Goal: Task Accomplishment & Management: Use online tool/utility

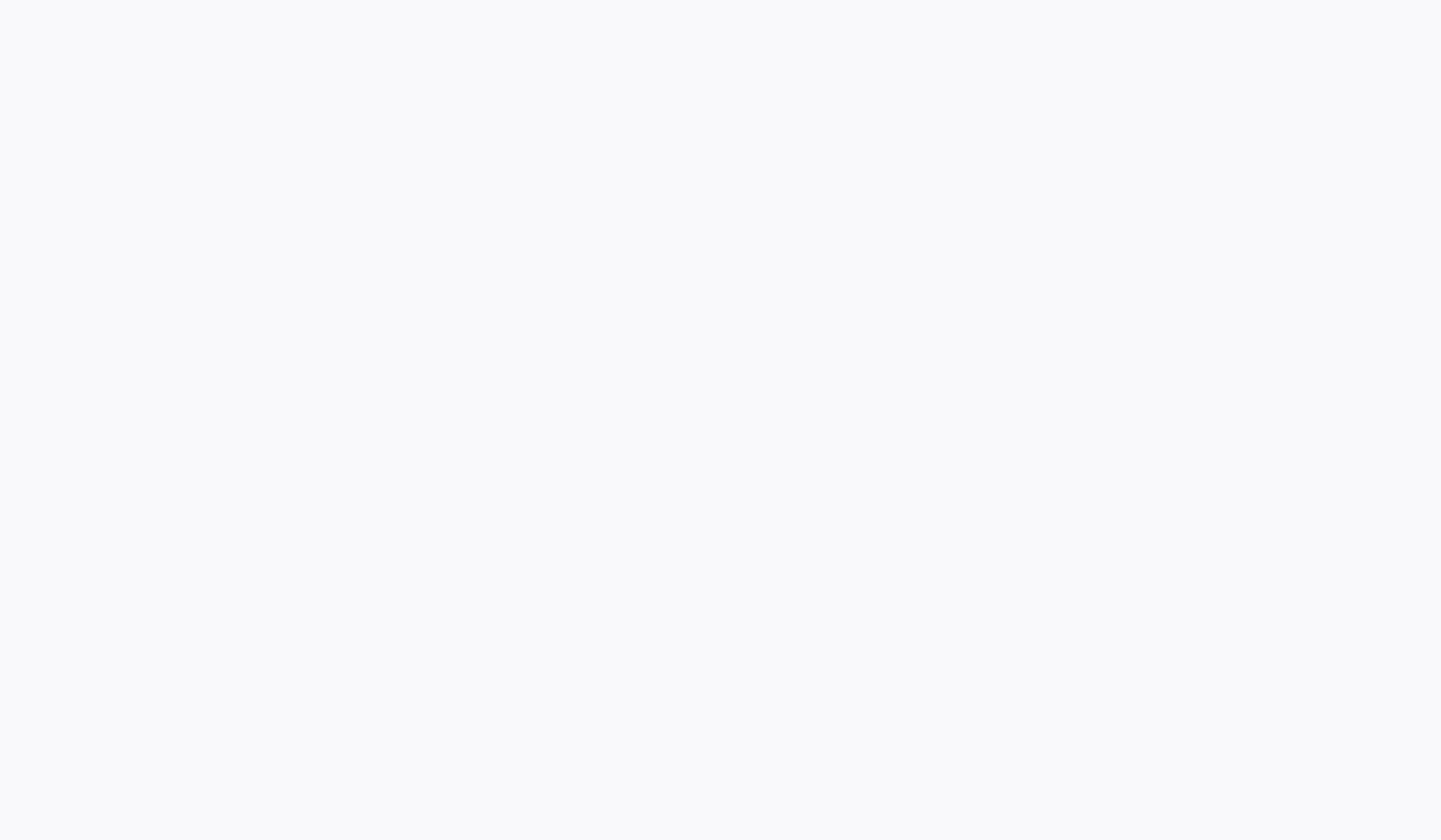
click at [580, 339] on div at bounding box center [720, 420] width 1441 height 840
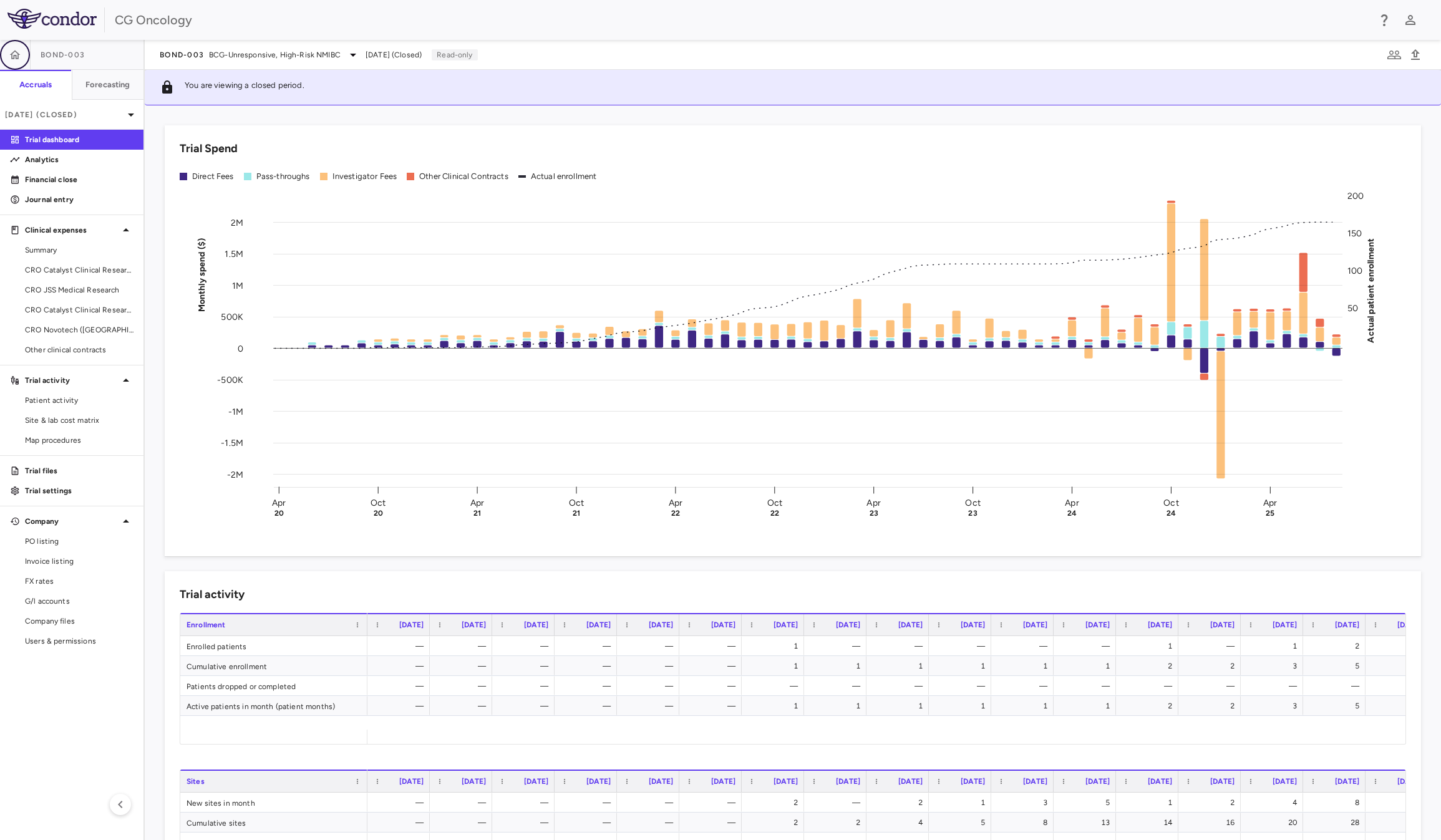
click at [20, 51] on icon "button" at bounding box center [14, 54] width 12 height 12
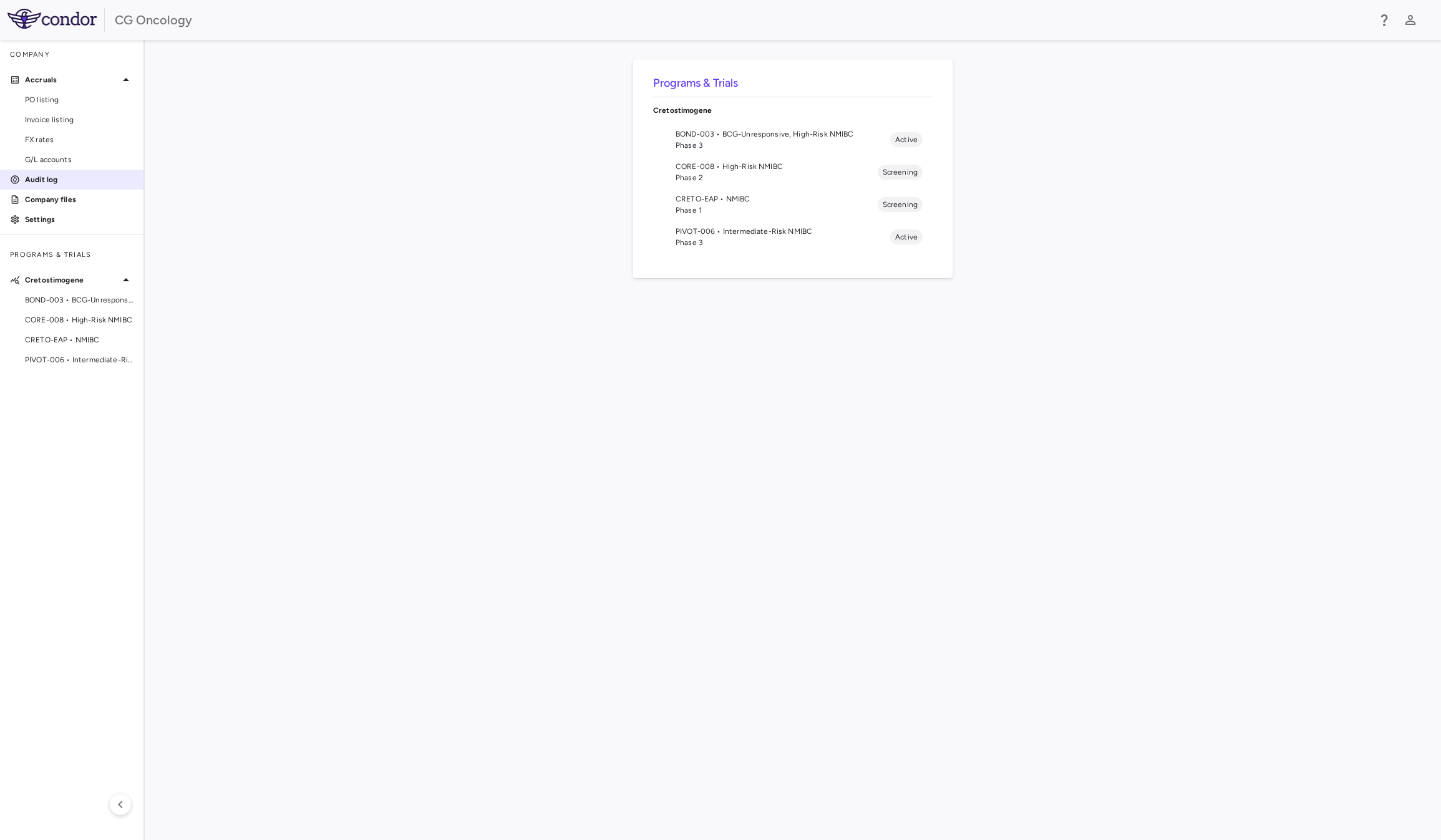
click at [73, 181] on p "Audit log" at bounding box center [79, 179] width 109 height 11
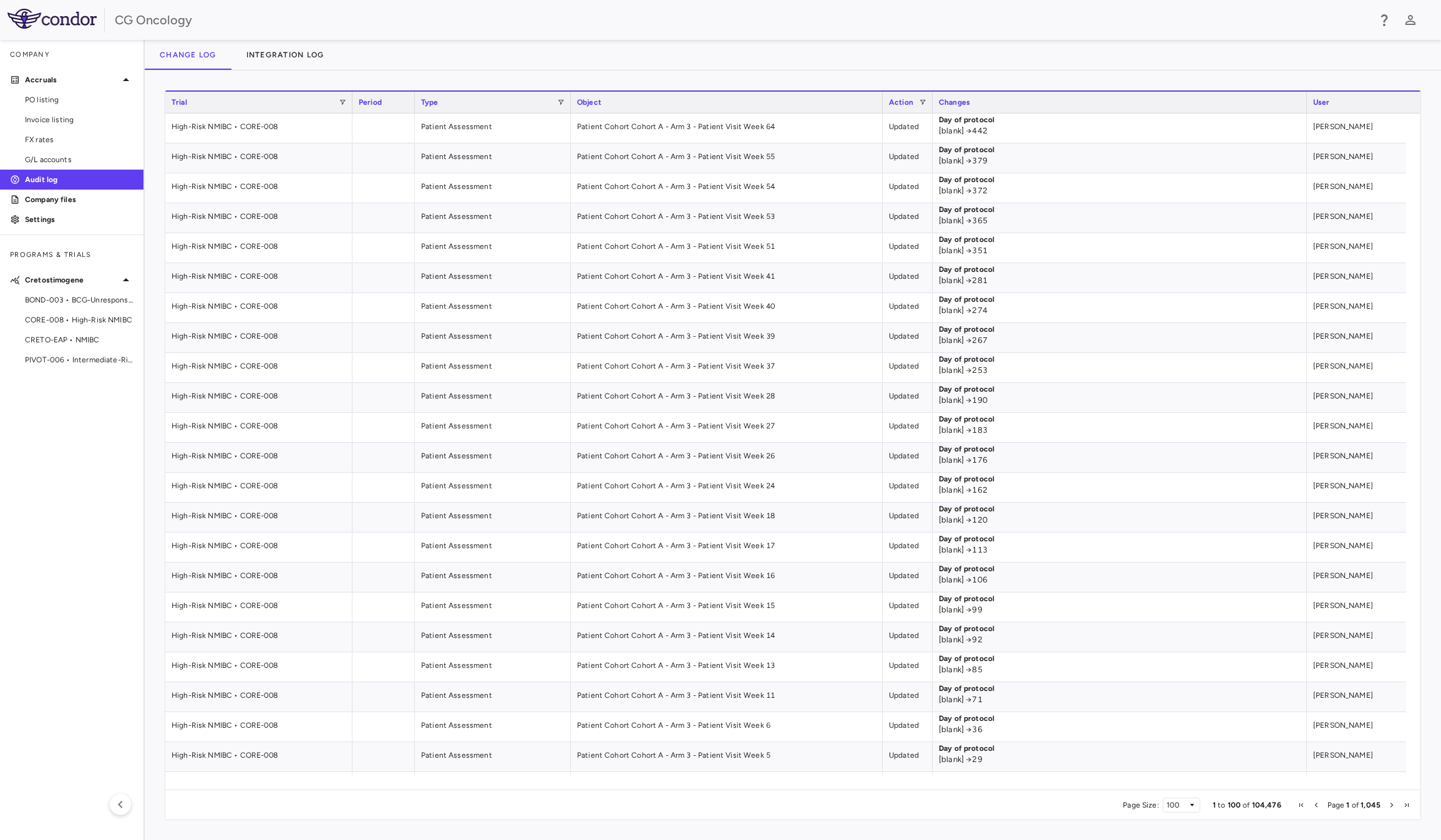
scroll to position [0, 152]
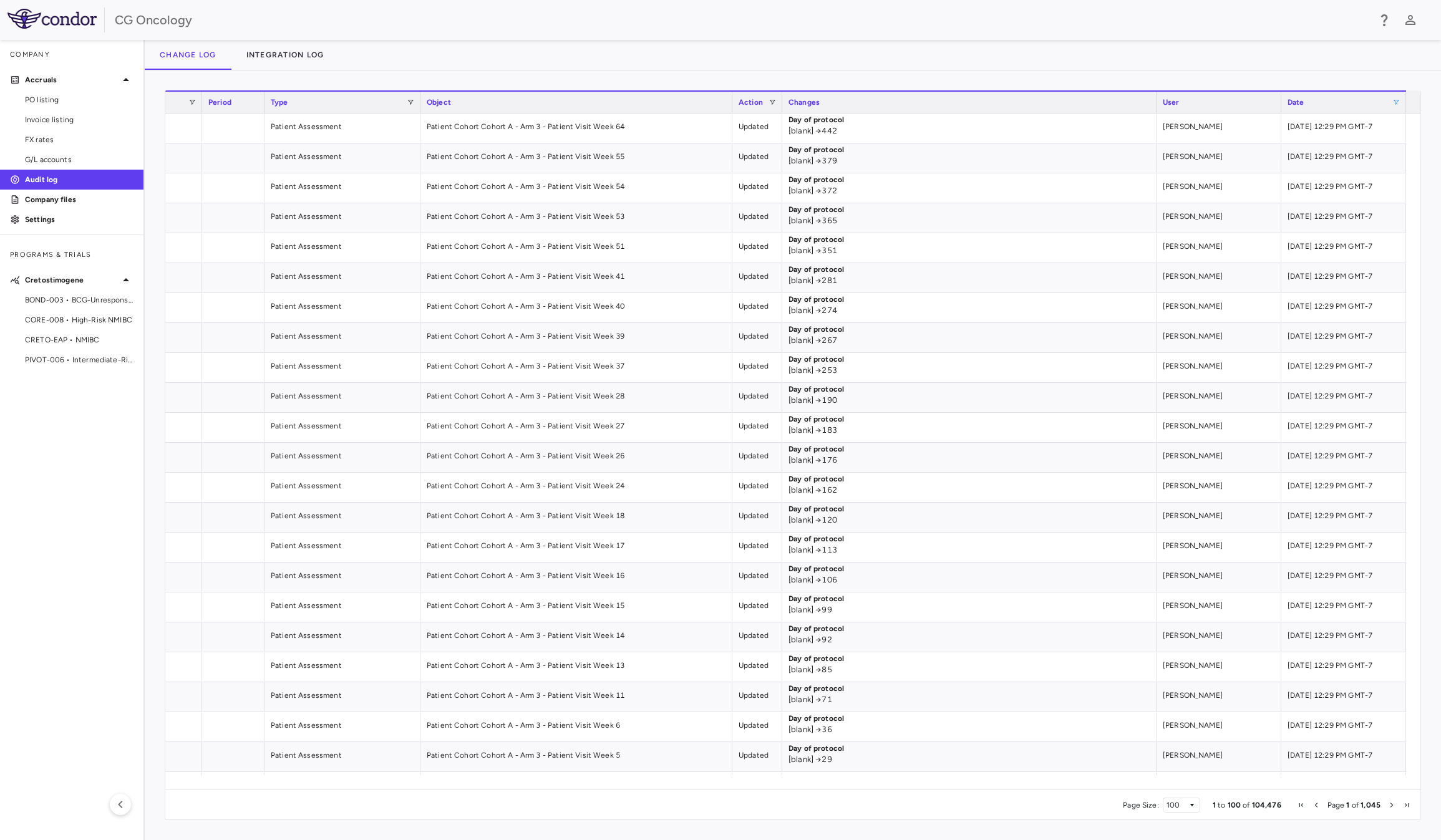
click at [1392, 101] on span at bounding box center [1395, 102] width 7 height 7
click at [88, 516] on aside "Company Accruals PO listing Invoice listing FX rates G/L accounts Audit log Com…" at bounding box center [73, 440] width 145 height 800
click at [1395, 105] on span at bounding box center [1395, 102] width 7 height 7
click at [1399, 124] on span "Filtering operator" at bounding box center [1403, 124] width 7 height 7
click at [1358, 146] on input "Filter Value" at bounding box center [1362, 145] width 97 height 15
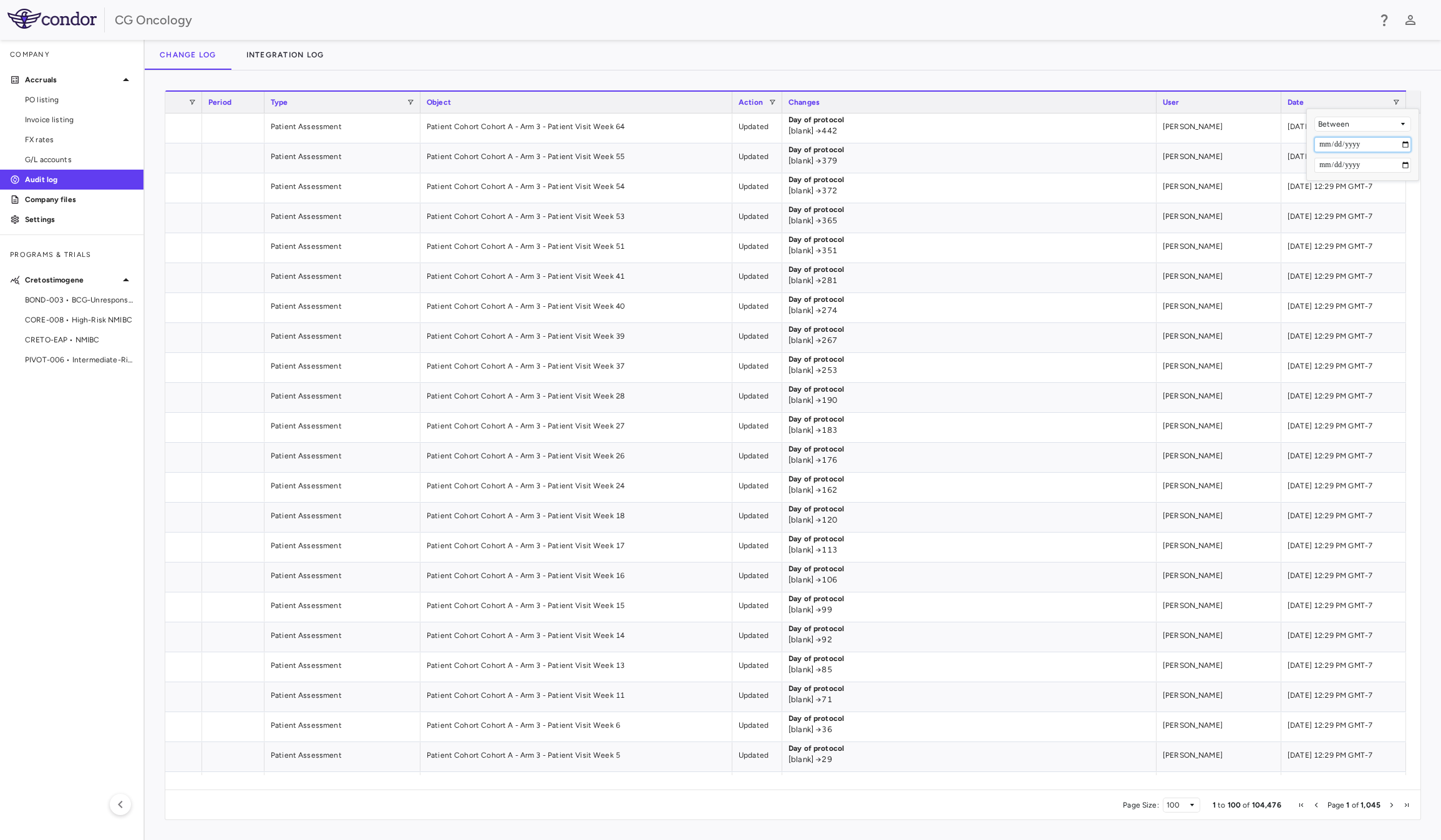
click at [1403, 146] on input "Filter Value" at bounding box center [1362, 145] width 97 height 15
type input "**********"
click at [1408, 167] on input "Filter Value" at bounding box center [1362, 165] width 97 height 15
type input "**********"
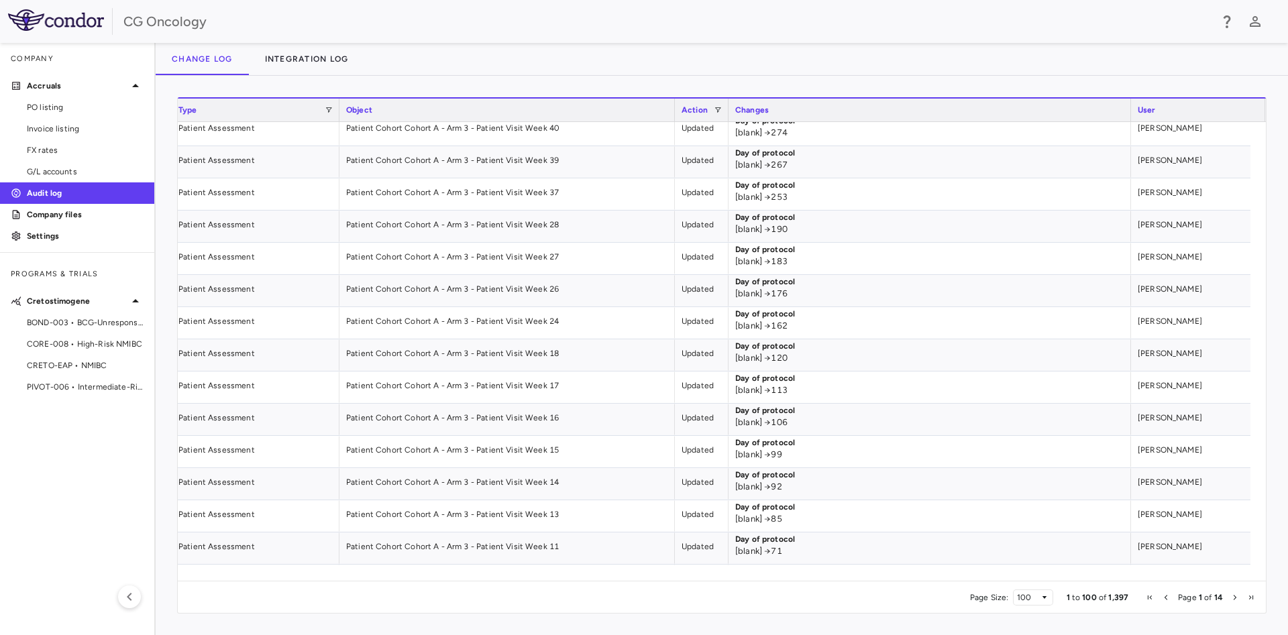
scroll to position [0, 423]
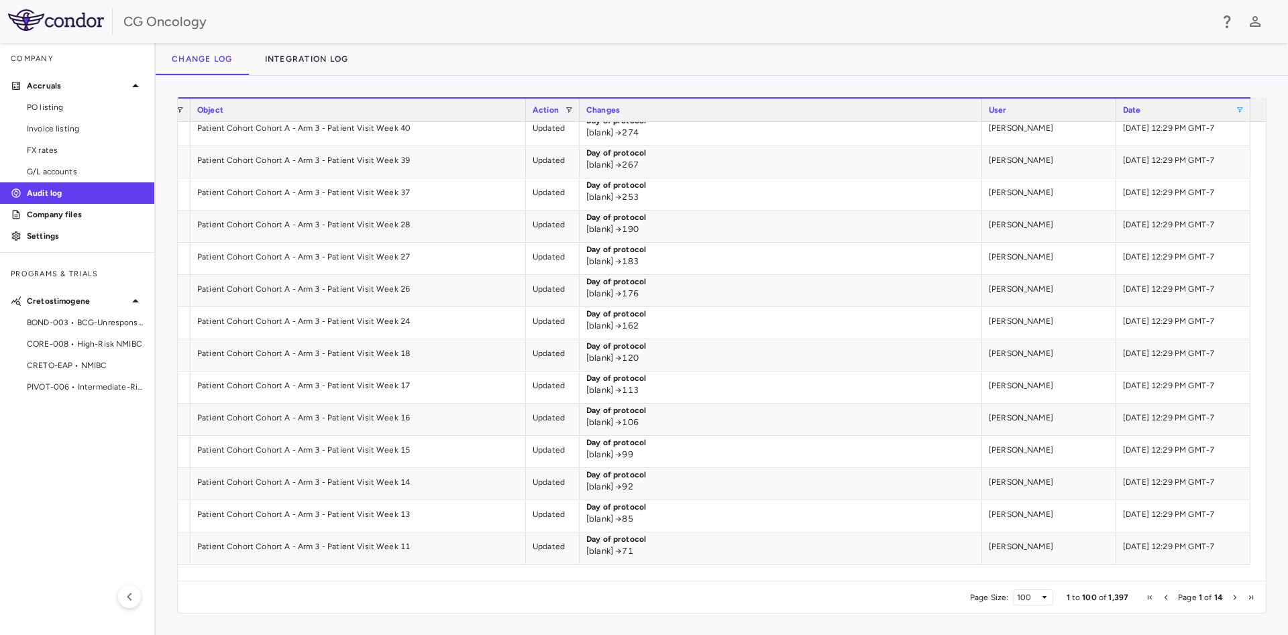
click at [1244, 106] on span at bounding box center [1240, 110] width 8 height 8
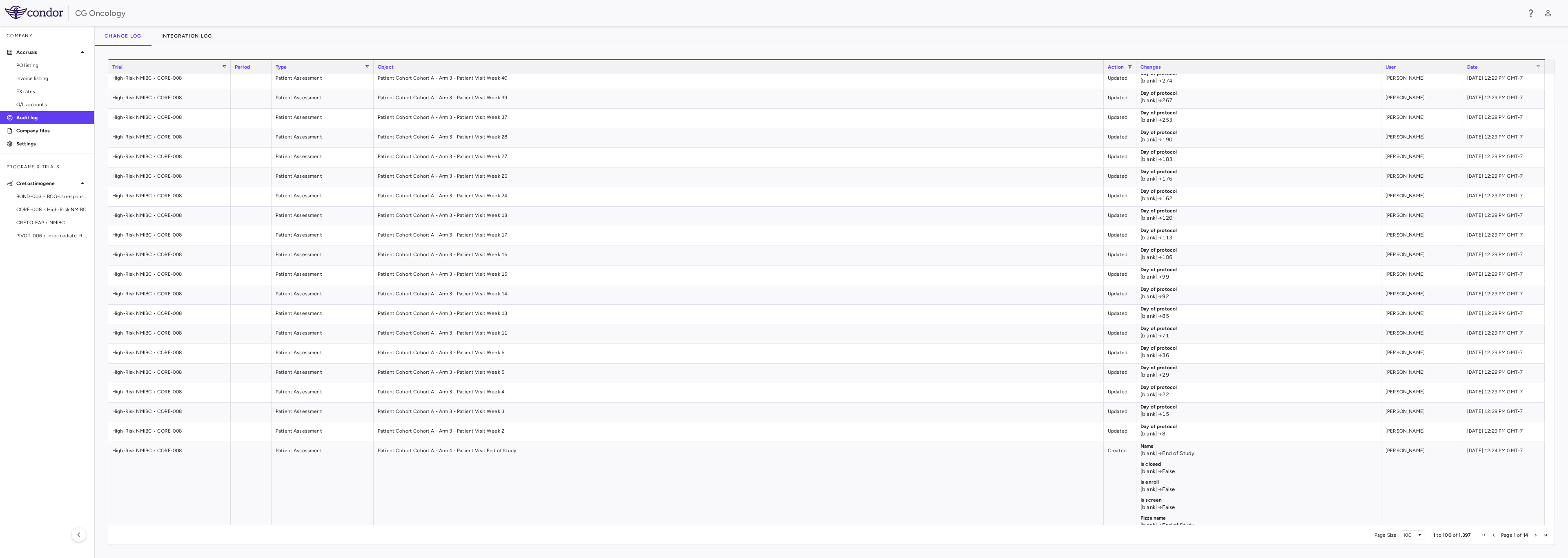
click at [943, 68] on span at bounding box center [1538, 67] width 5 height 5
click at [943, 269] on div "Patient Cohort Cohort A - Arm 3 - Patient Visit Week 15" at bounding box center [738, 275] width 730 height 19
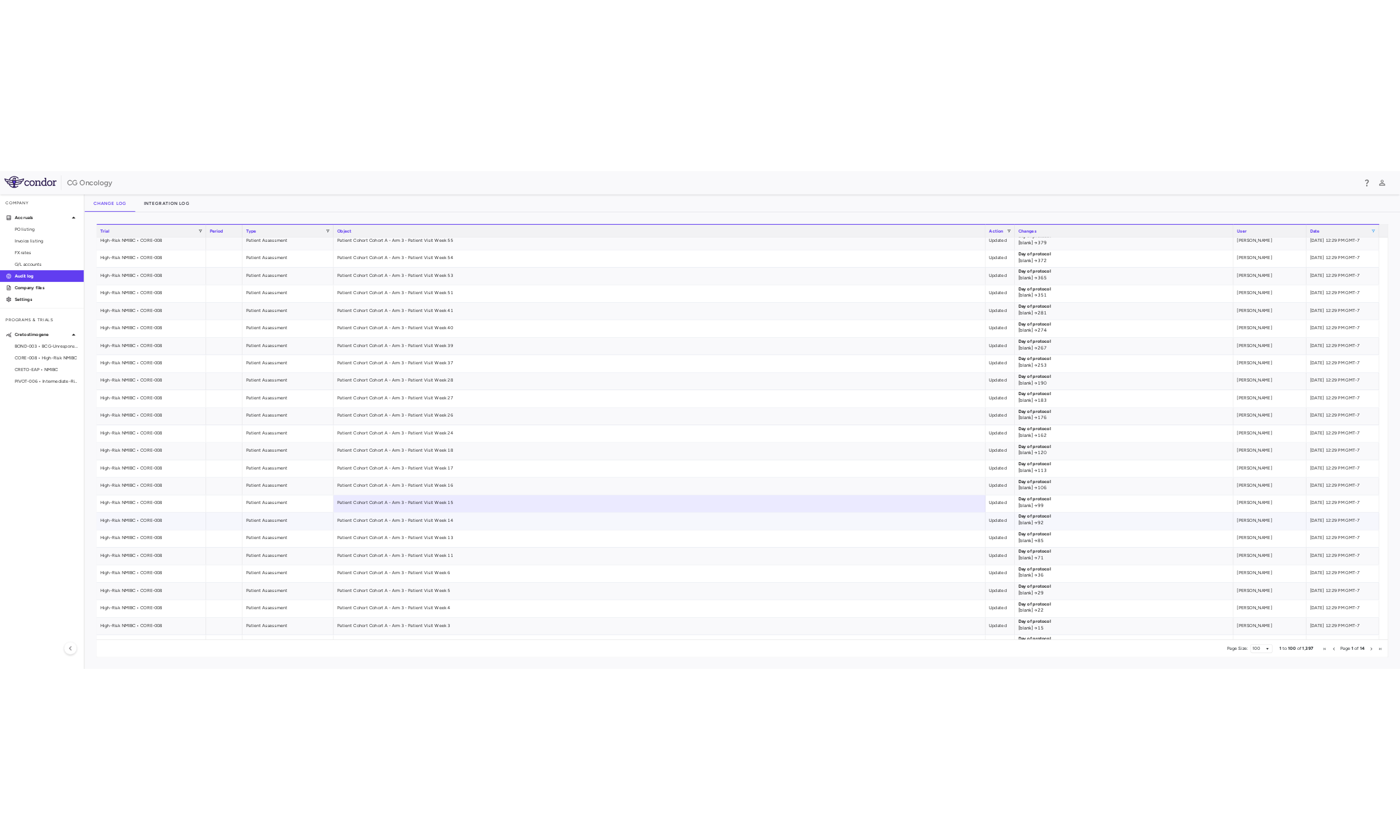
scroll to position [0, 0]
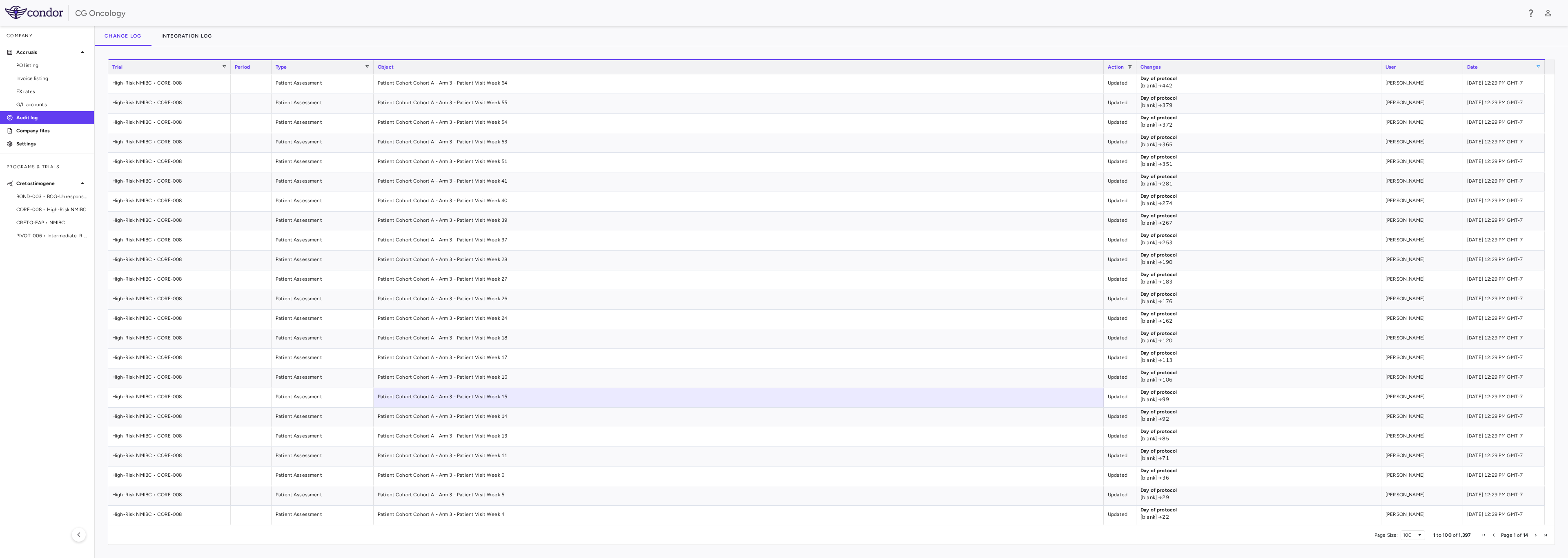
click at [943, 65] on div "User" at bounding box center [1422, 67] width 74 height 10
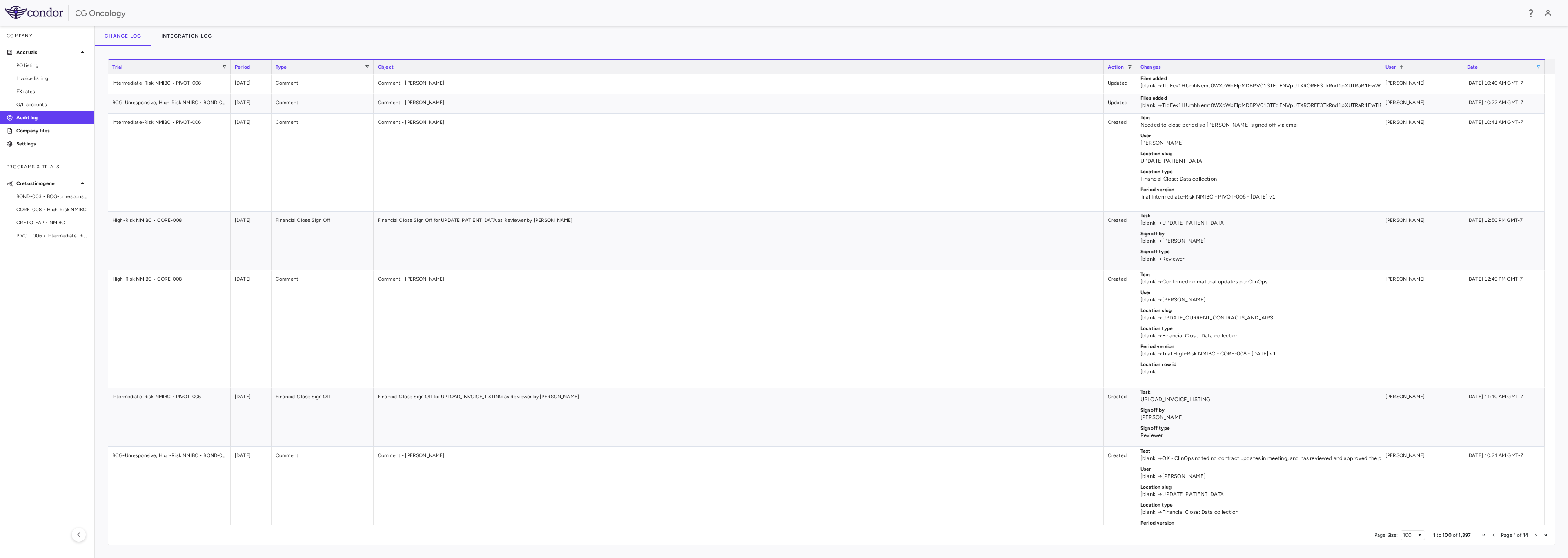
click at [943, 65] on div "User 1" at bounding box center [1422, 67] width 74 height 10
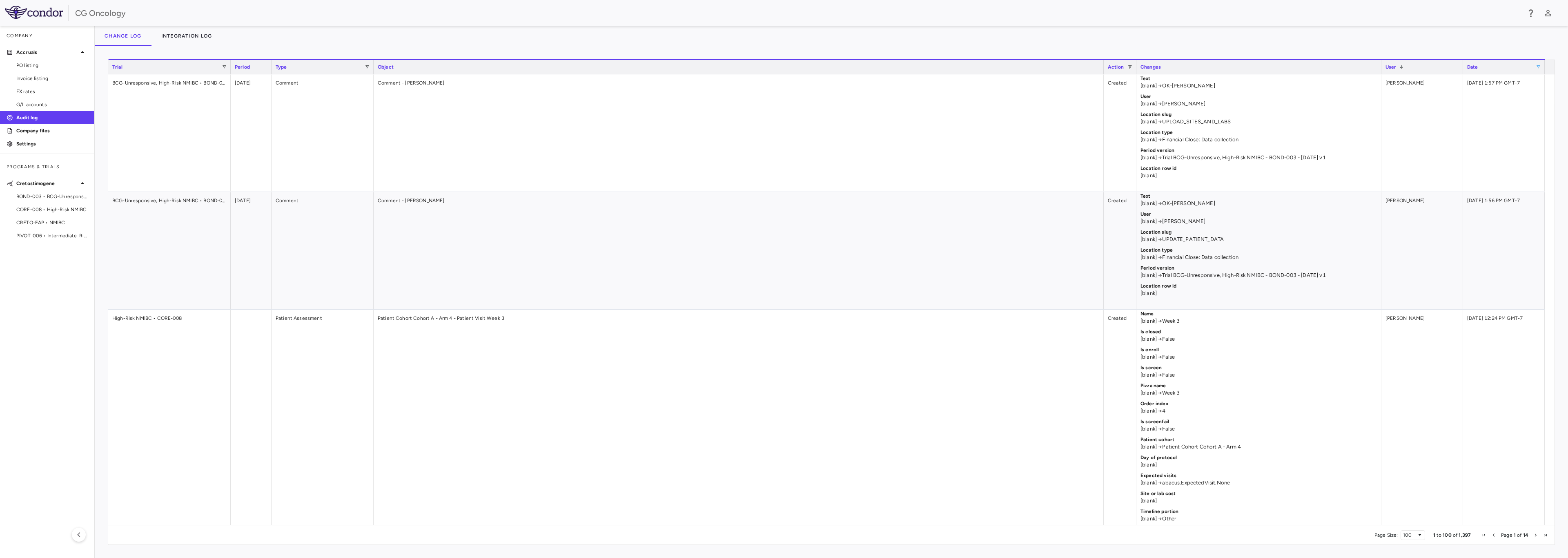
click at [943, 68] on div "Date" at bounding box center [1501, 67] width 69 height 10
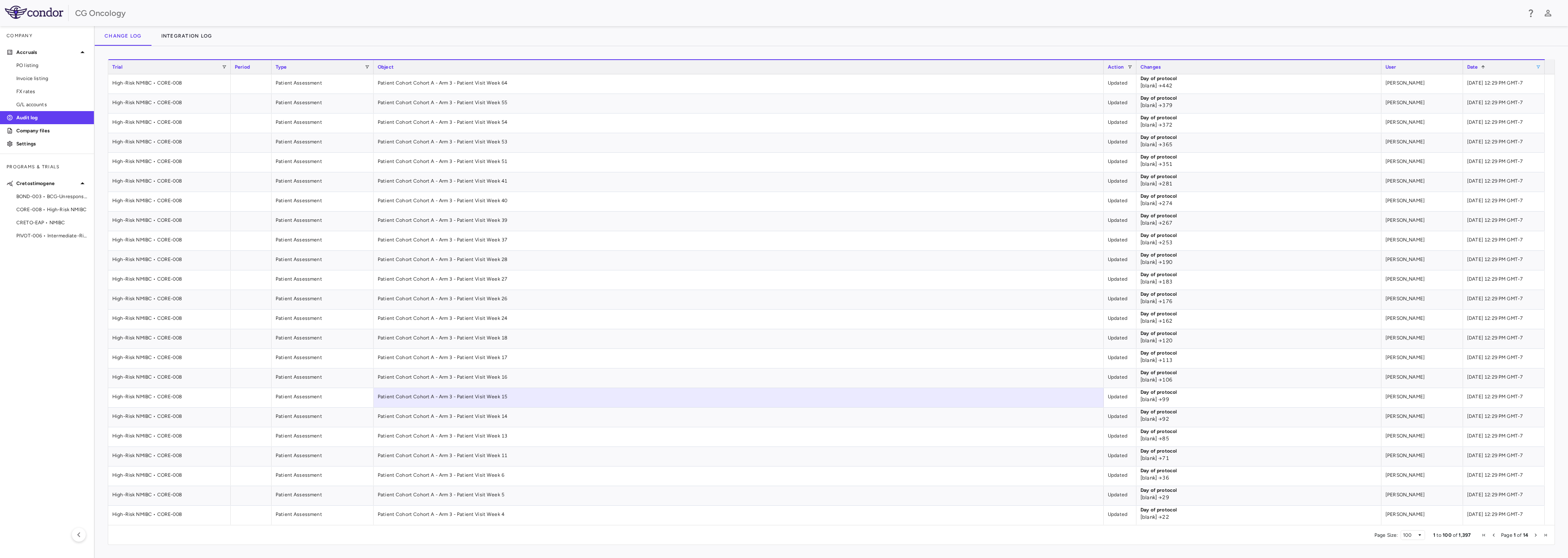
click at [943, 69] on span at bounding box center [1538, 67] width 5 height 5
click at [943, 70] on div "Date 1" at bounding box center [1501, 67] width 69 height 10
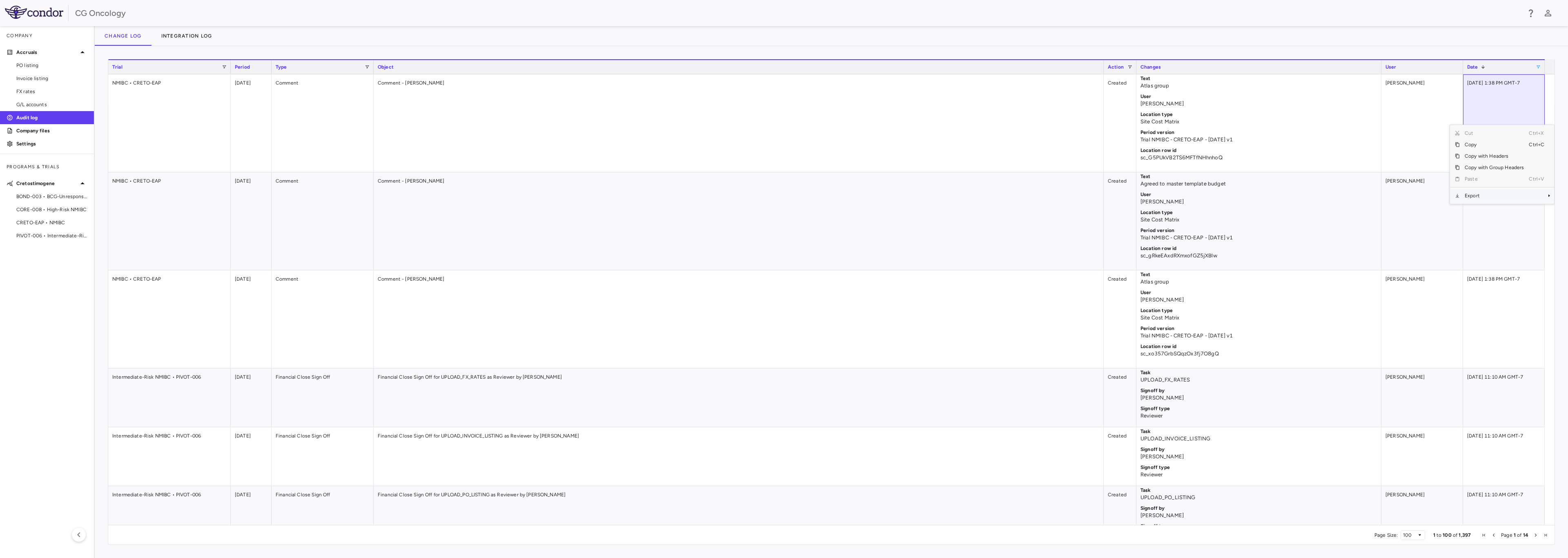
click at [943, 200] on span "Export" at bounding box center [1494, 196] width 69 height 12
click at [943, 211] on span "Excel Export" at bounding box center [1427, 210] width 38 height 12
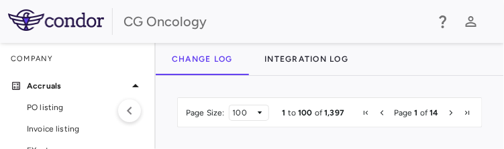
click at [498, 148] on div "Column Filtered. Press ENTER to sort. Press CTRL ENTER to open filter Drag here…" at bounding box center [330, 112] width 348 height 73
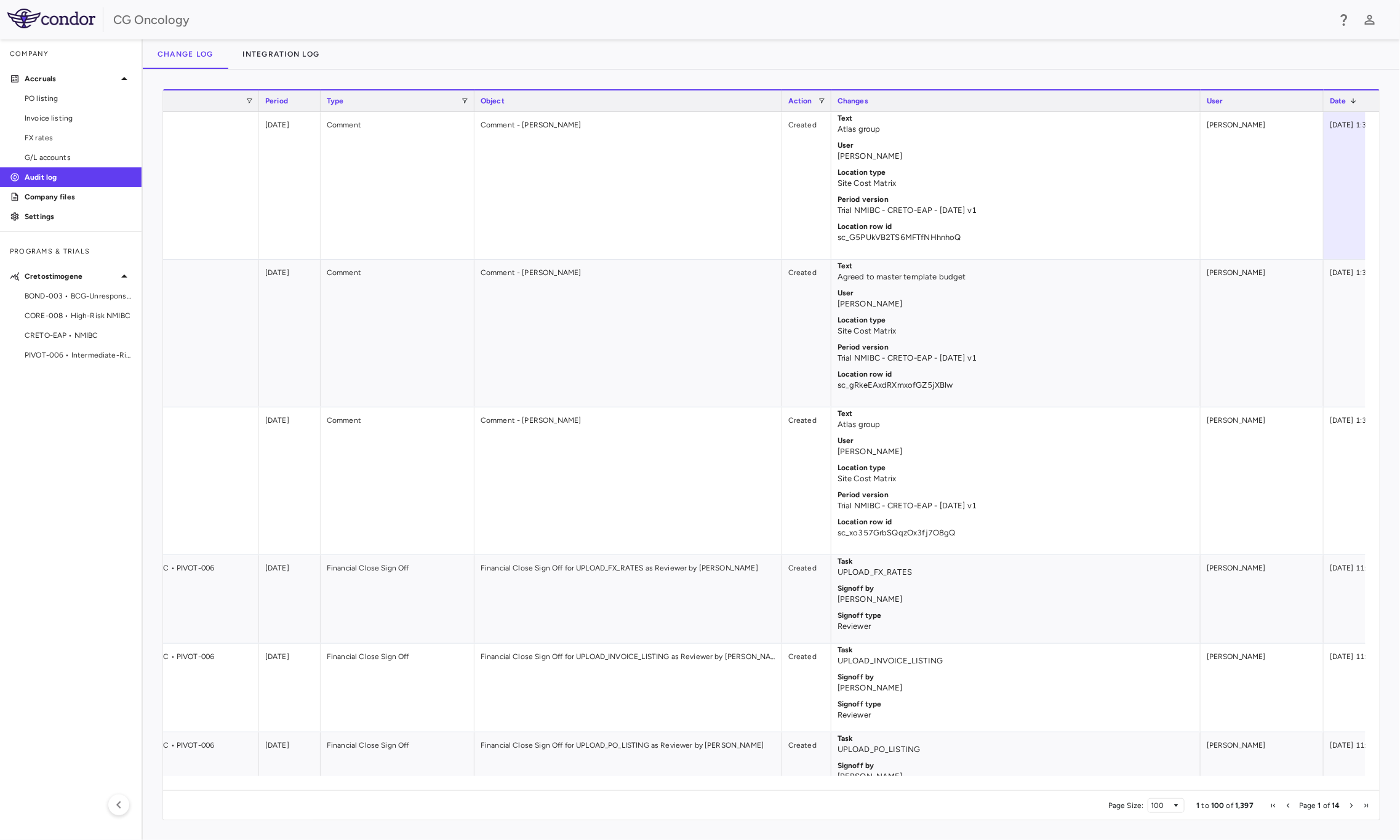
scroll to position [0, 171]
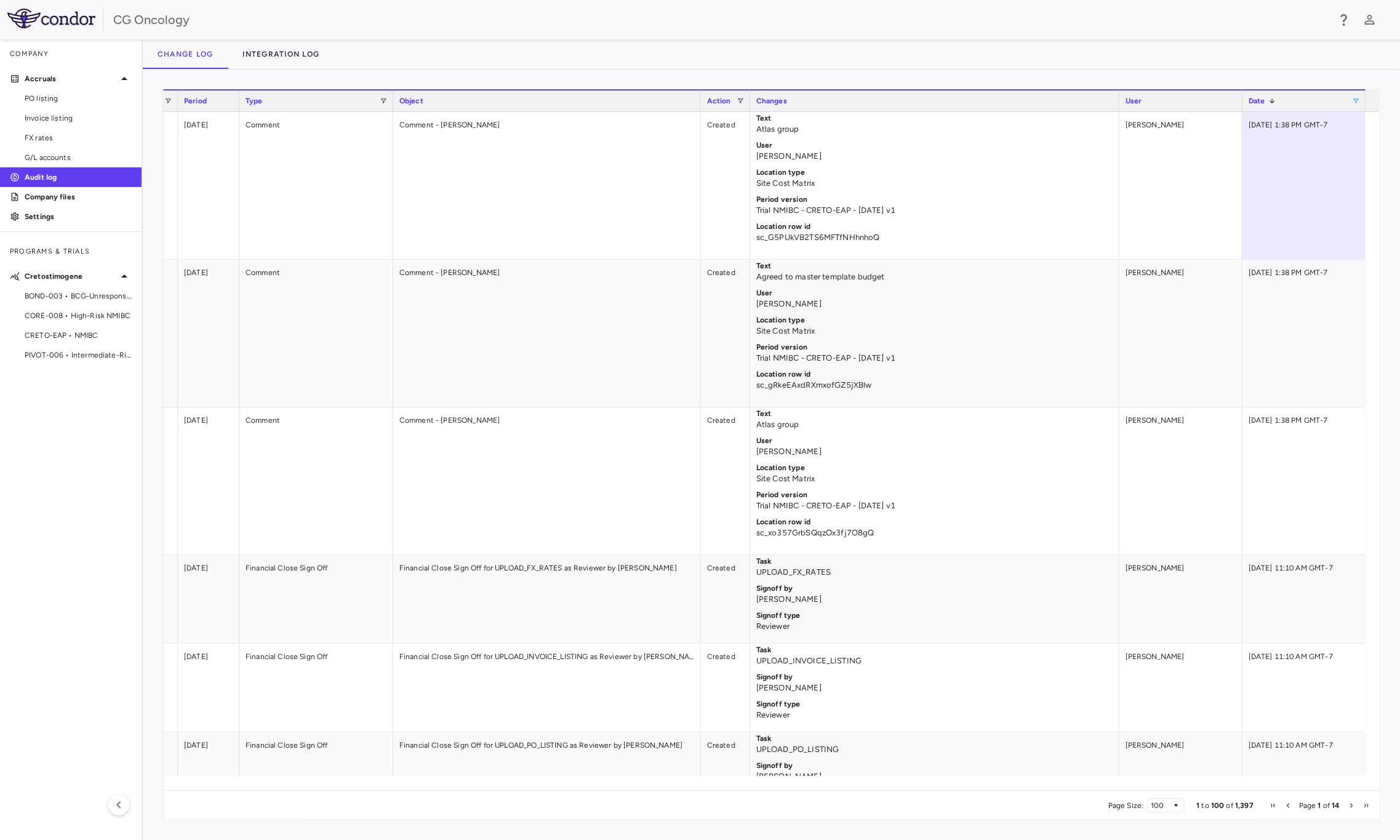
click at [1357, 100] on span at bounding box center [1356, 101] width 7 height 7
click at [1365, 164] on input "**********" at bounding box center [1324, 163] width 95 height 15
type input "**********"
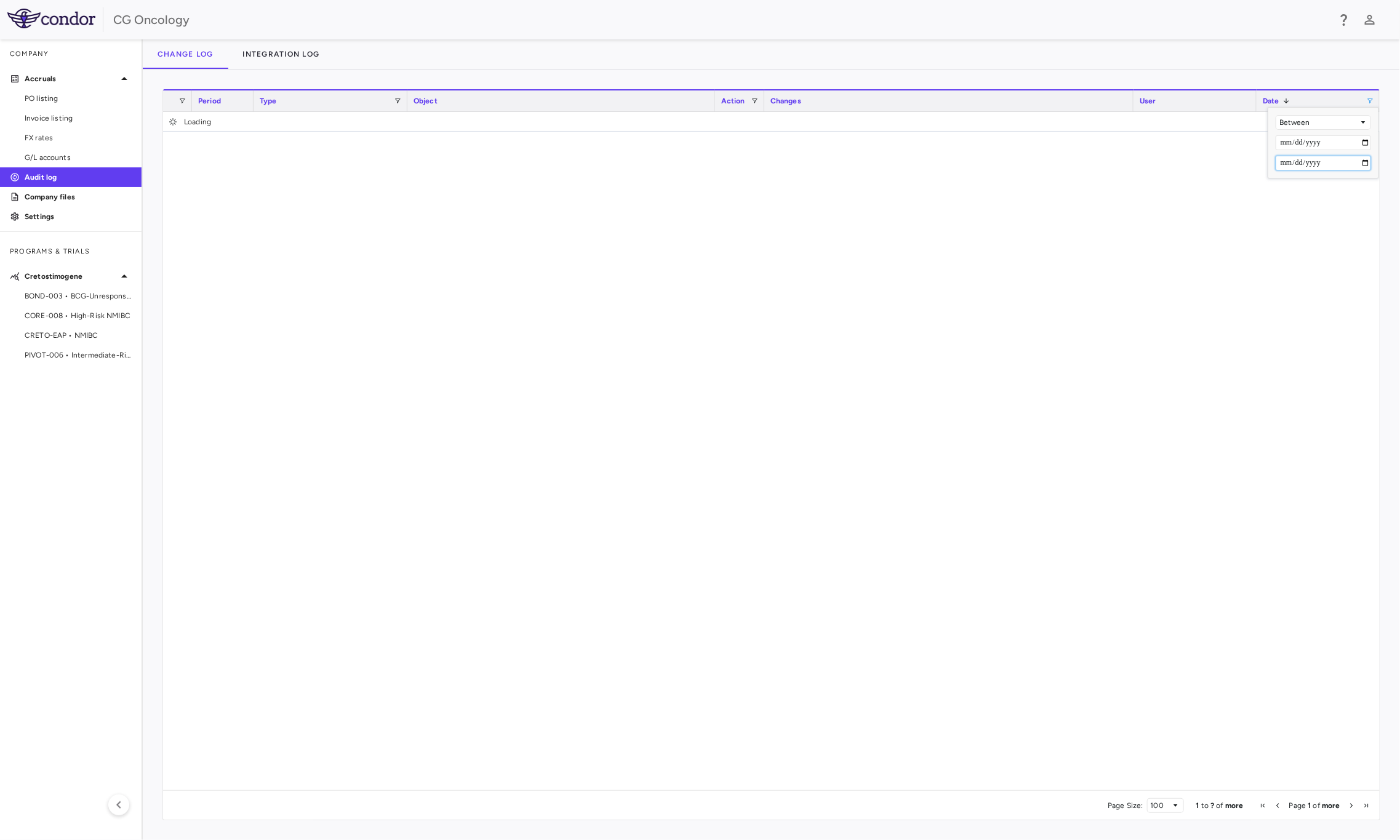
scroll to position [0, 156]
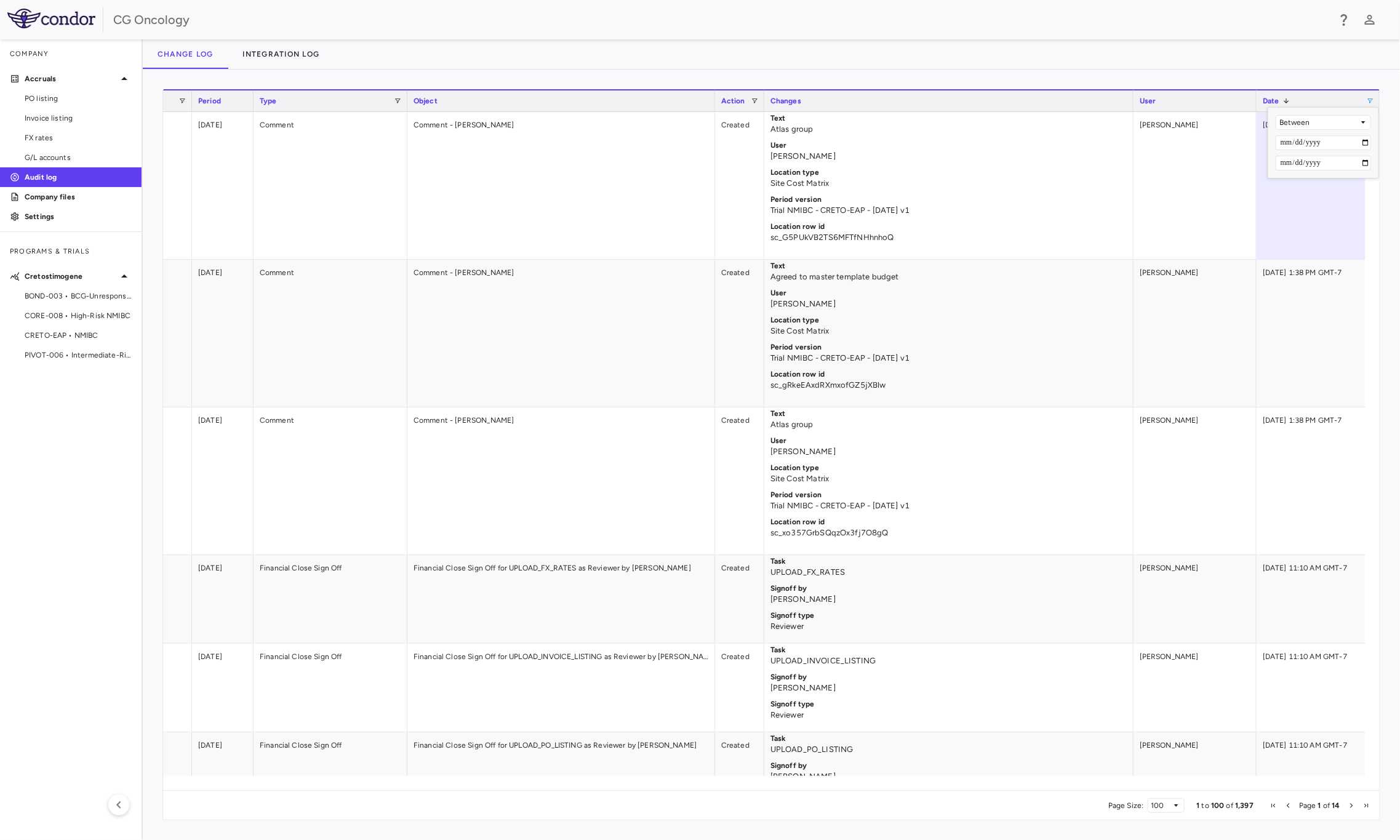
click at [1128, 43] on div "Change log Integration log" at bounding box center [772, 54] width 1258 height 29
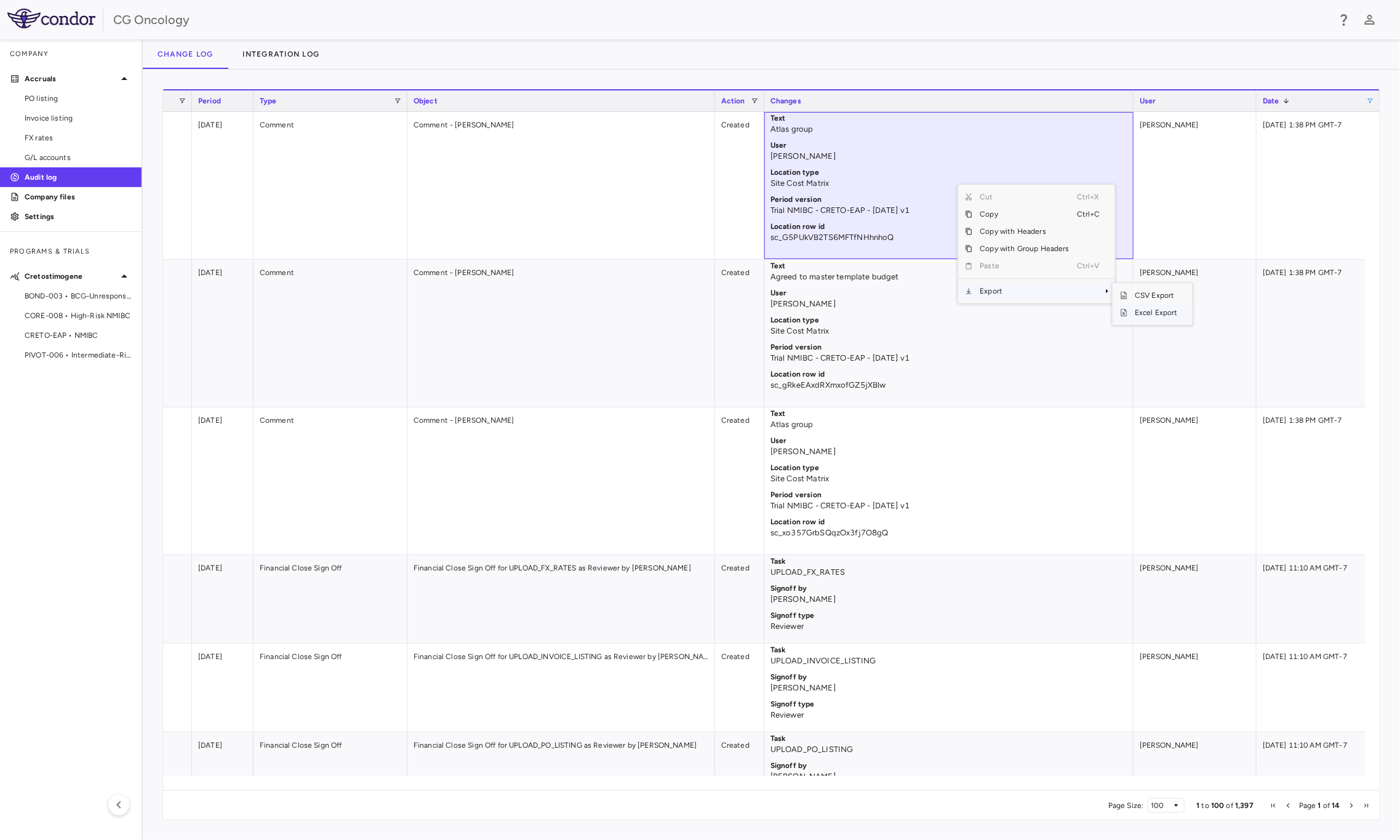
click at [1156, 313] on span "Excel Export" at bounding box center [1156, 312] width 58 height 17
click at [752, 44] on div "Change log Integration log" at bounding box center [772, 54] width 1258 height 29
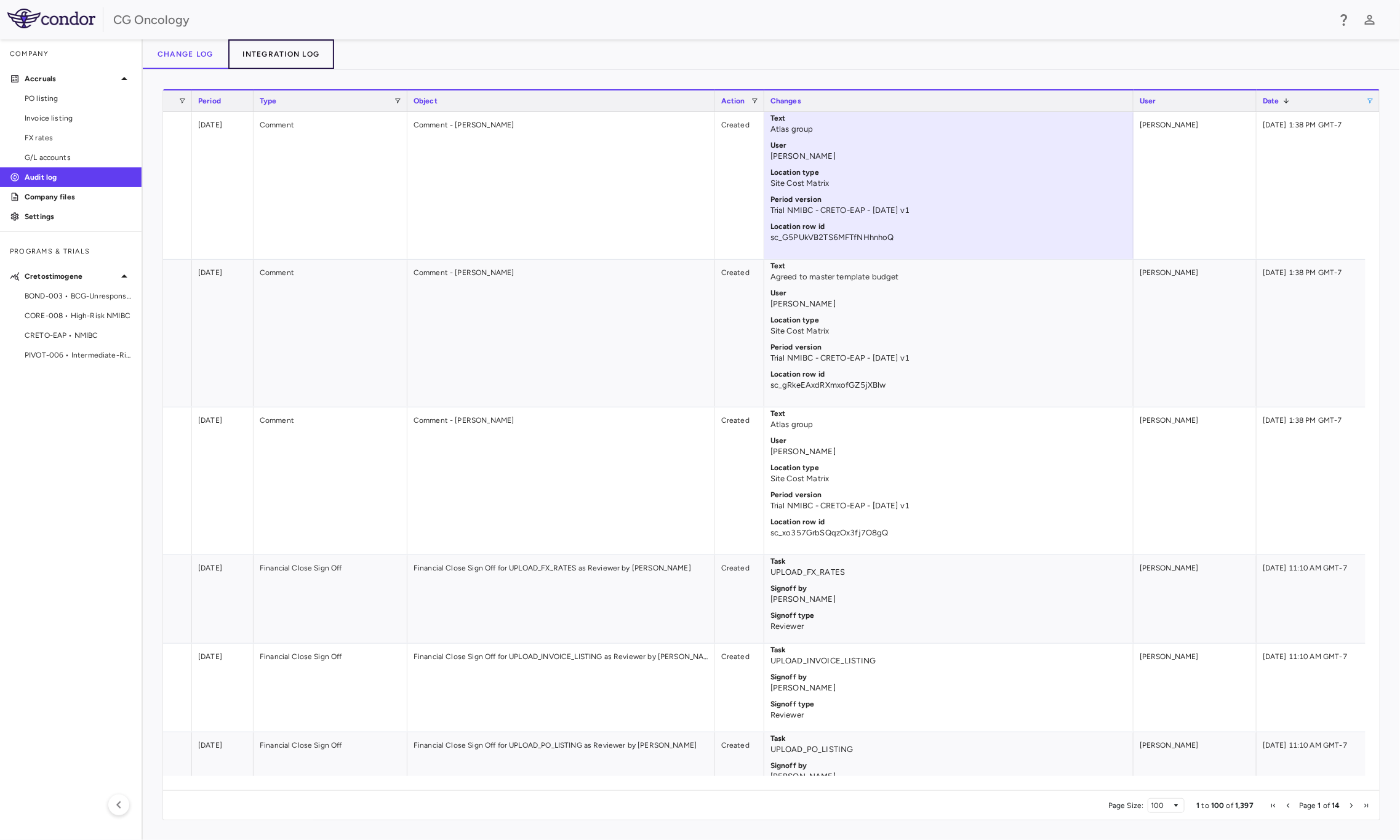
click at [300, 50] on button "Integration log" at bounding box center [282, 54] width 106 height 29
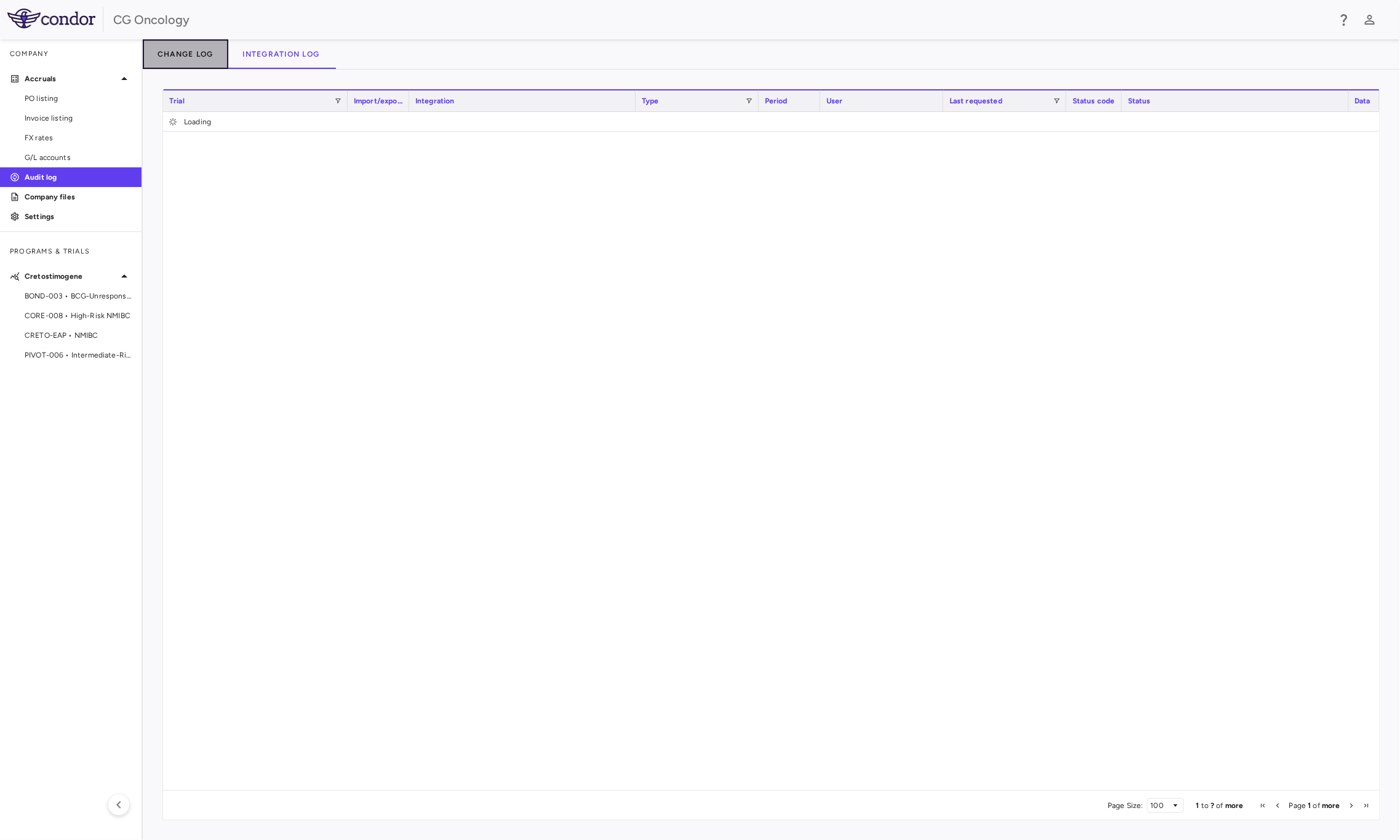
click at [204, 52] on button "Change log" at bounding box center [185, 54] width 85 height 29
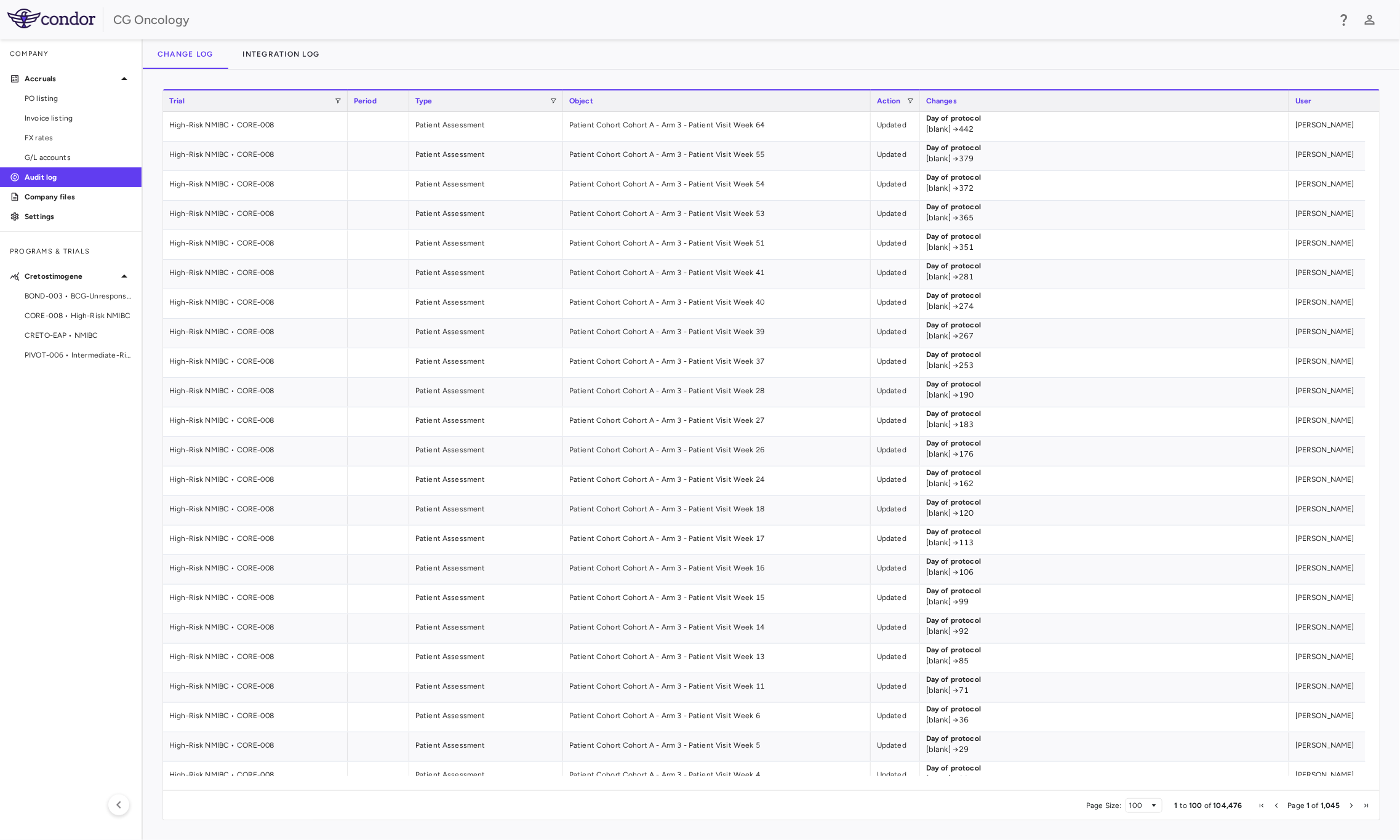
click at [1311, 98] on span "User" at bounding box center [1304, 100] width 17 height 8
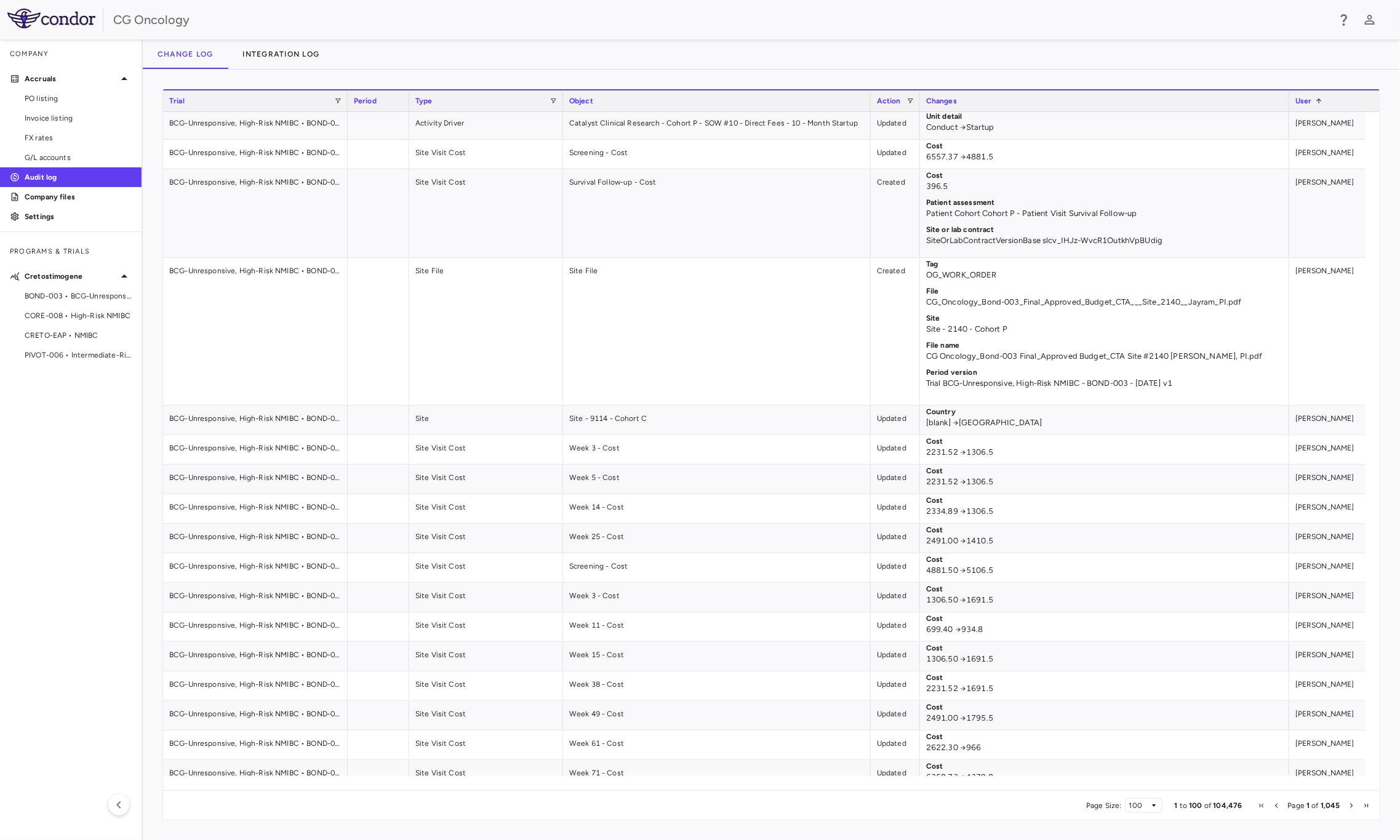
scroll to position [2036, 0]
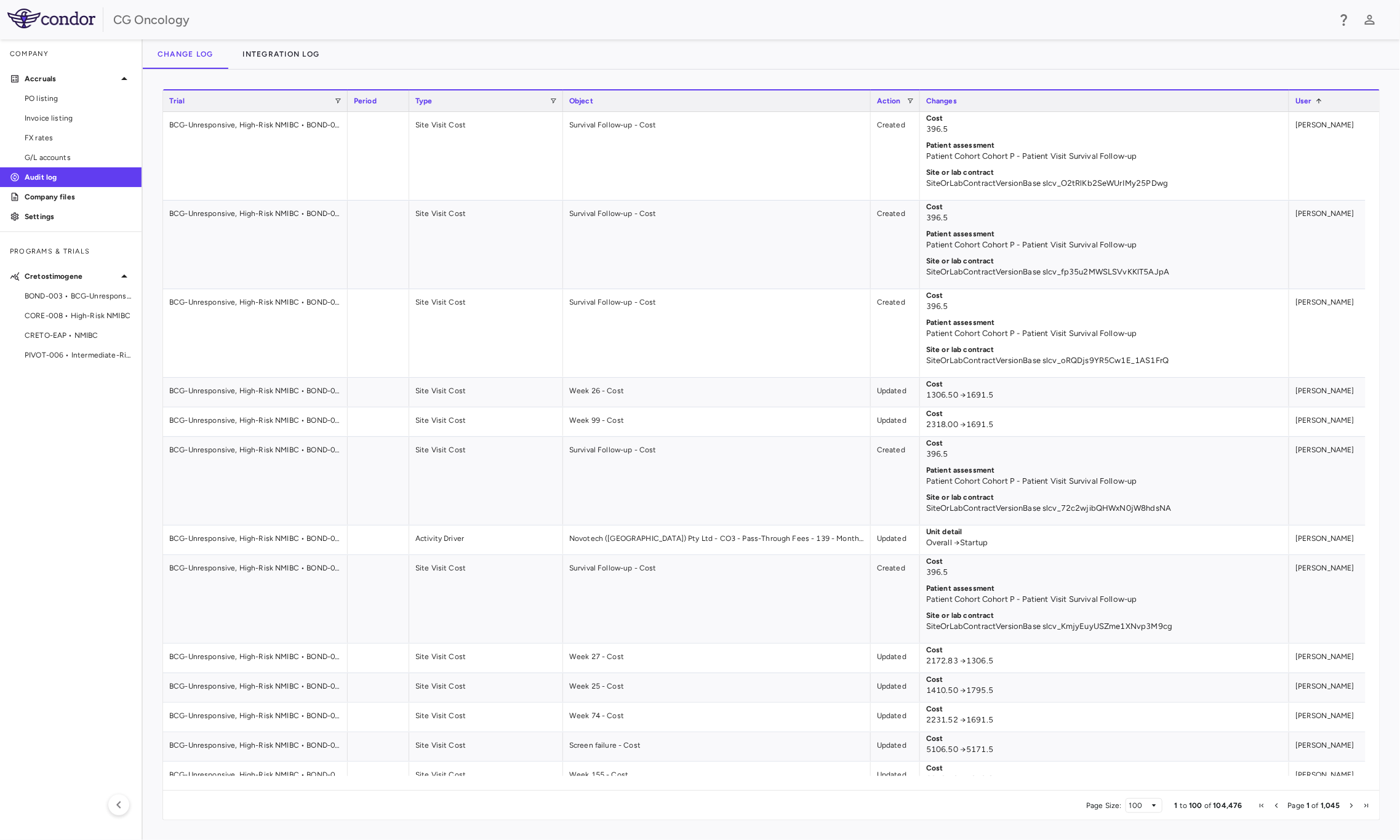
click at [1326, 102] on div "User 1" at bounding box center [1350, 101] width 111 height 15
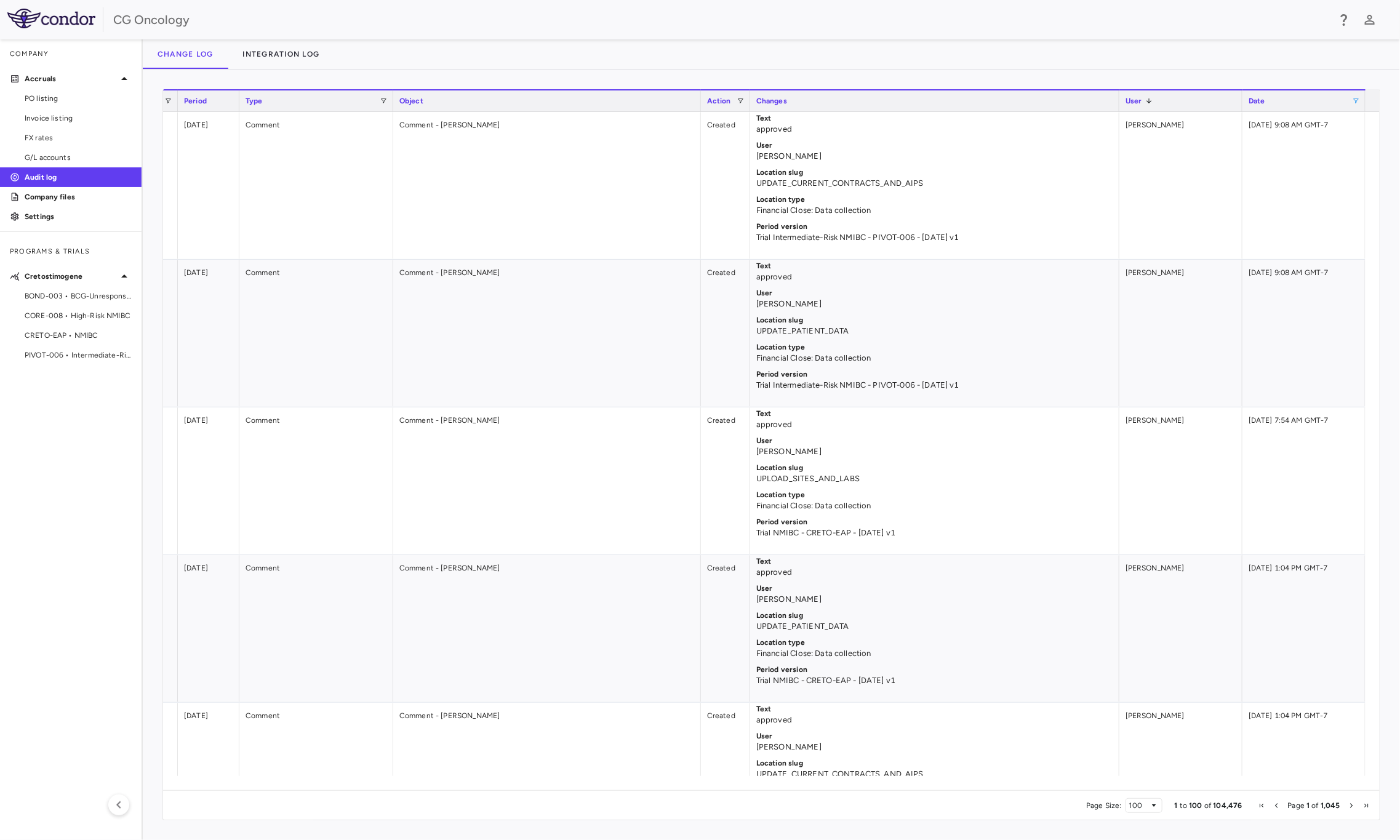
click at [1359, 98] on span at bounding box center [1356, 101] width 7 height 7
click at [1358, 122] on div "Equals" at bounding box center [1319, 122] width 80 height 8
click at [1347, 138] on input "Filter Value" at bounding box center [1324, 143] width 95 height 15
click at [1366, 147] on input "Filter Value" at bounding box center [1324, 143] width 95 height 15
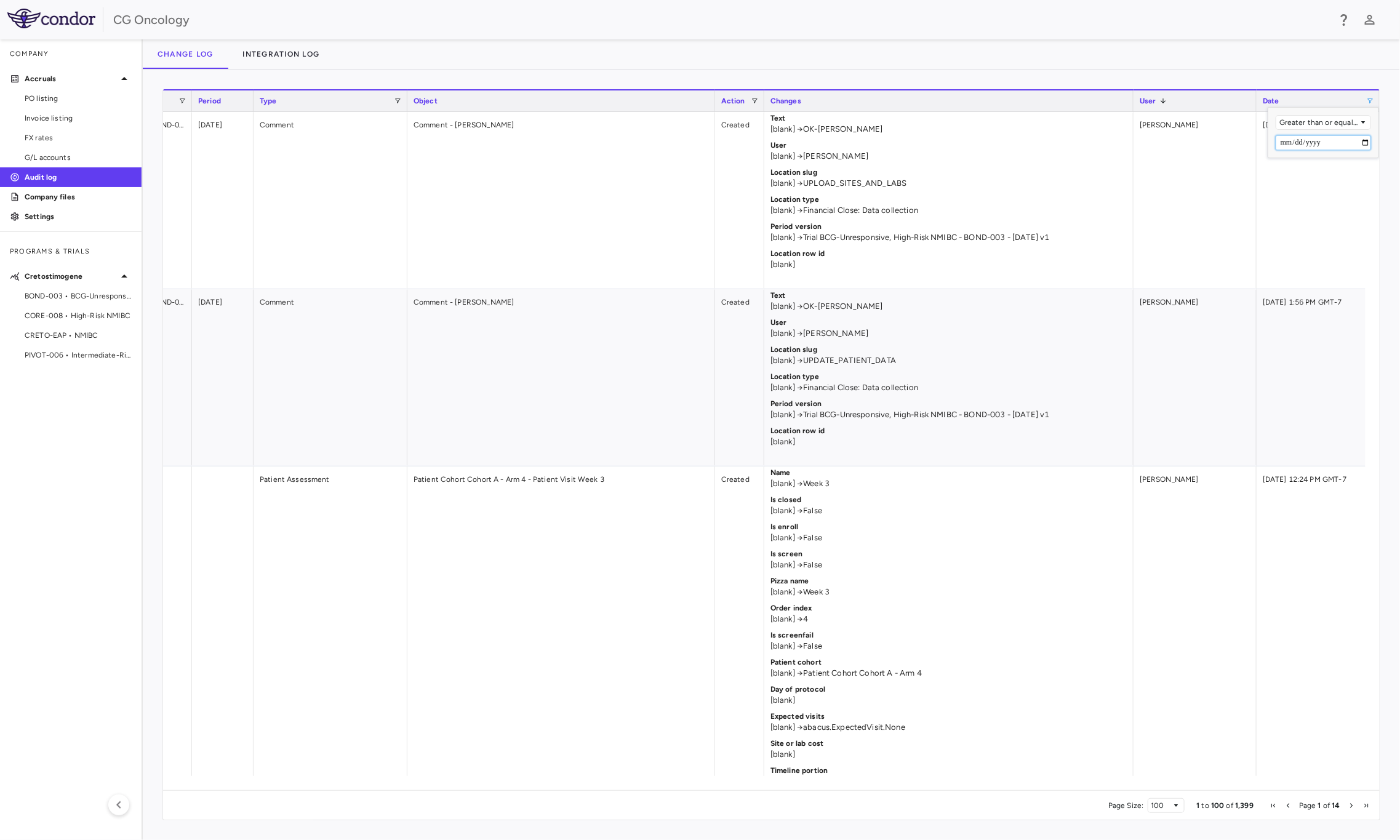
type input "**********"
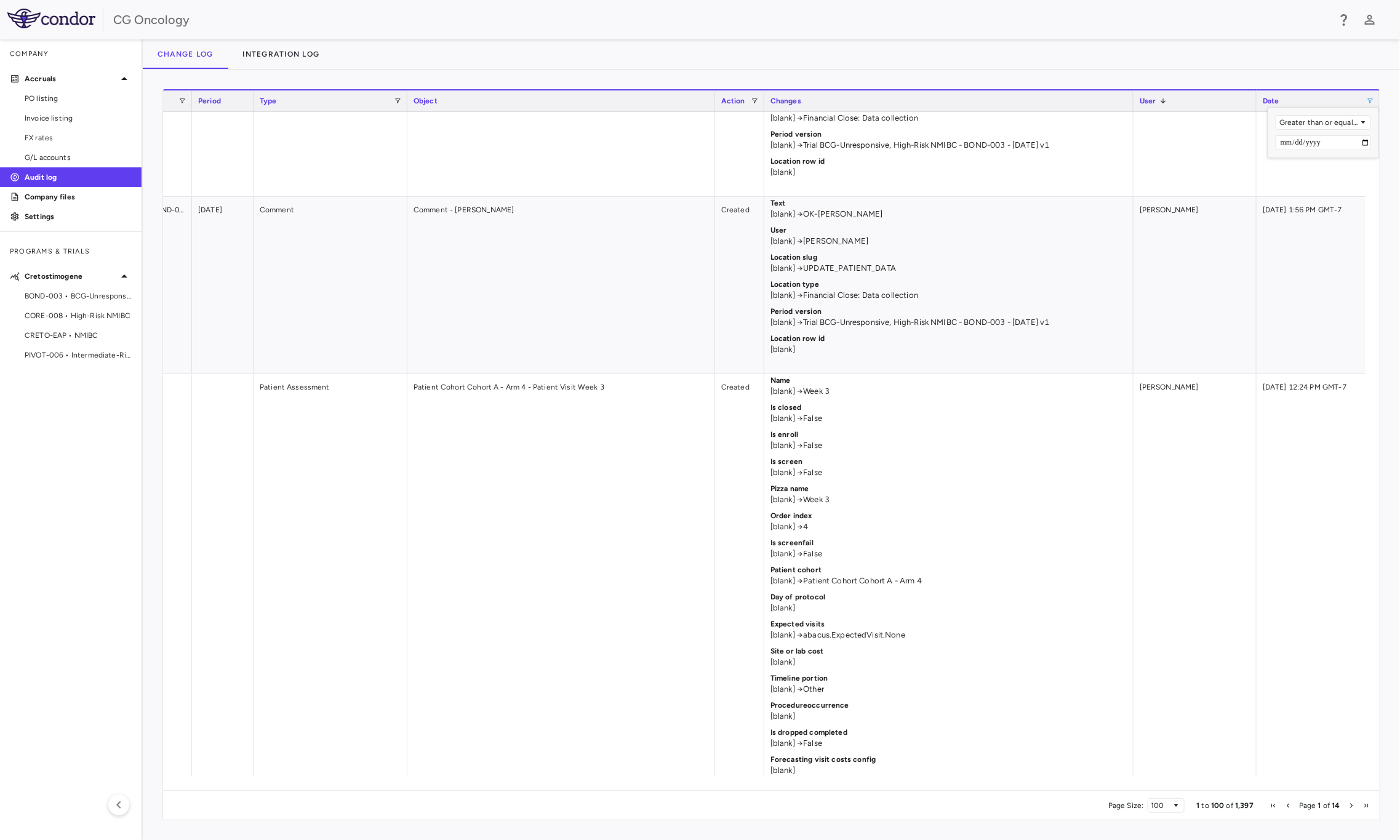
scroll to position [0, 0]
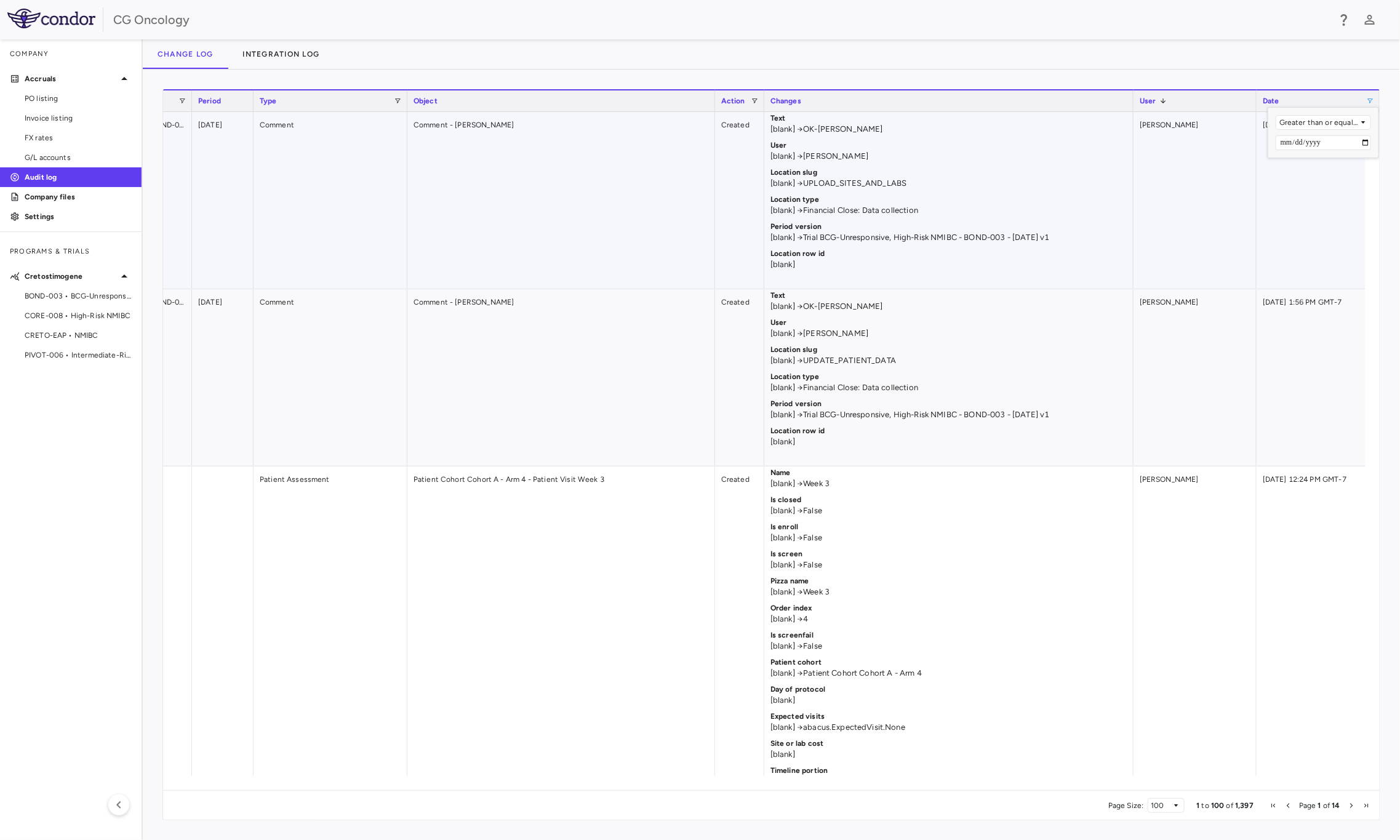
click at [1318, 218] on div "09/18/2025 1:57 PM GMT-7" at bounding box center [1318, 200] width 123 height 177
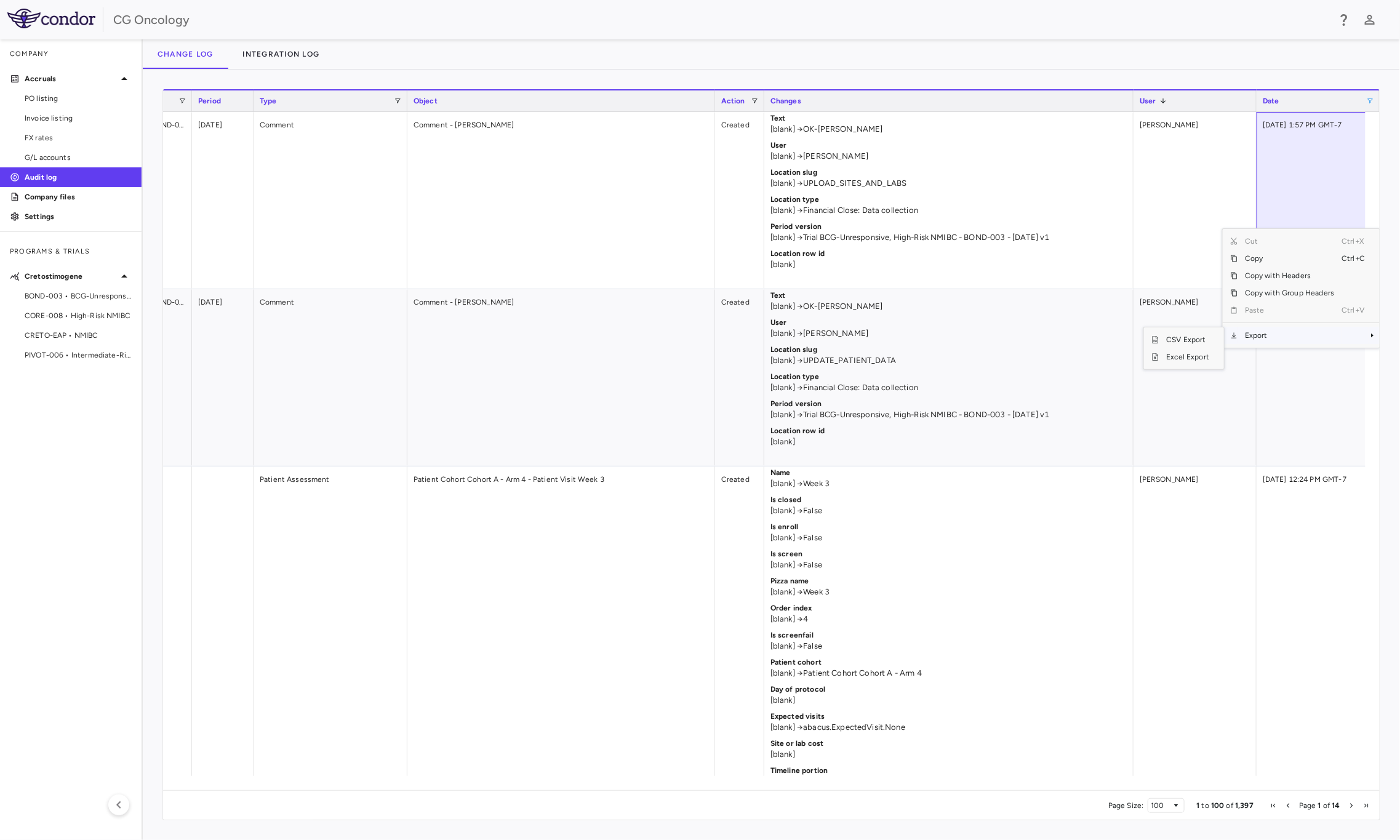
click at [1283, 337] on span "Export" at bounding box center [1289, 335] width 104 height 17
click at [1199, 361] on span "Excel Export" at bounding box center [1187, 357] width 58 height 17
click at [1276, 96] on span "Date" at bounding box center [1272, 100] width 17 height 8
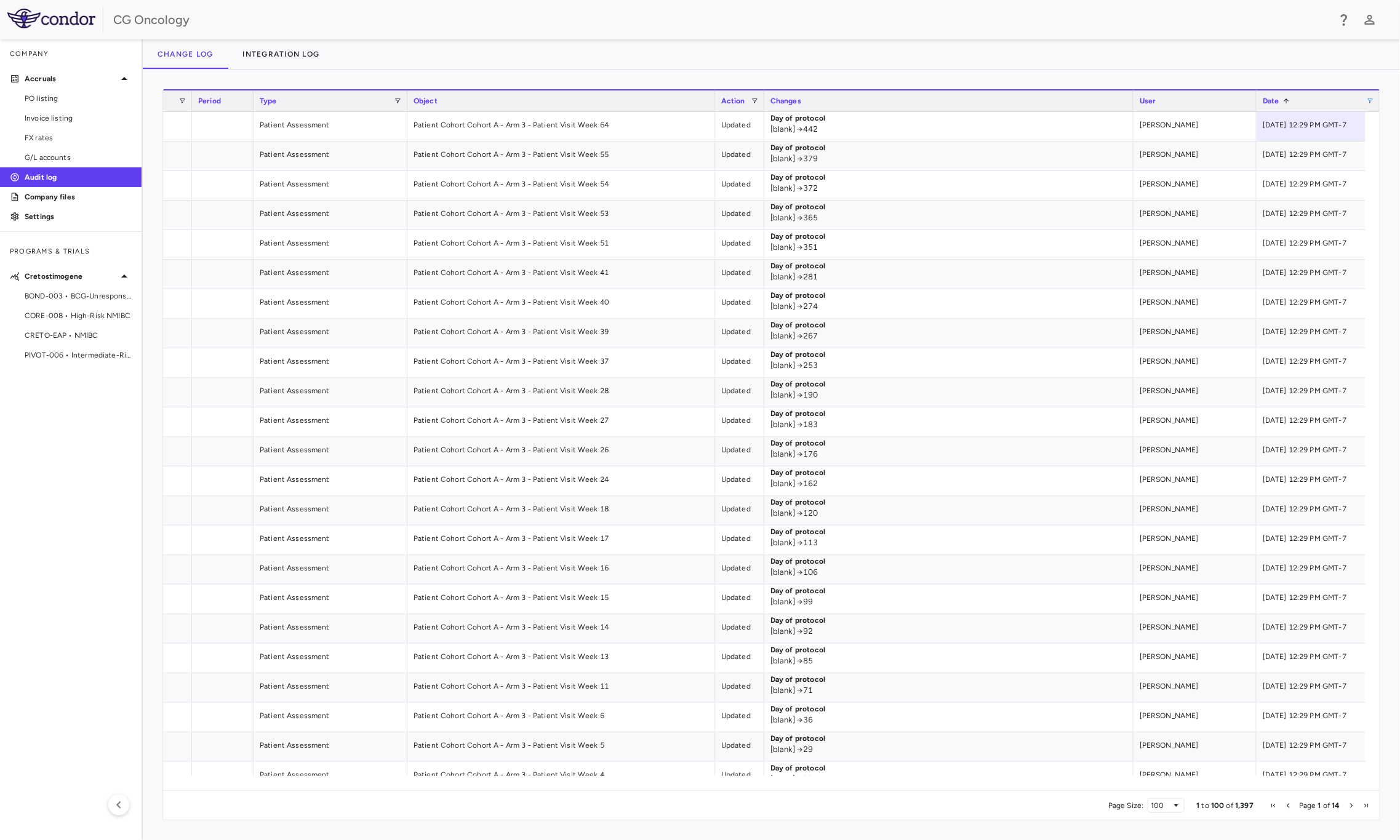
click at [1293, 98] on div "Date 1" at bounding box center [1315, 101] width 104 height 15
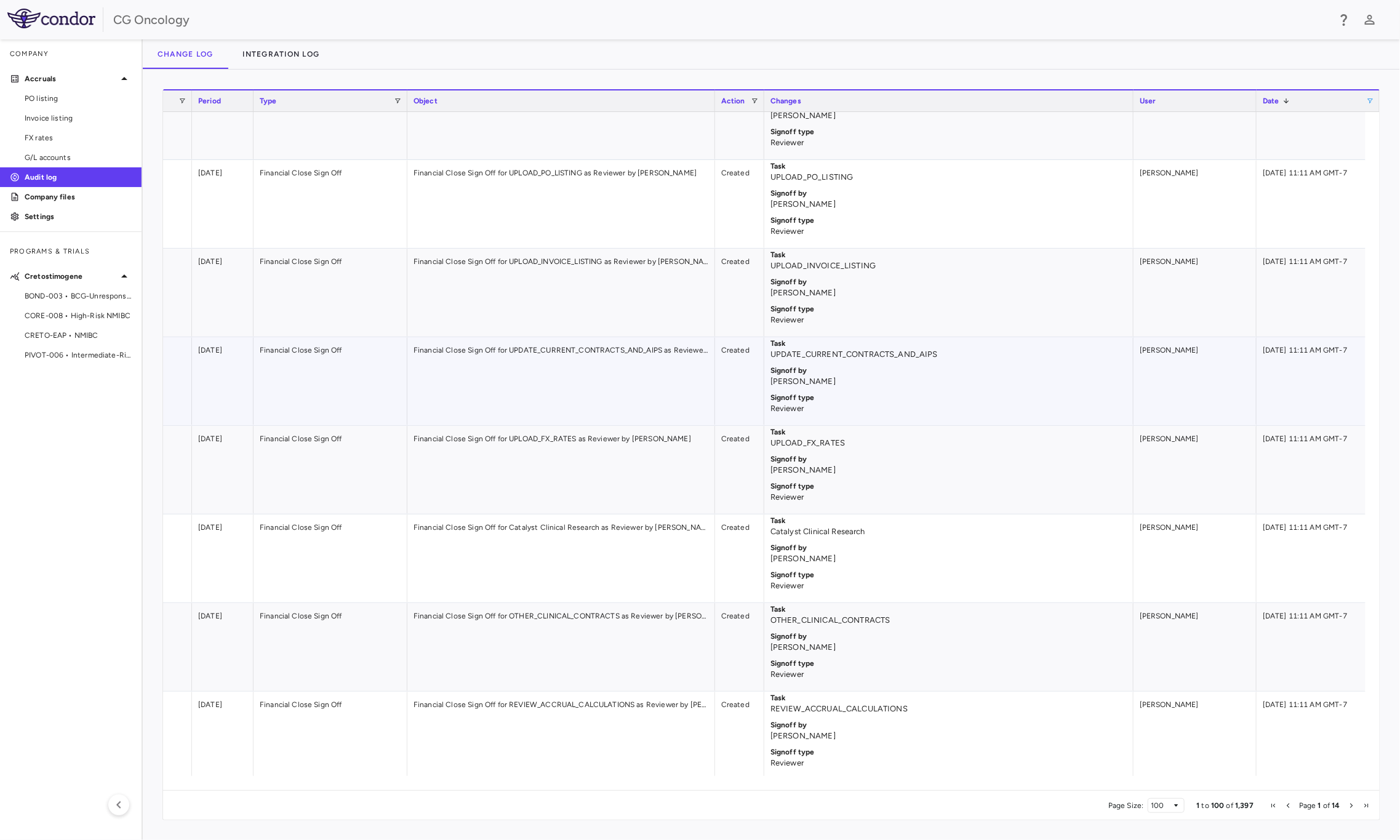
scroll to position [1845, 0]
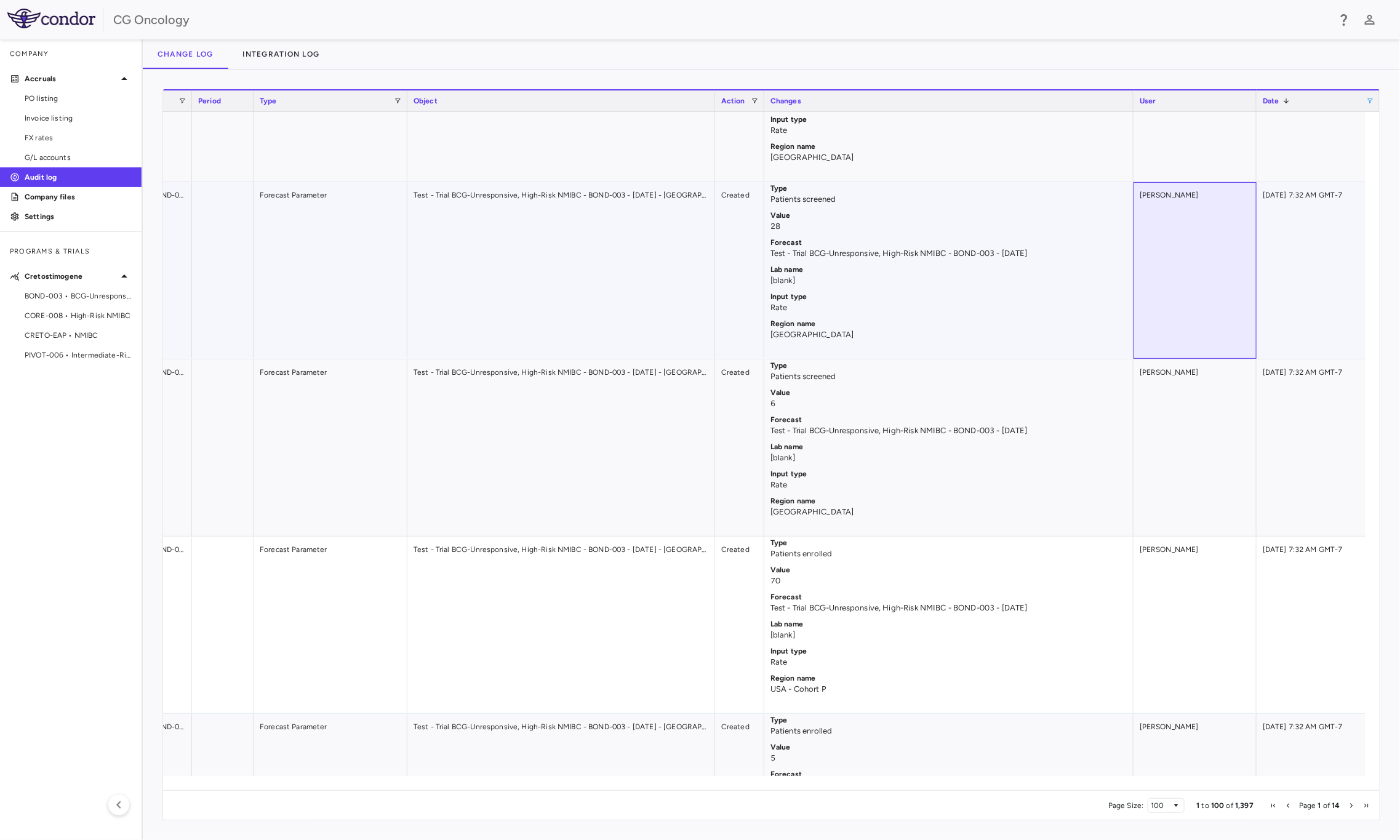
click at [1228, 272] on div "Emily Goldman" at bounding box center [1195, 271] width 123 height 177
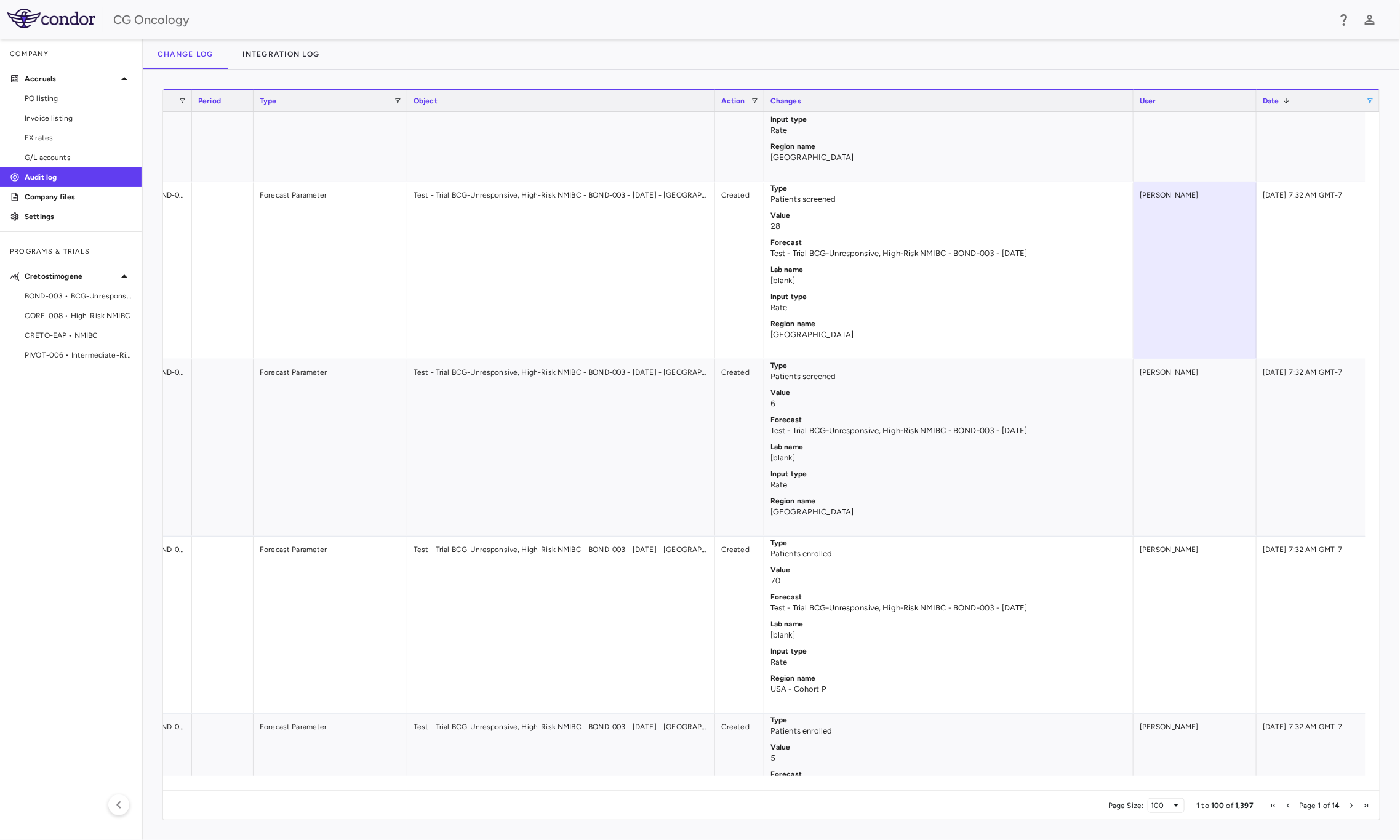
click at [1218, 56] on div "Change log Integration log" at bounding box center [772, 54] width 1258 height 29
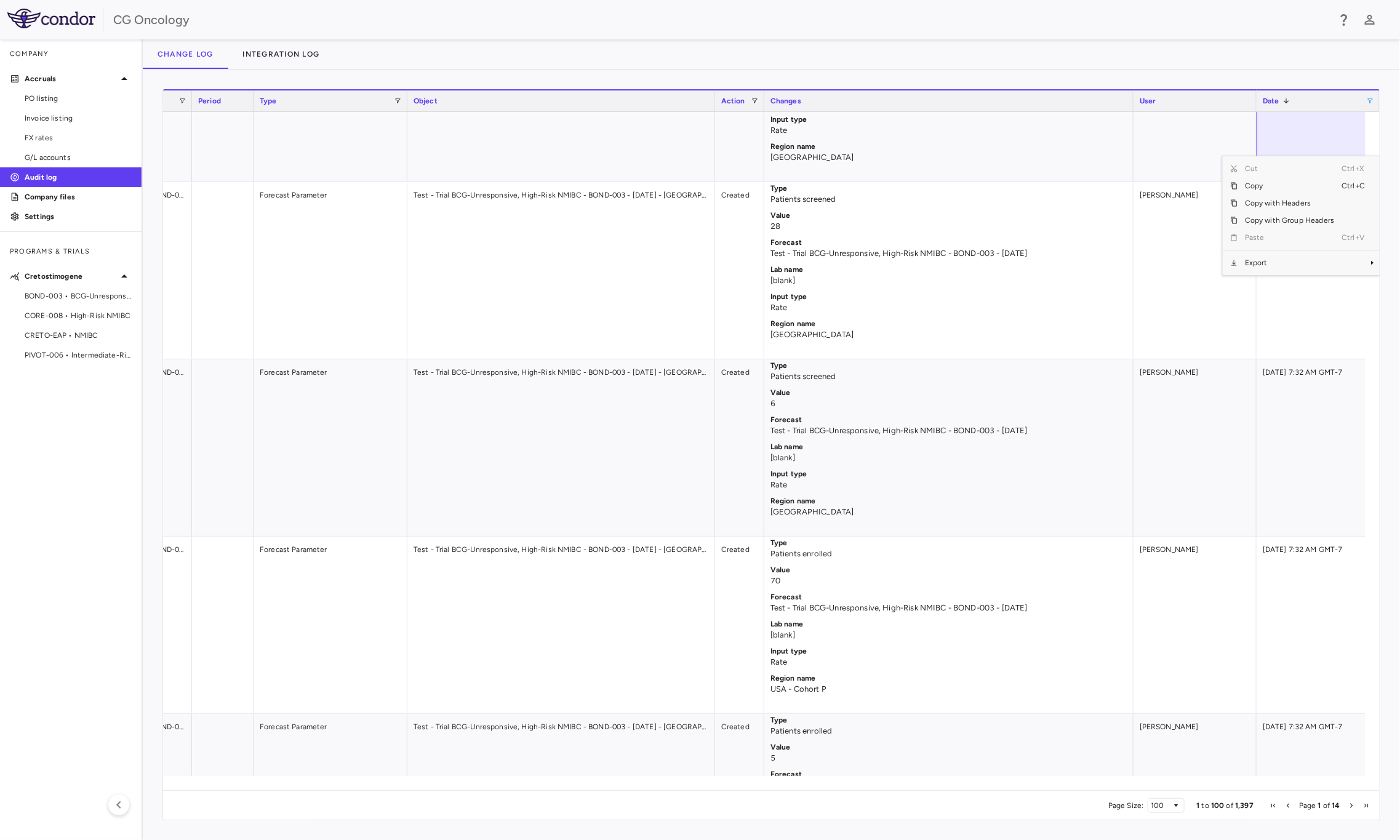
click at [1327, 85] on div "Column Filtered. Press ENTER to sort. Press CTRL ENTER to open filter Drag here…" at bounding box center [772, 455] width 1258 height 770
click at [1296, 102] on div "Date 1" at bounding box center [1315, 101] width 104 height 15
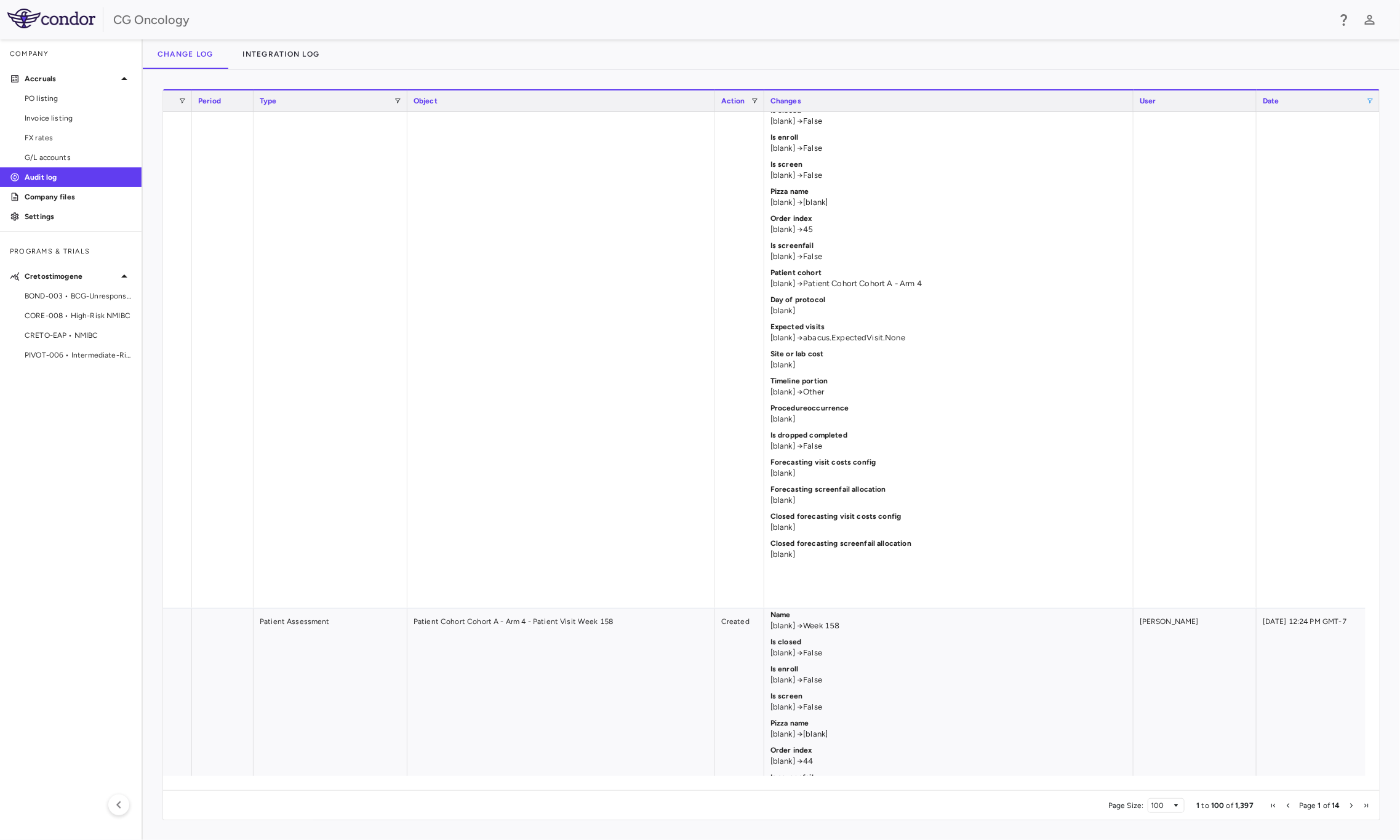
click at [1368, 102] on span at bounding box center [1370, 101] width 7 height 7
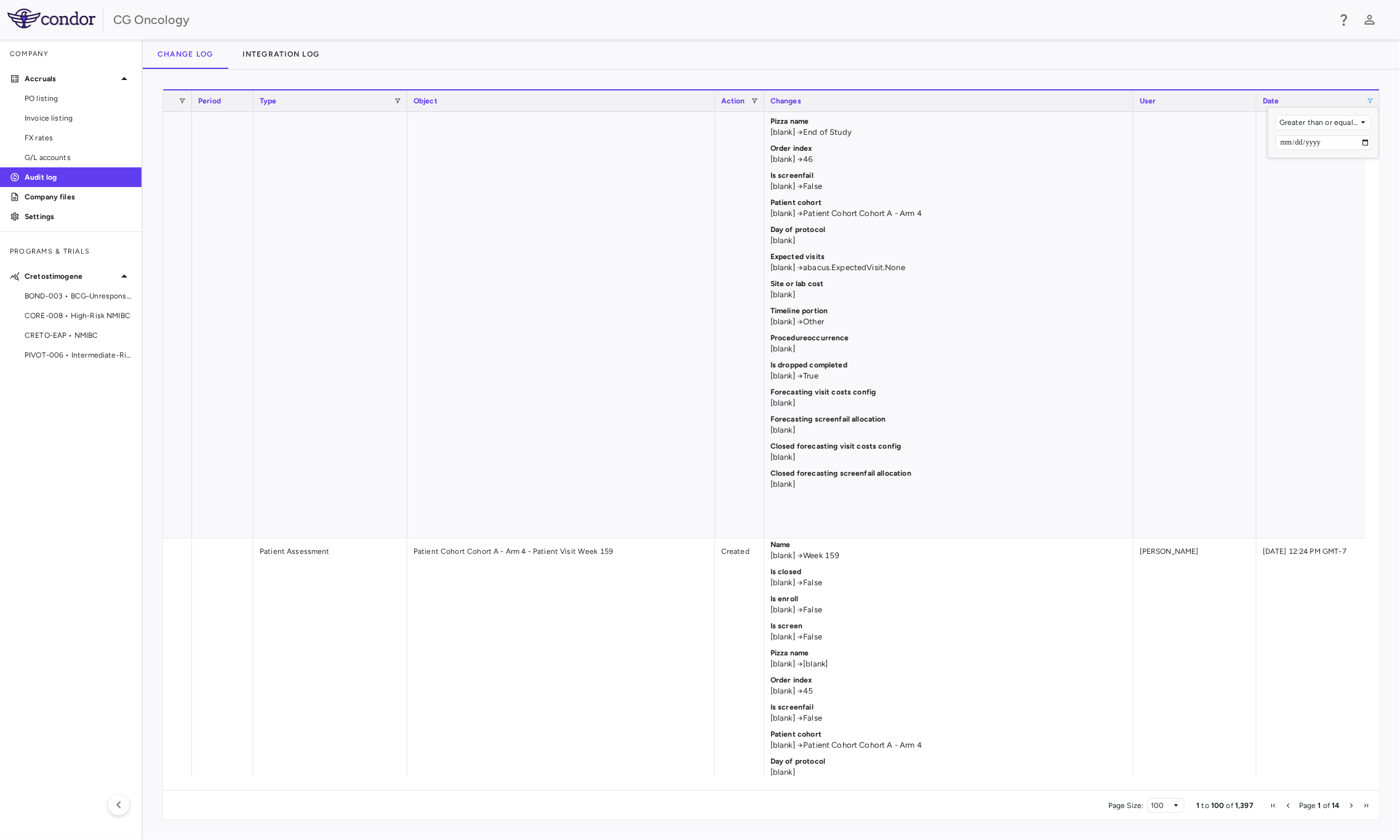
click at [1369, 141] on input "**********" at bounding box center [1324, 143] width 95 height 15
click at [1329, 226] on div "09/24/2025 12:24 PM GMT-7" at bounding box center [1318, 271] width 123 height 531
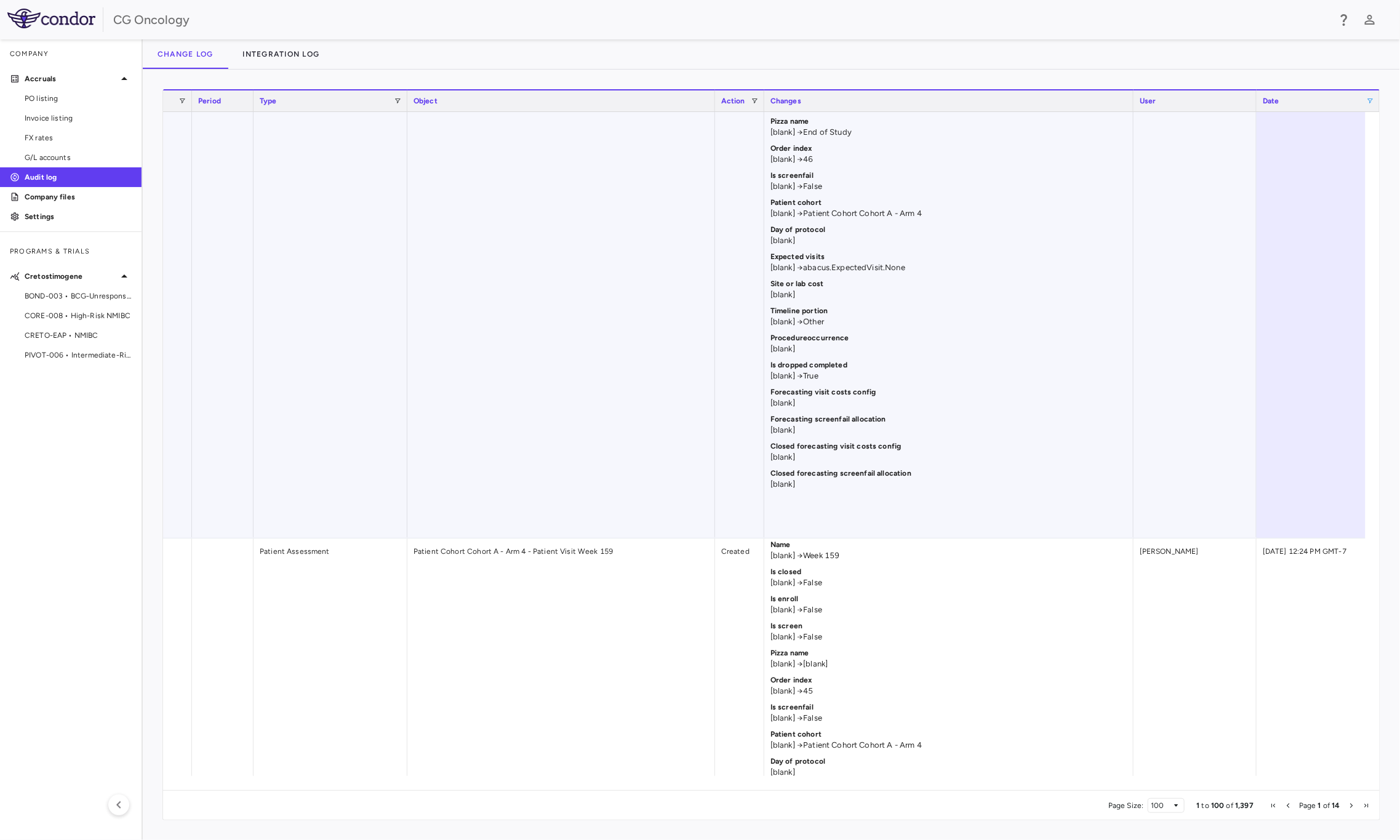
click at [1213, 218] on div "Emily Goldman" at bounding box center [1195, 271] width 123 height 531
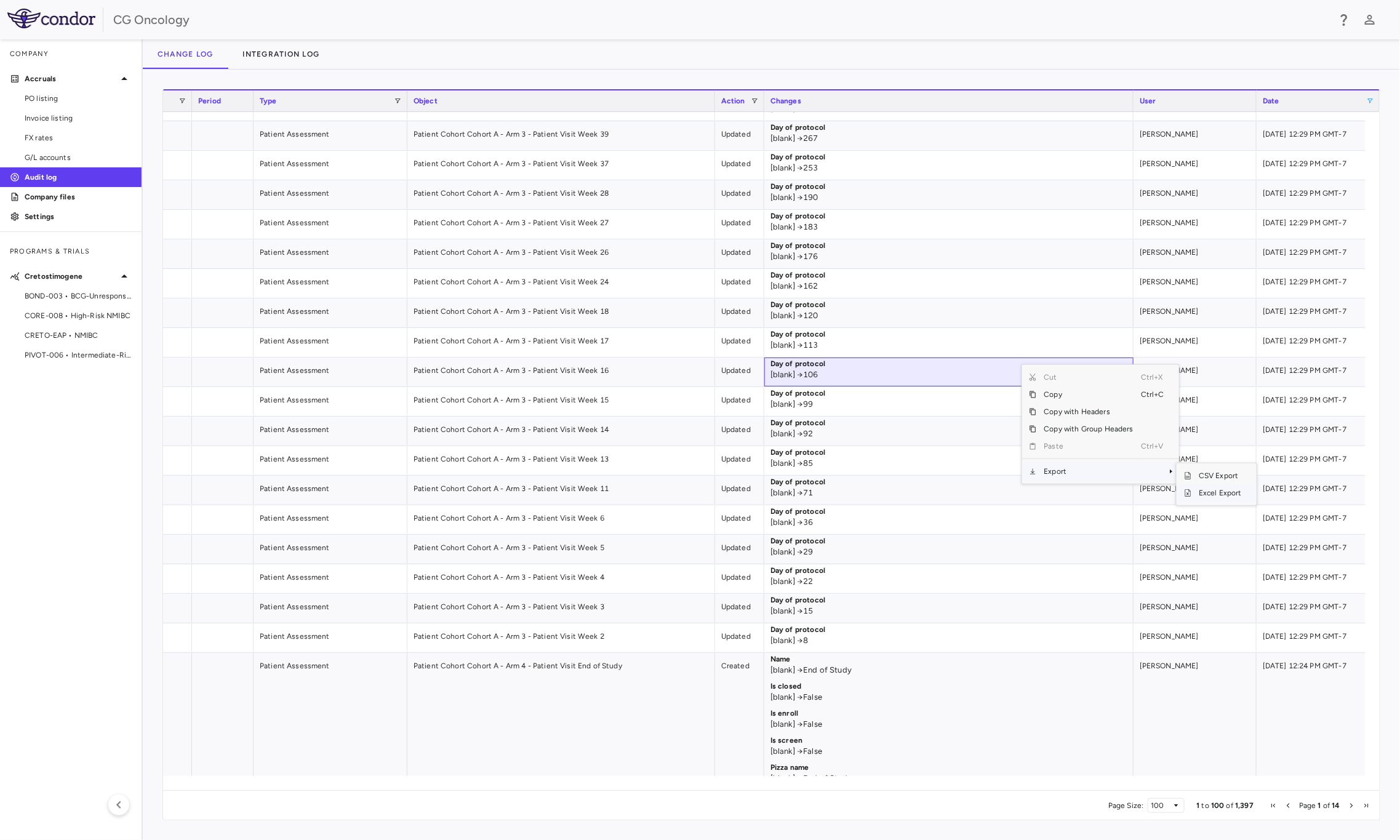
click at [1212, 496] on span "Excel Export" at bounding box center [1220, 492] width 58 height 17
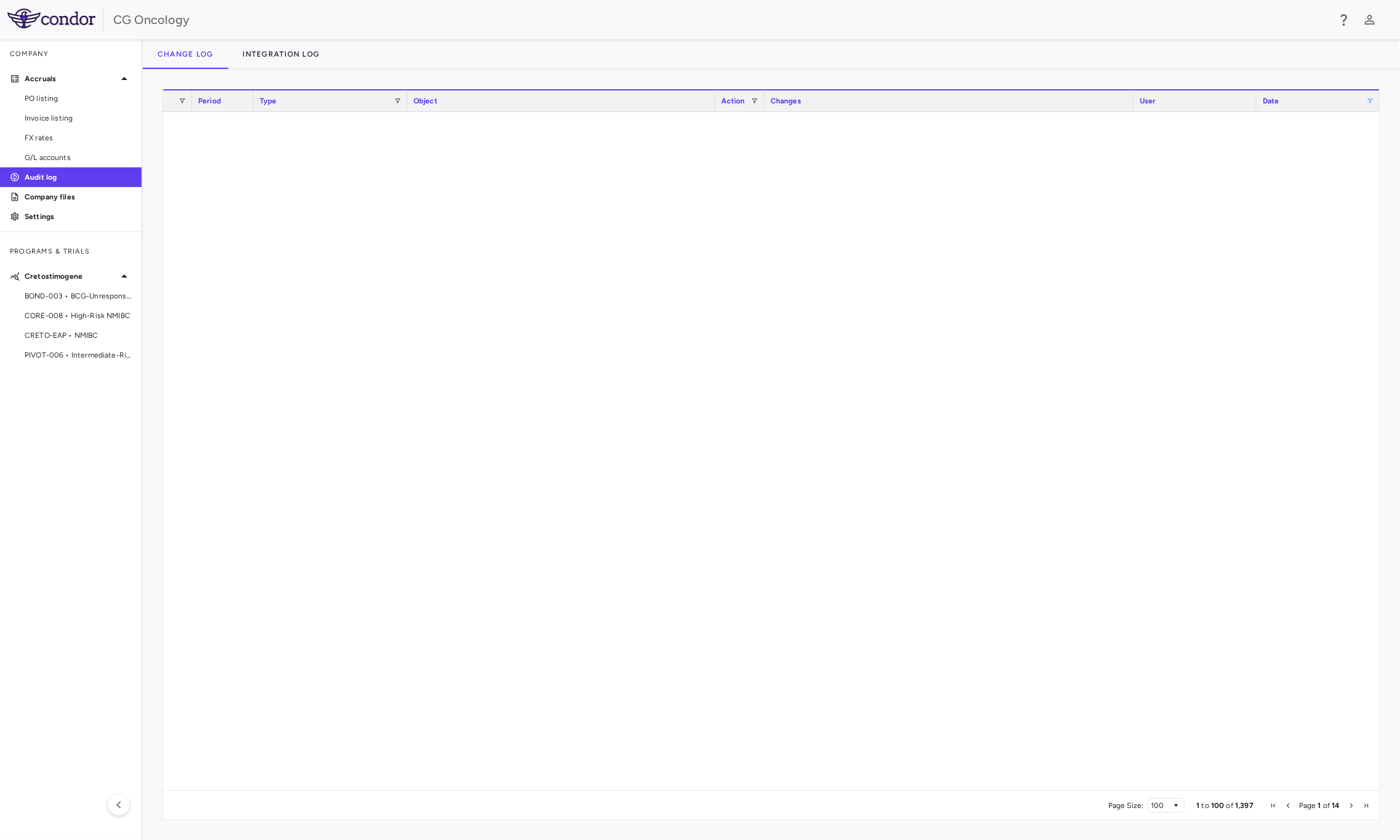
scroll to position [0, 0]
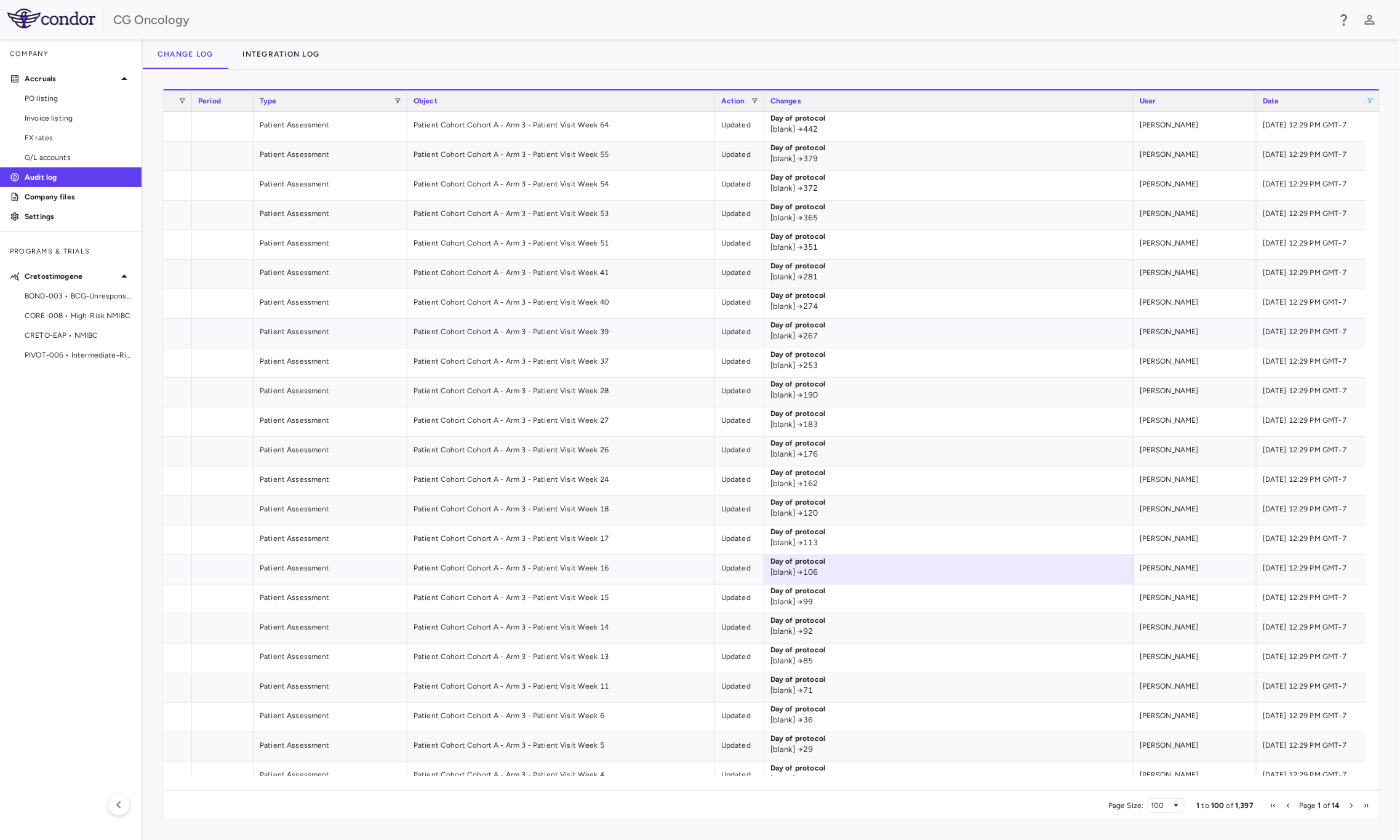
click at [1145, 100] on span "User" at bounding box center [1148, 100] width 17 height 8
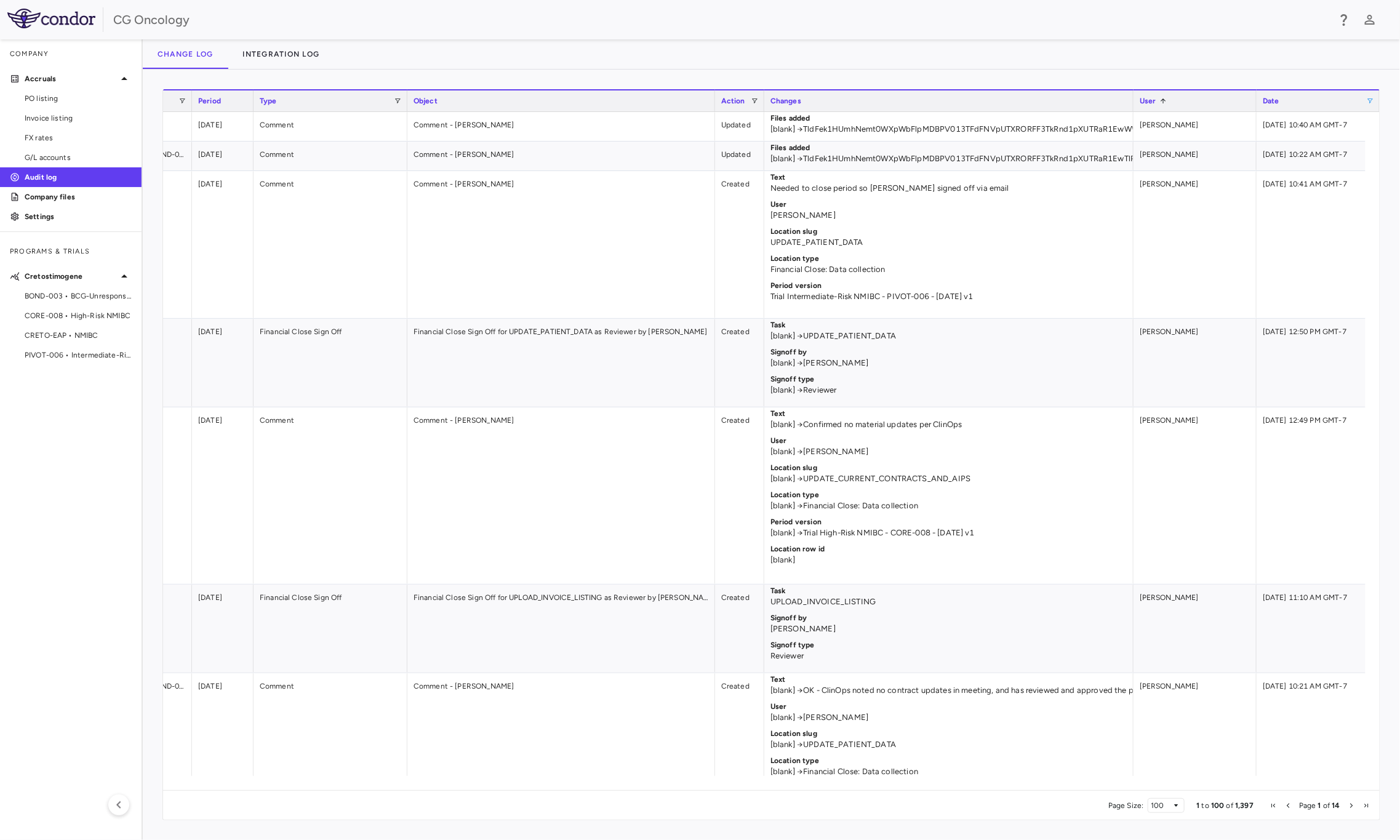
click at [1147, 94] on div "User 1" at bounding box center [1194, 101] width 111 height 15
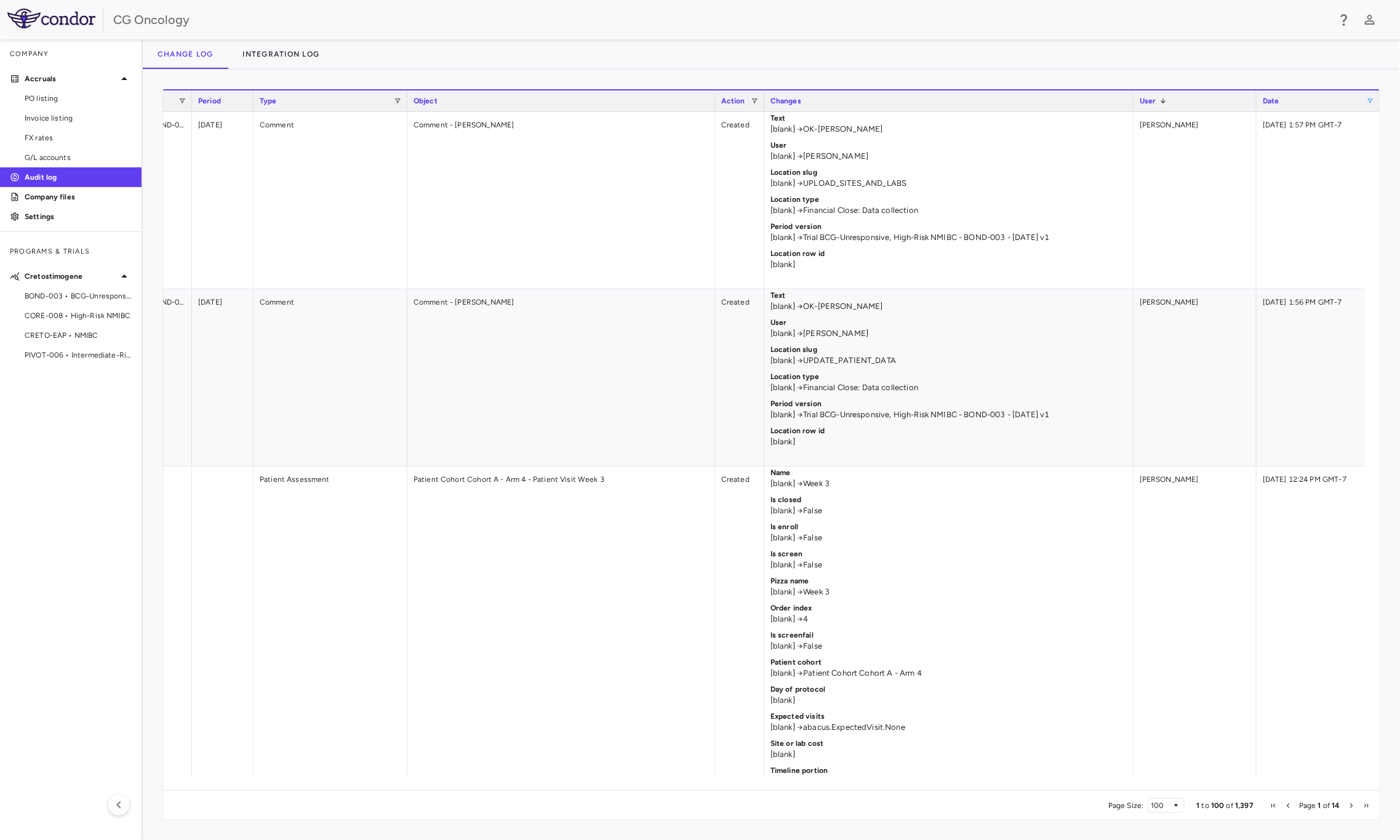
scroll to position [0, 170]
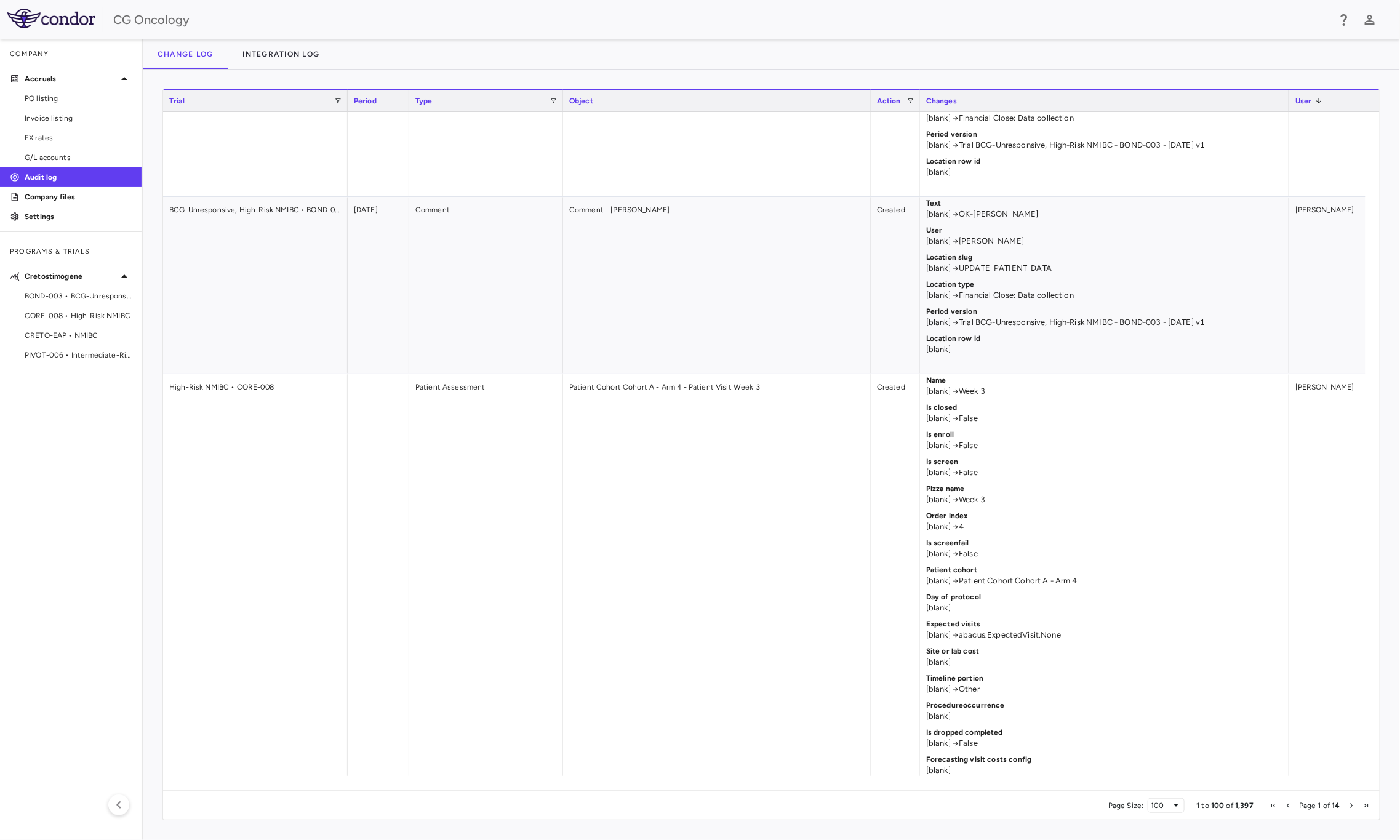
click at [397, 102] on div "Period" at bounding box center [379, 101] width 50 height 15
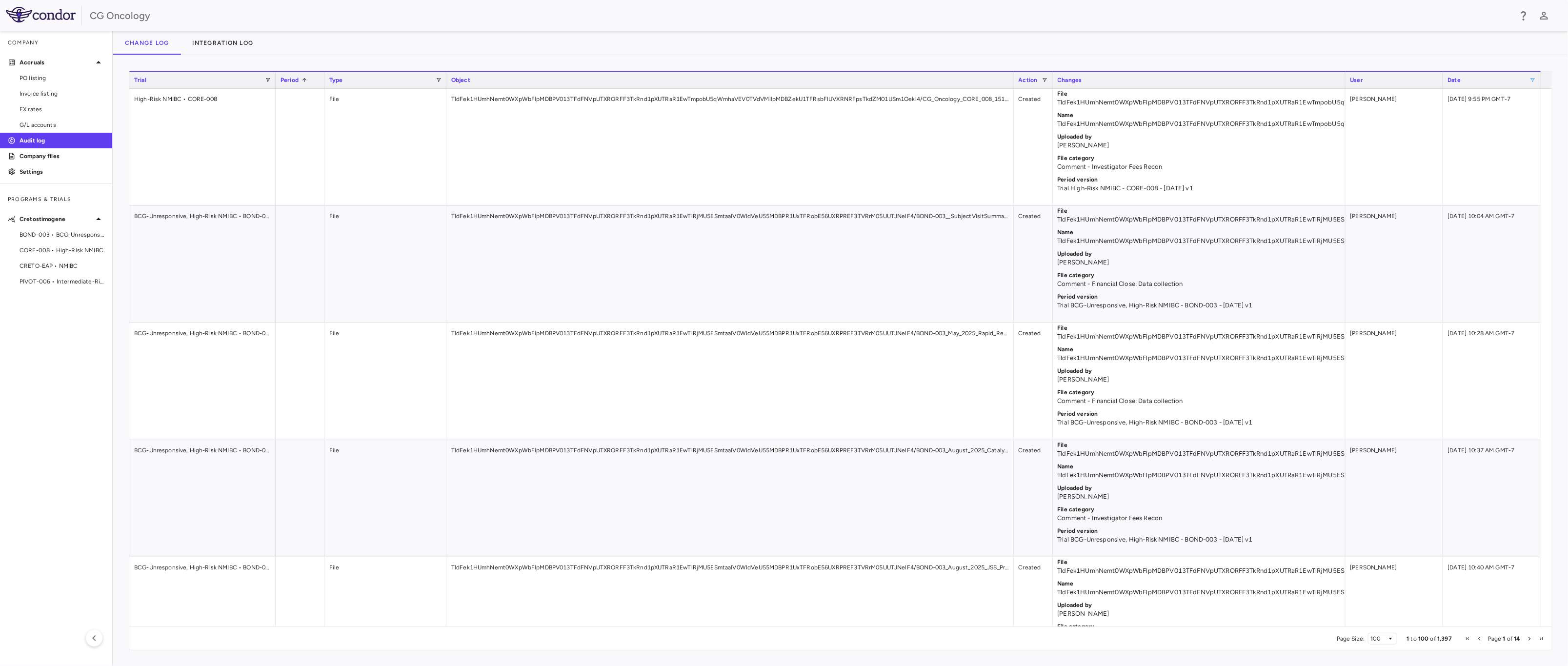
click at [1127, 81] on span at bounding box center [1533, 80] width 6 height 6
click at [1127, 114] on input "**********" at bounding box center [1508, 113] width 76 height 12
click at [1127, 58] on div "Column Filtered. Press ENTER to sort. Press CTRL ENTER to open filter Drag here…" at bounding box center [841, 361] width 1455 height 611
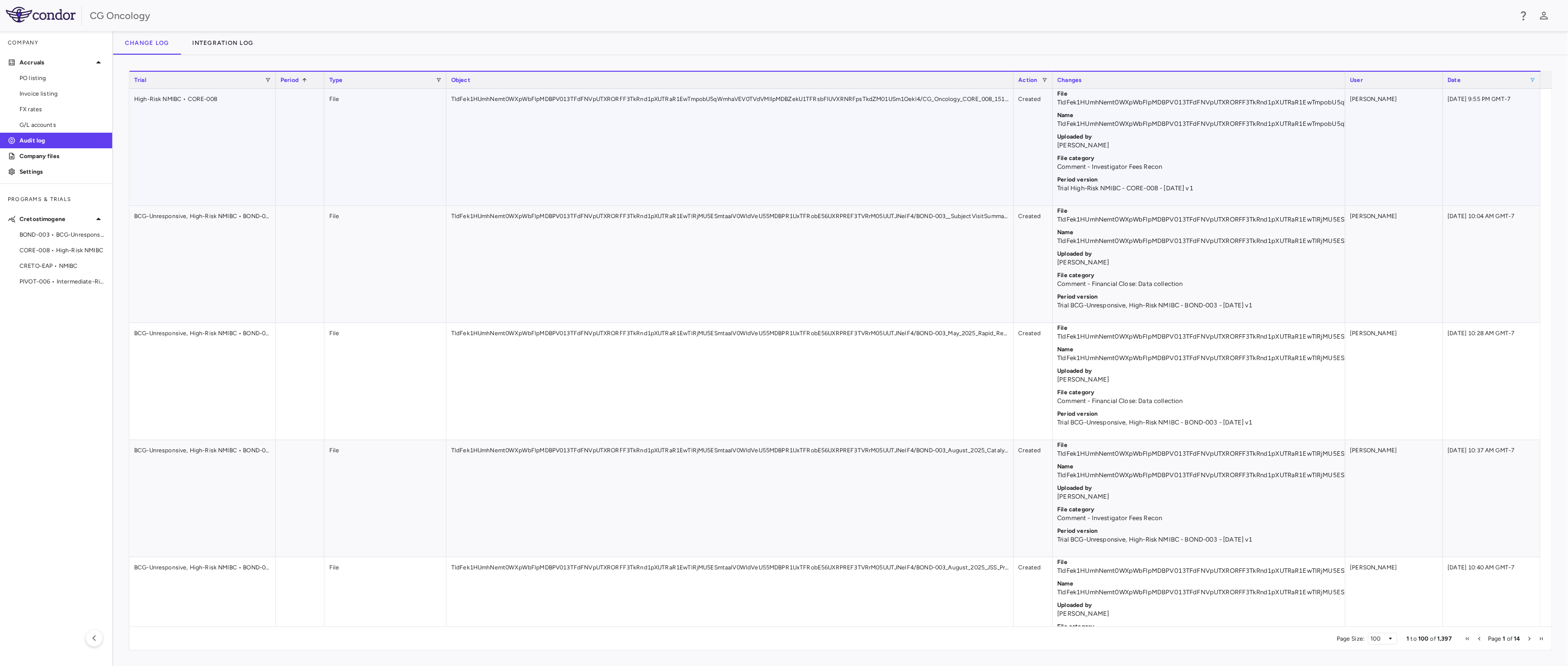
click at [1127, 97] on div "09/10/2025 9:55 PM GMT-7" at bounding box center [1492, 147] width 97 height 116
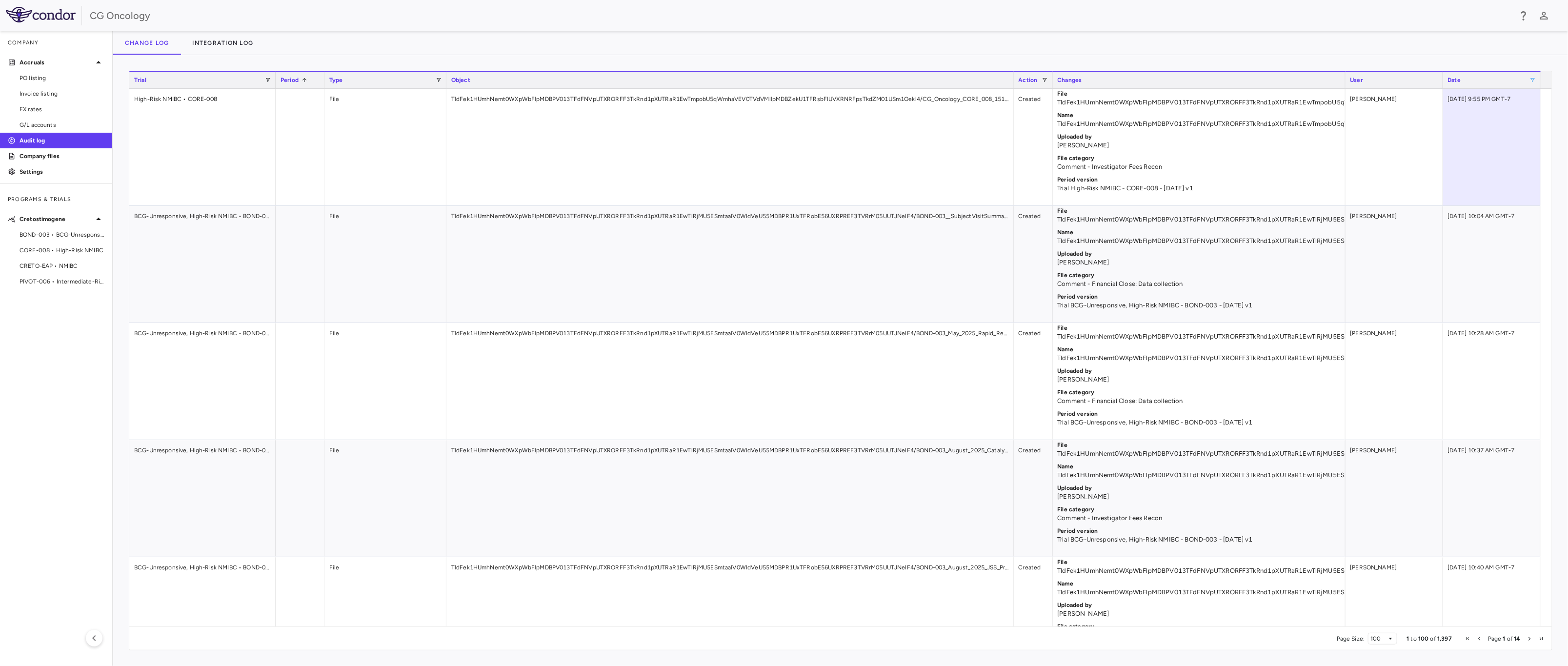
click at [1127, 82] on div "Date" at bounding box center [1489, 80] width 82 height 12
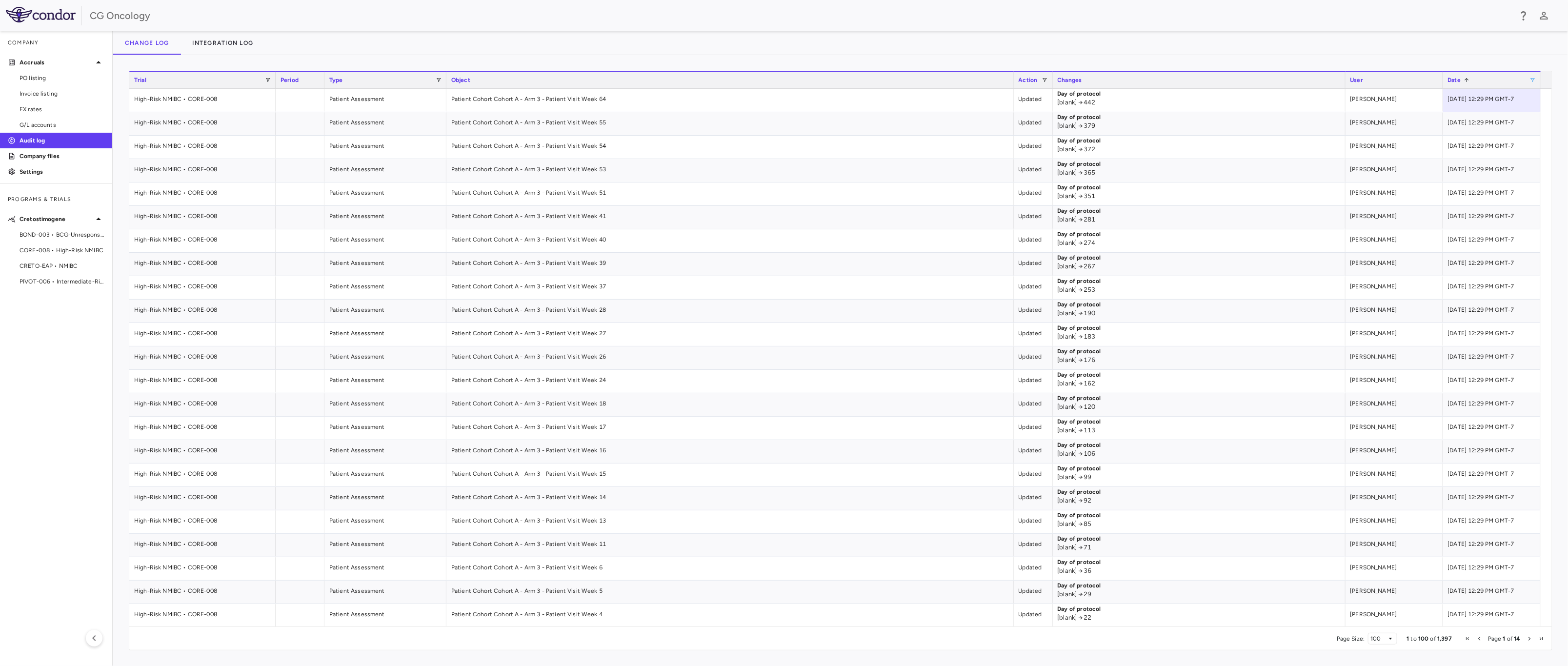
click at [1127, 81] on span at bounding box center [1533, 80] width 6 height 6
click at [1127, 112] on input "**********" at bounding box center [1508, 113] width 76 height 12
click at [1127, 46] on div "Change log Integration log" at bounding box center [841, 43] width 1455 height 23
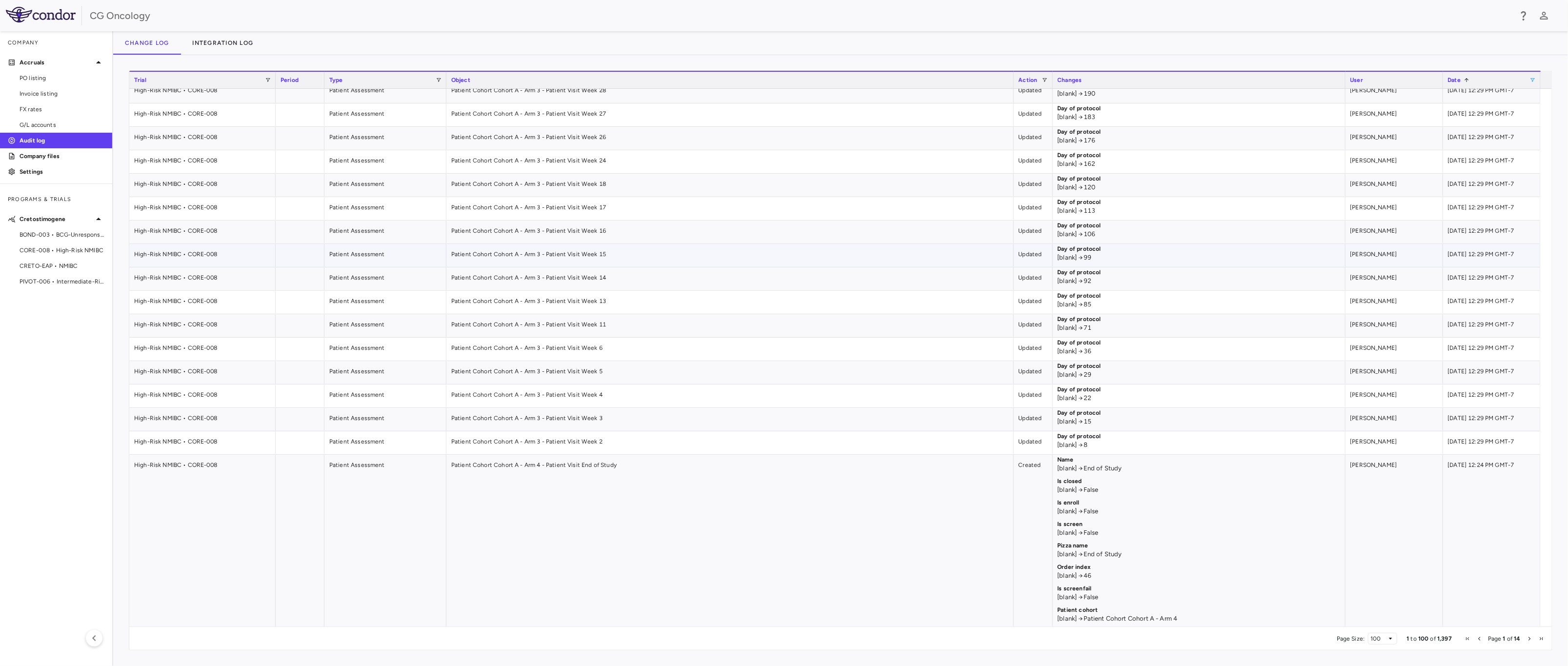
scroll to position [0, 0]
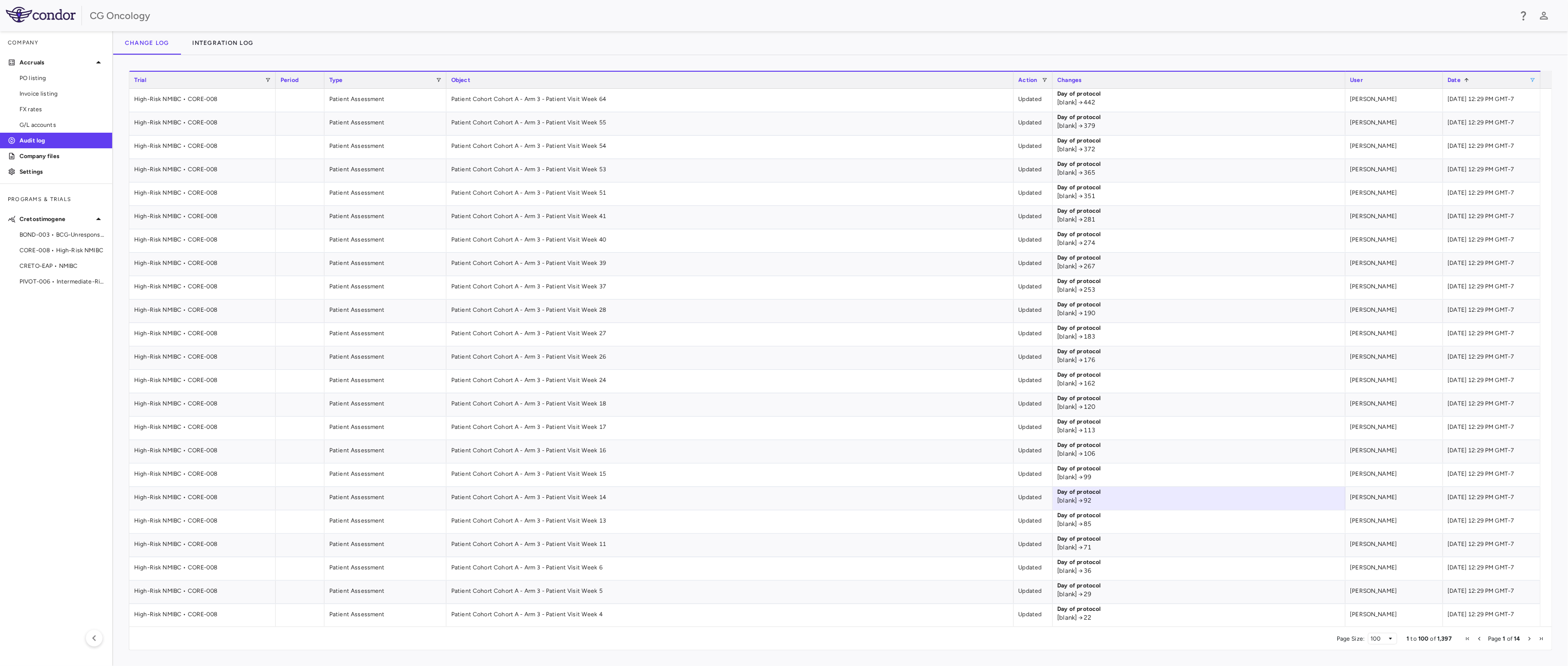
click at [1127, 81] on span "User" at bounding box center [1357, 79] width 13 height 7
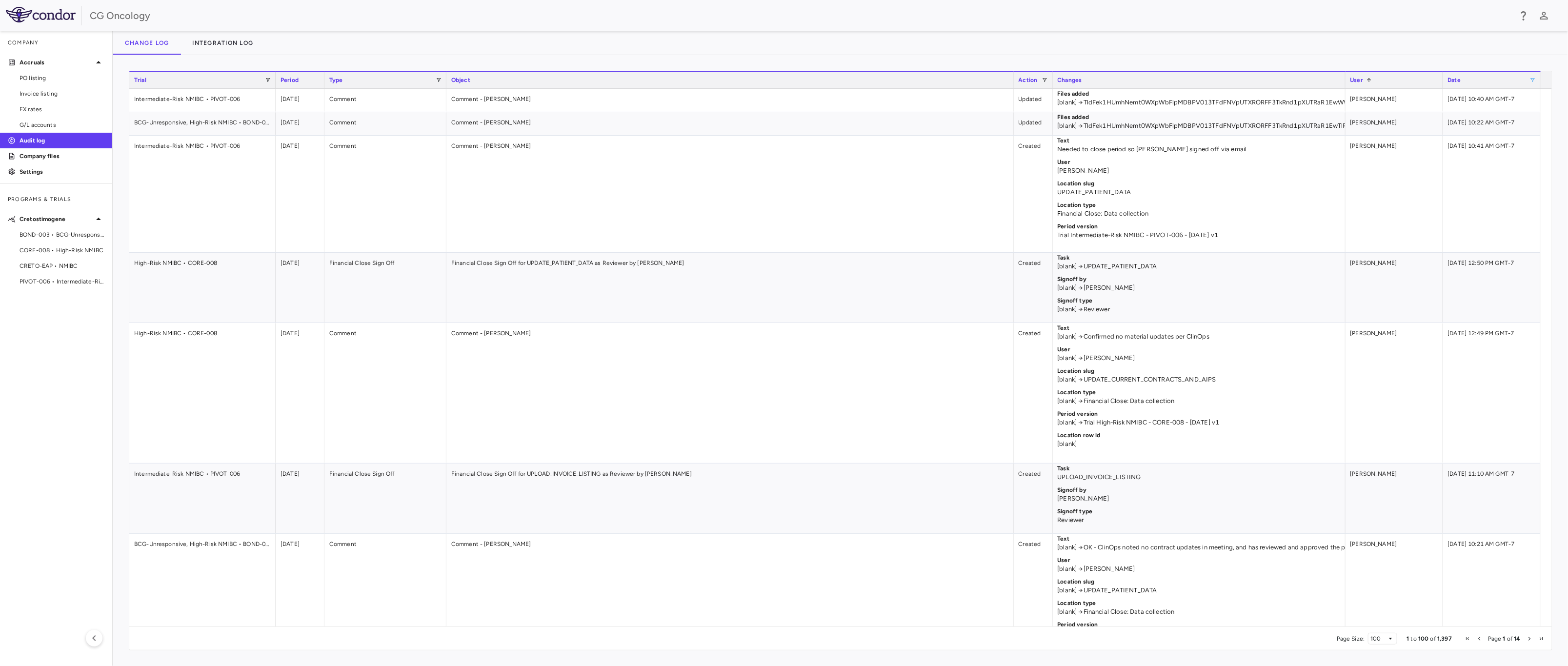
click at [1127, 76] on span "User" at bounding box center [1357, 79] width 13 height 7
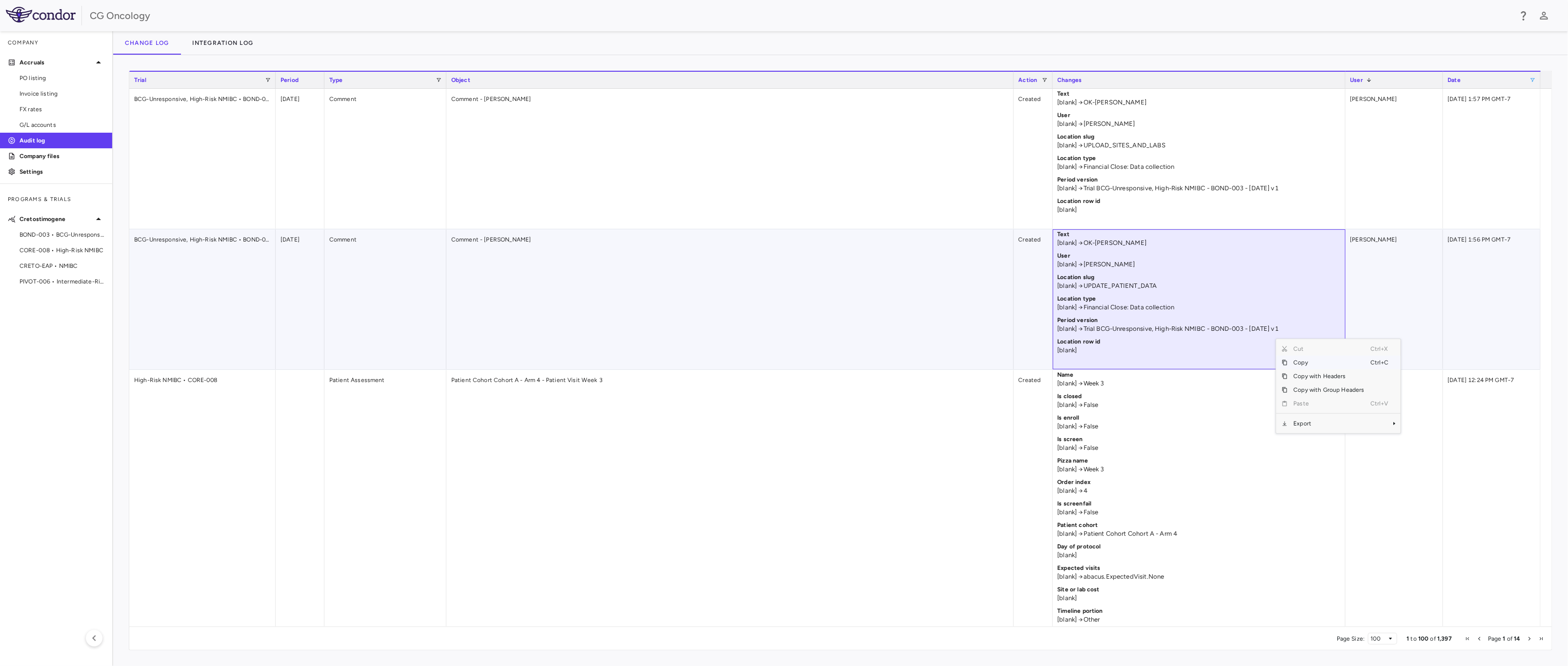
click at [864, 328] on div "Comment - Angelica Craighead" at bounding box center [730, 299] width 567 height 140
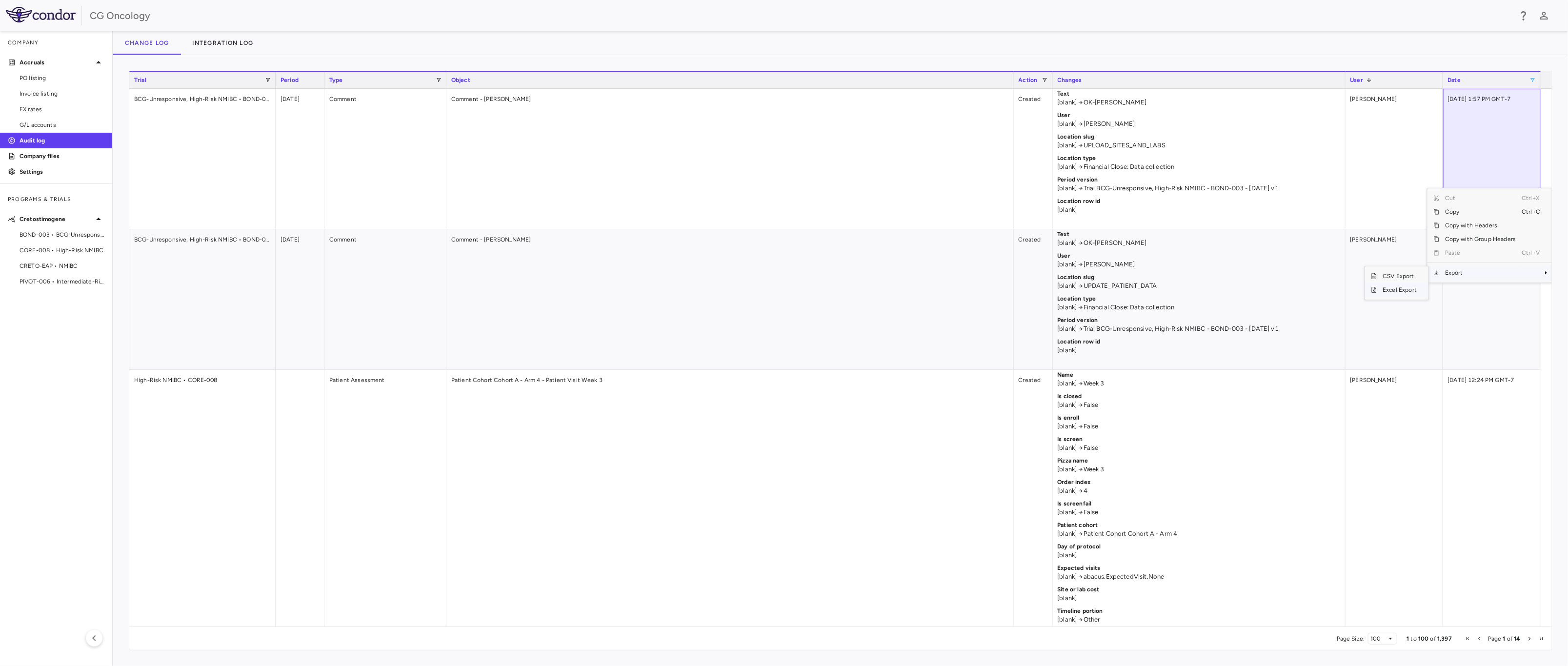
click at [1127, 292] on span "Excel Export" at bounding box center [1399, 289] width 46 height 14
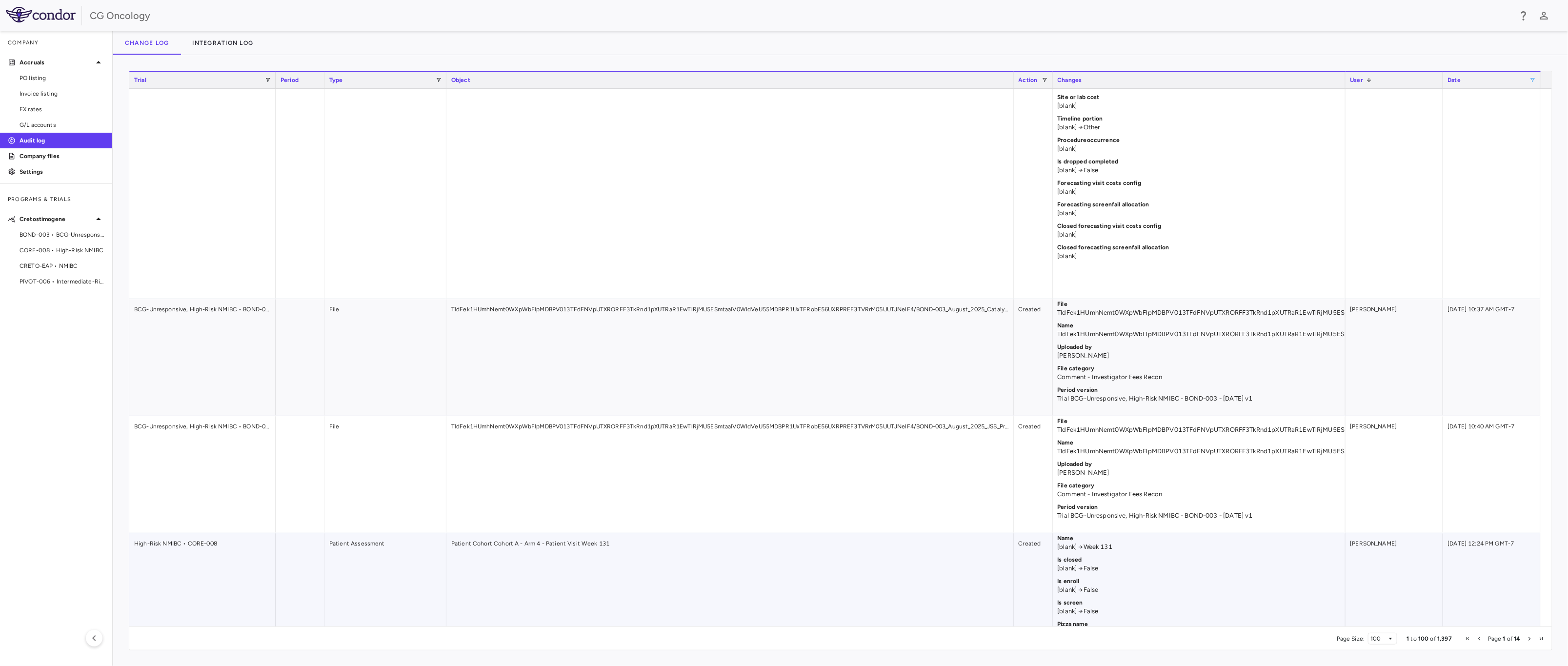
scroll to position [659, 0]
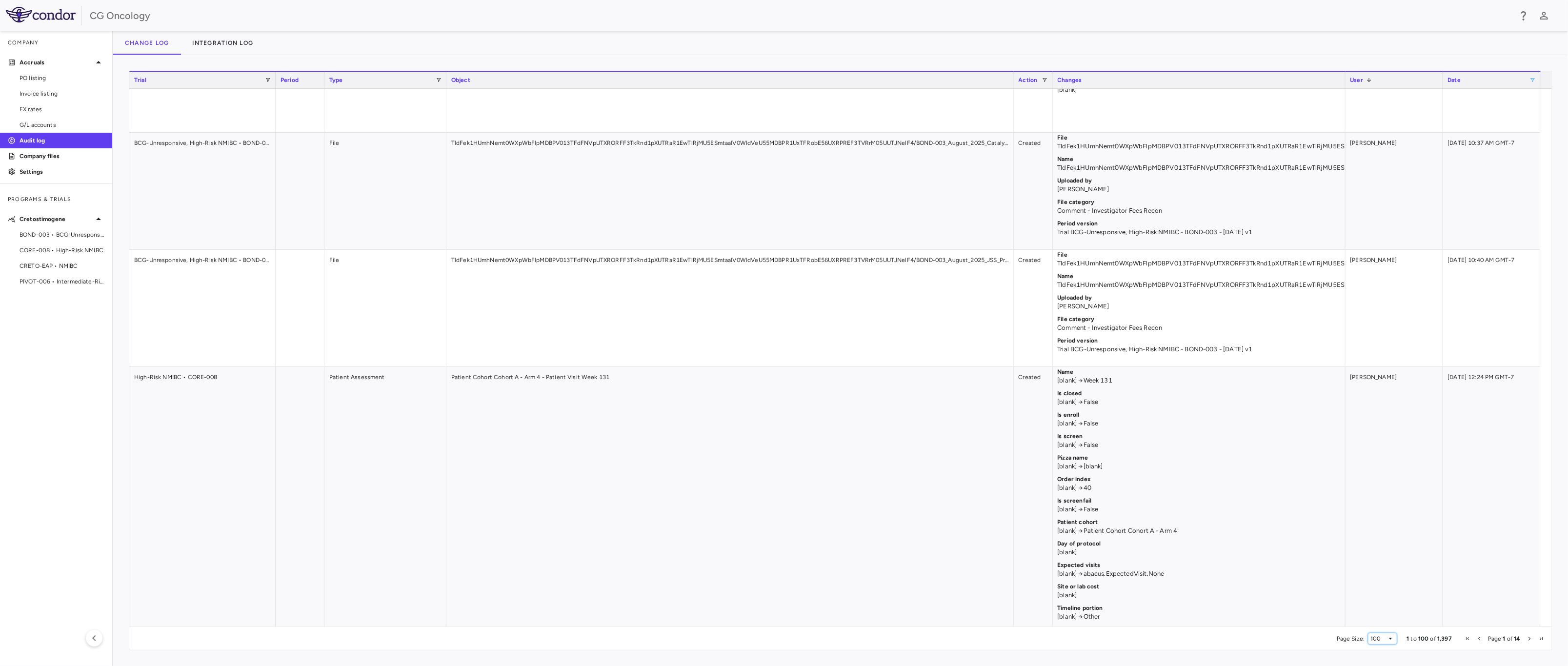
click at [1127, 638] on span "Page Size" at bounding box center [1391, 638] width 6 height 6
click at [1127, 638] on span "Next Page" at bounding box center [1529, 638] width 6 height 6
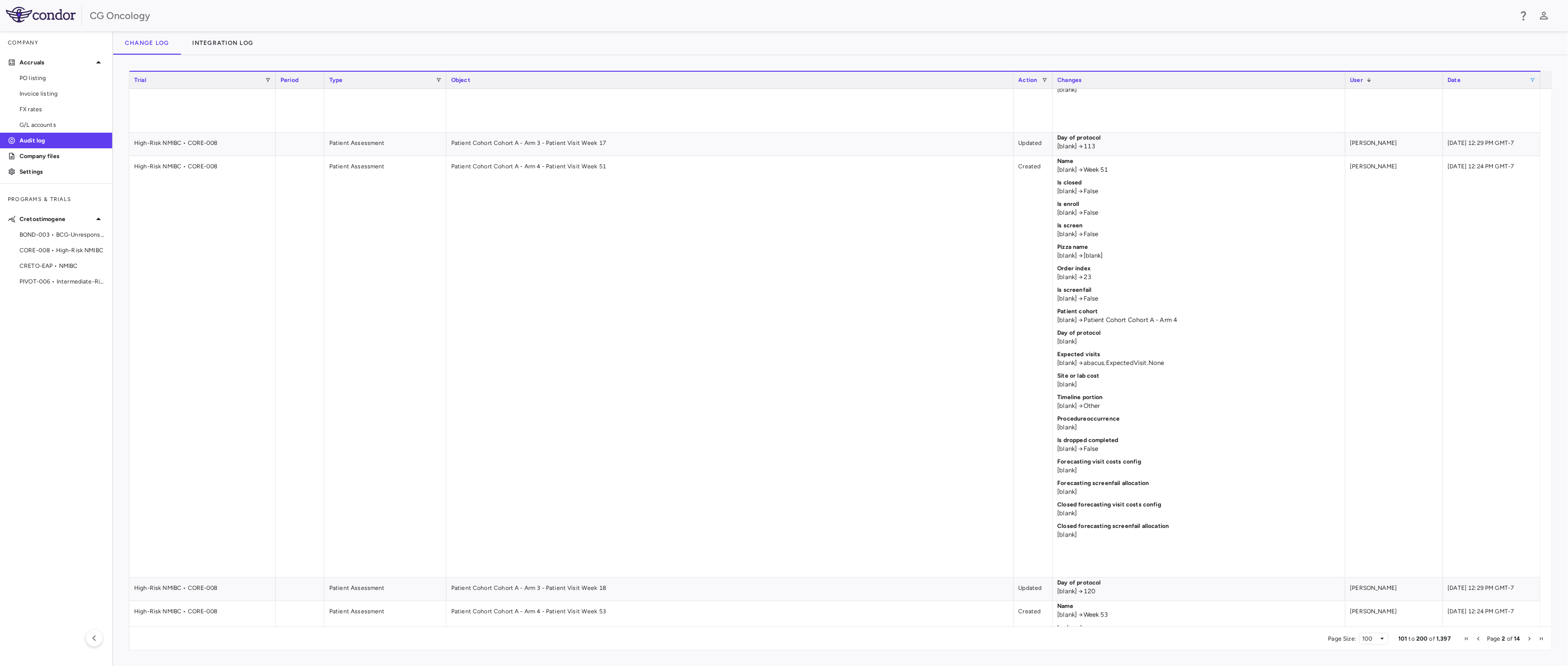
scroll to position [11883, 0]
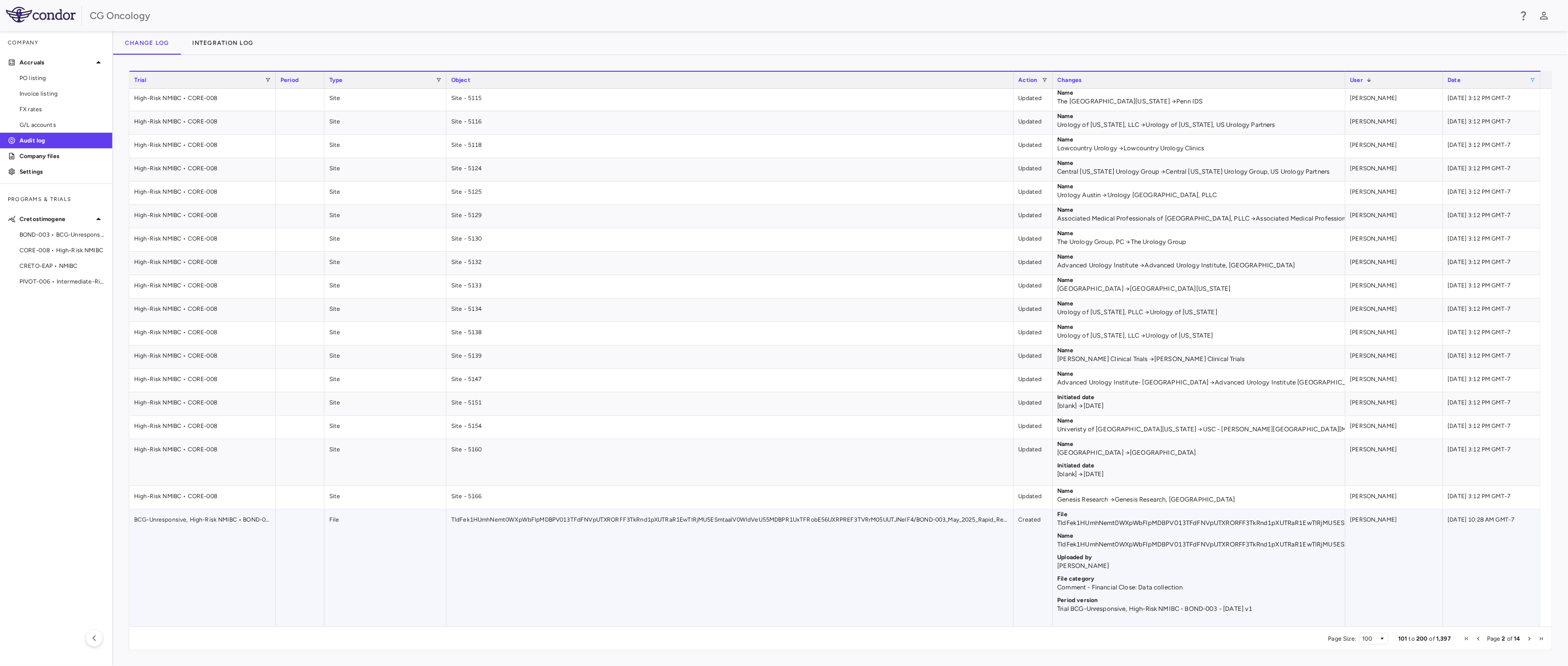
click at [980, 595] on div "TldFek1HUmhNemt0WXpWbFlpMDBPV013TFdFNVpUTXRORFF3TkRnd1pXUTRaR1EwTlRjMU5ESmtaalV…" at bounding box center [730, 567] width 567 height 116
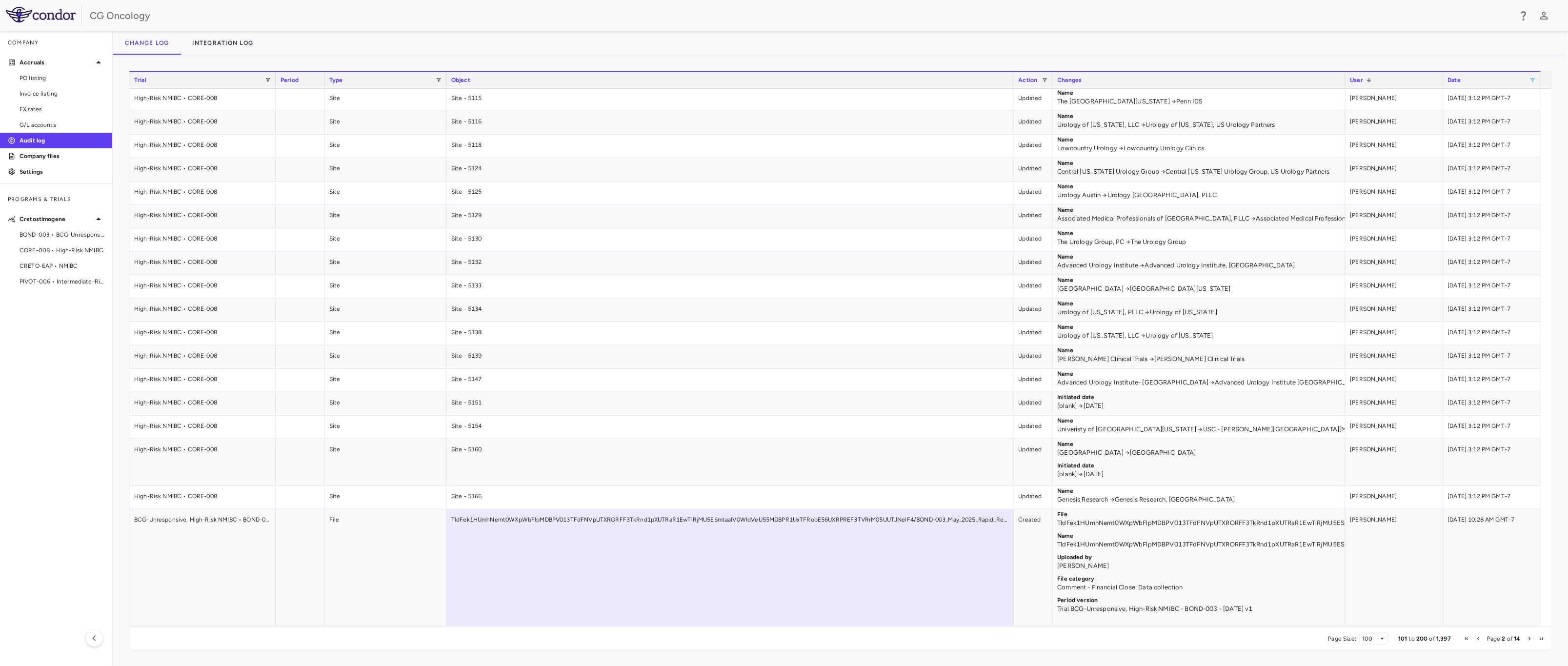
click at [1127, 638] on span "Next Page" at bounding box center [1529, 638] width 6 height 6
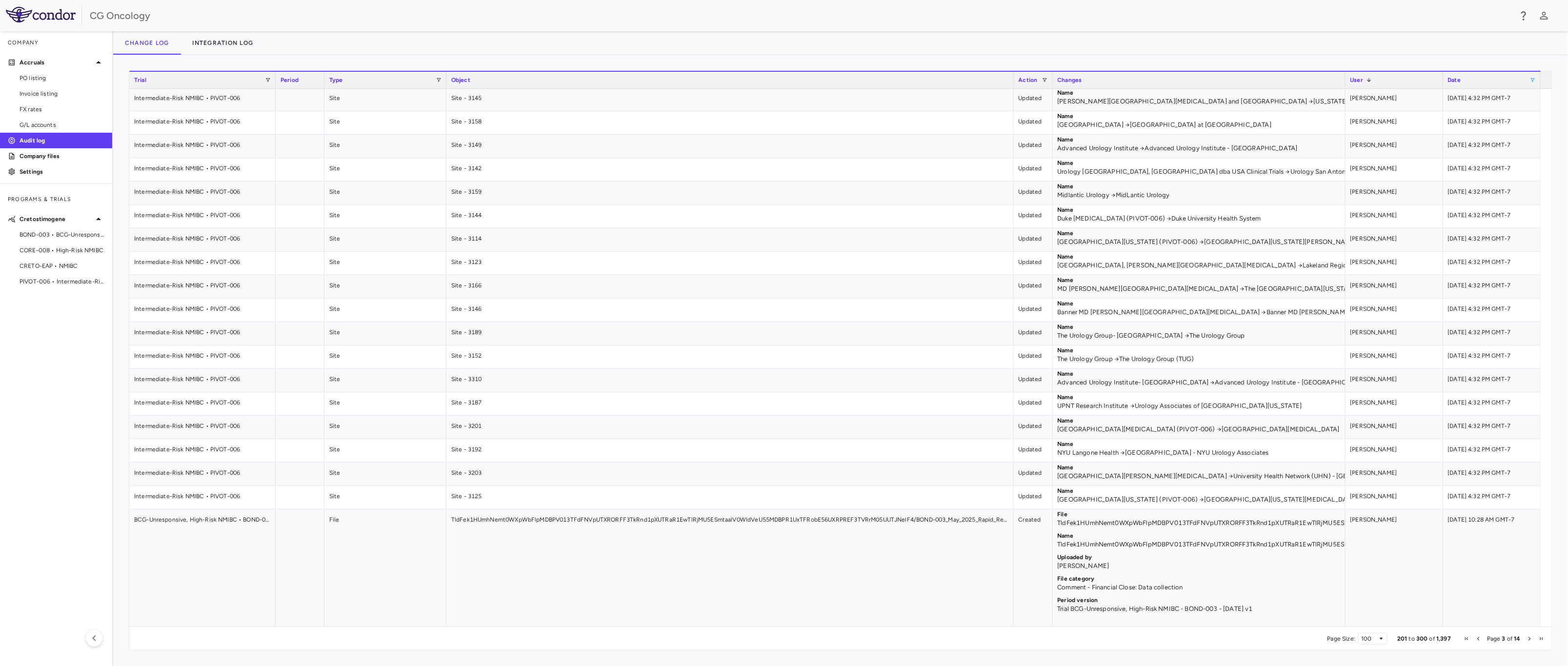
click at [1127, 637] on span "Next Page" at bounding box center [1529, 638] width 6 height 6
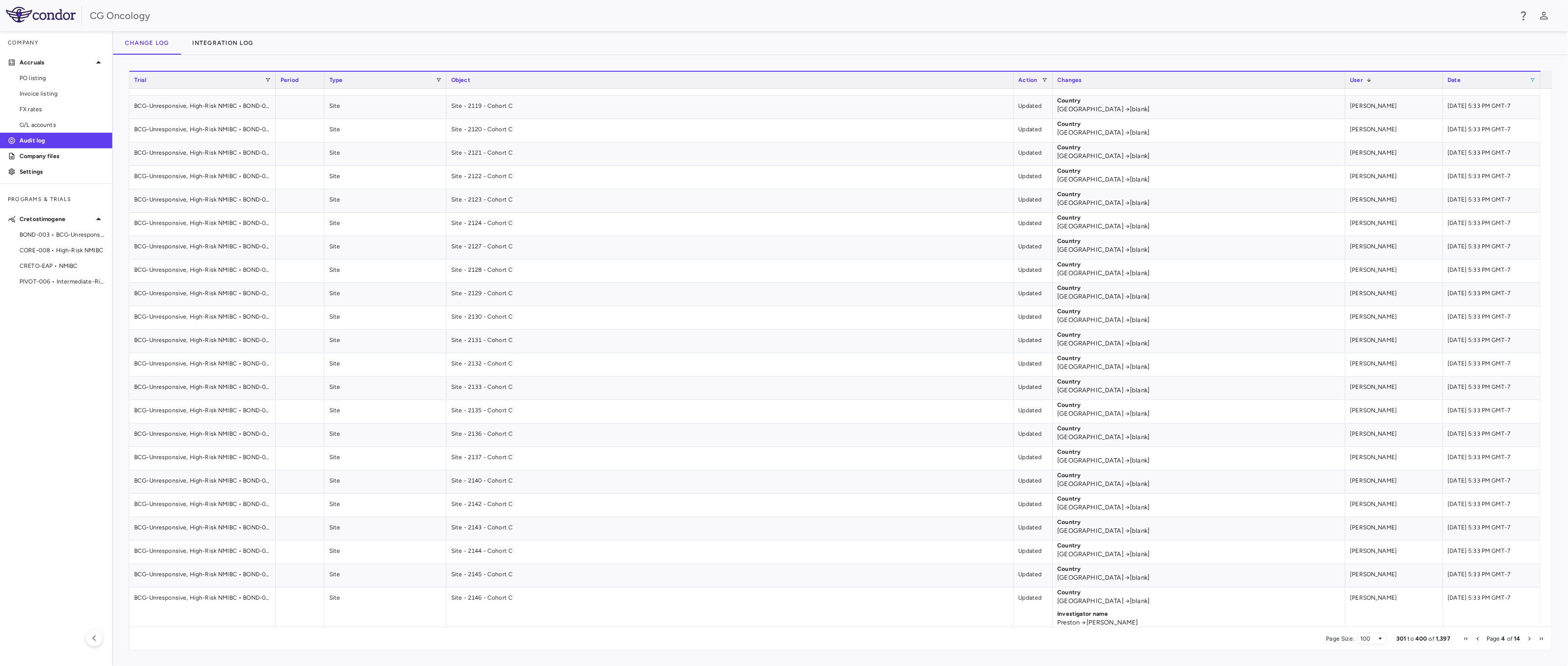
click at [1127, 637] on span "Next Page" at bounding box center [1529, 638] width 6 height 6
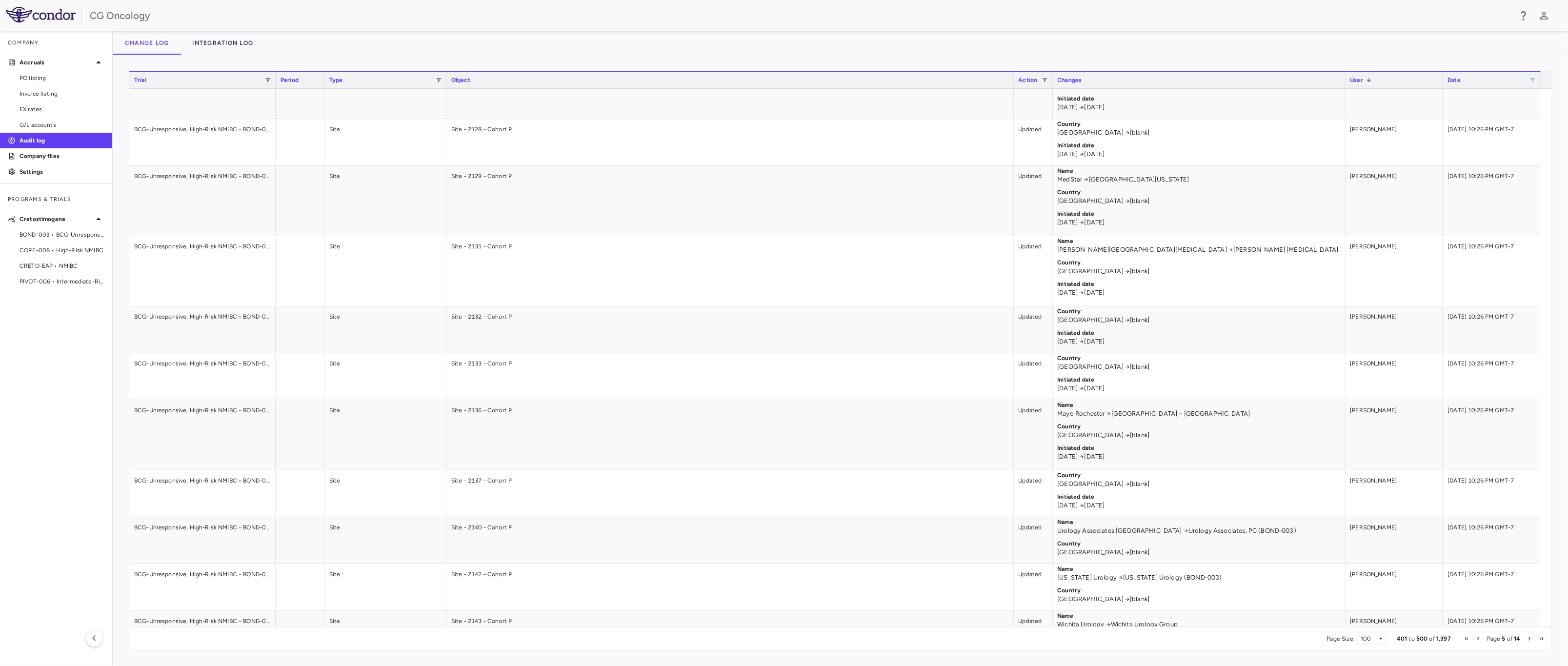
click at [1127, 637] on span "Next Page" at bounding box center [1529, 638] width 6 height 6
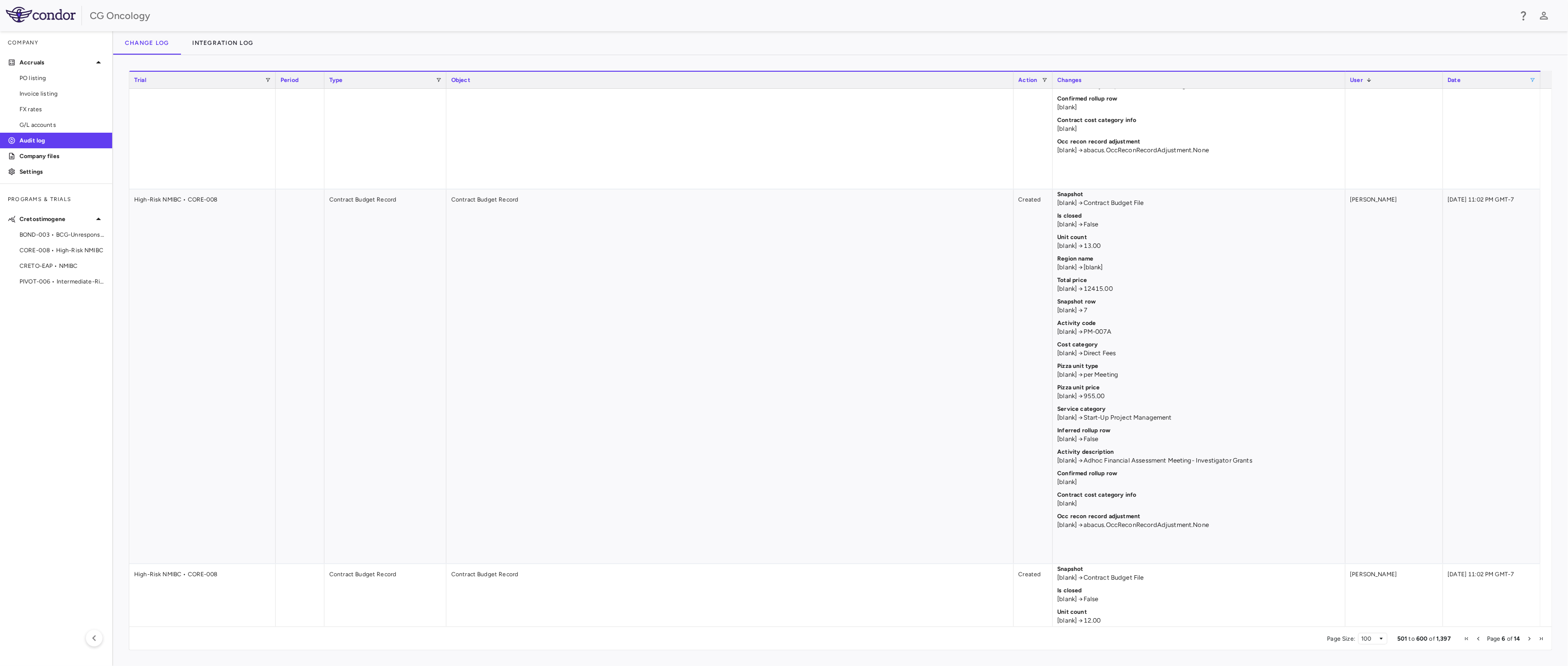
click at [1127, 637] on span "Next Page" at bounding box center [1529, 638] width 6 height 6
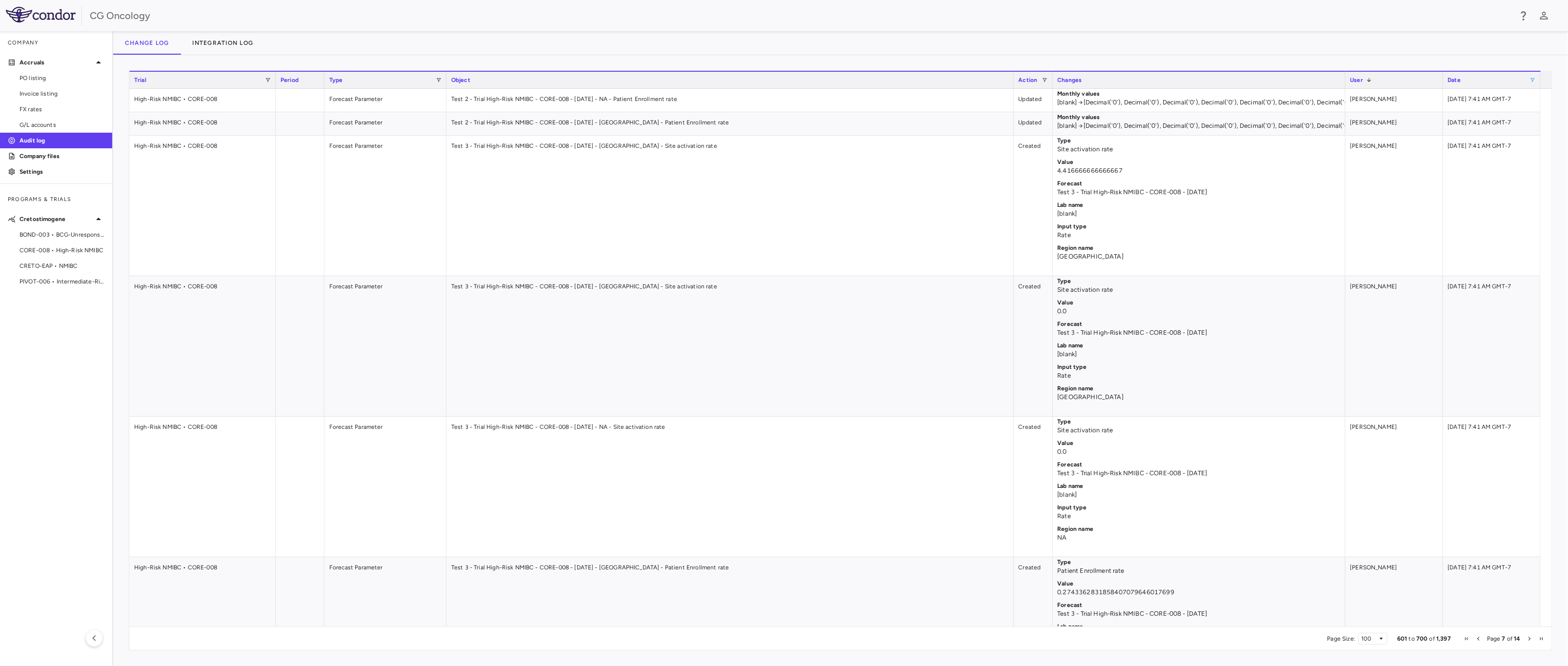
click at [1127, 635] on span "Last Page" at bounding box center [1541, 638] width 6 height 6
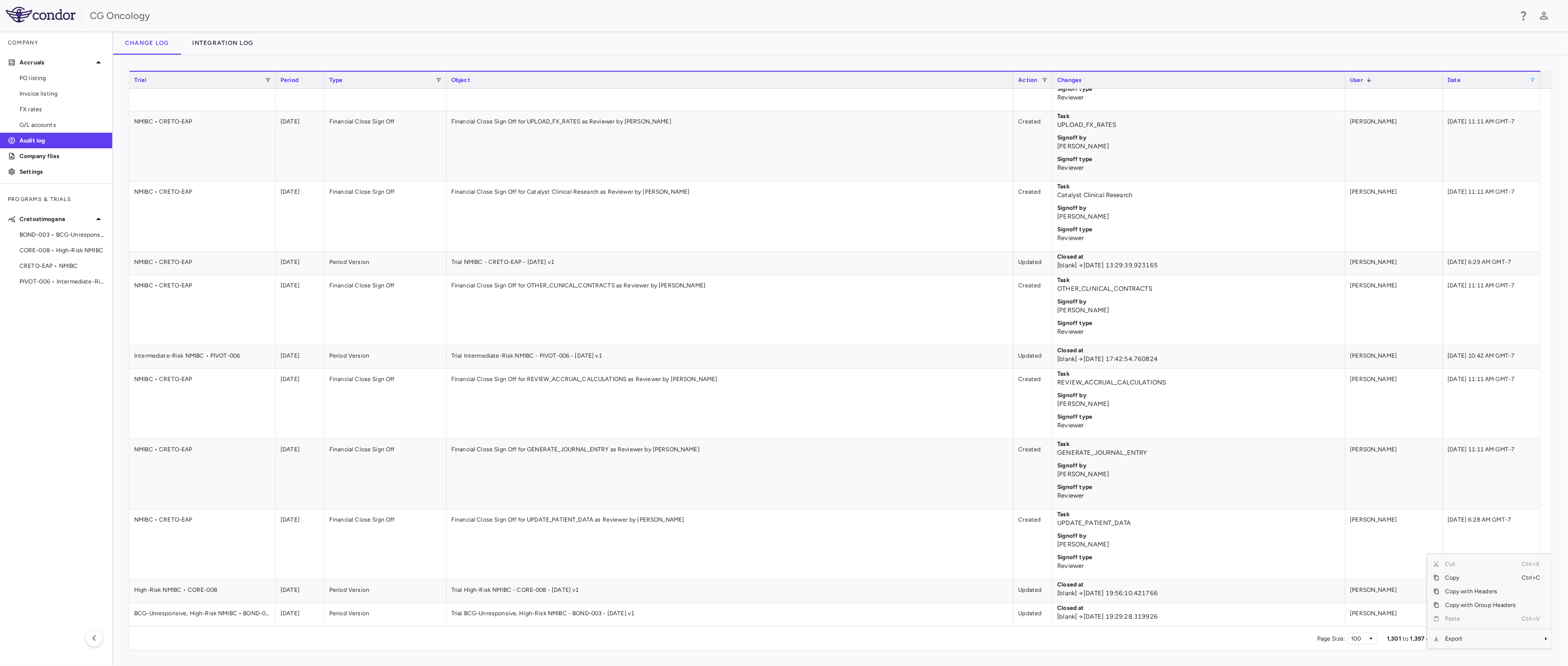
click at [999, 25] on div "CG Oncology" at bounding box center [784, 15] width 1568 height 31
click at [1127, 79] on div at bounding box center [1540, 80] width 4 height 17
click at [1127, 79] on span at bounding box center [1533, 80] width 6 height 6
click at [1127, 52] on div "Change log Integration log" at bounding box center [841, 43] width 1455 height 23
click at [340, 201] on span "Excel Export" at bounding box center [324, 202] width 46 height 14
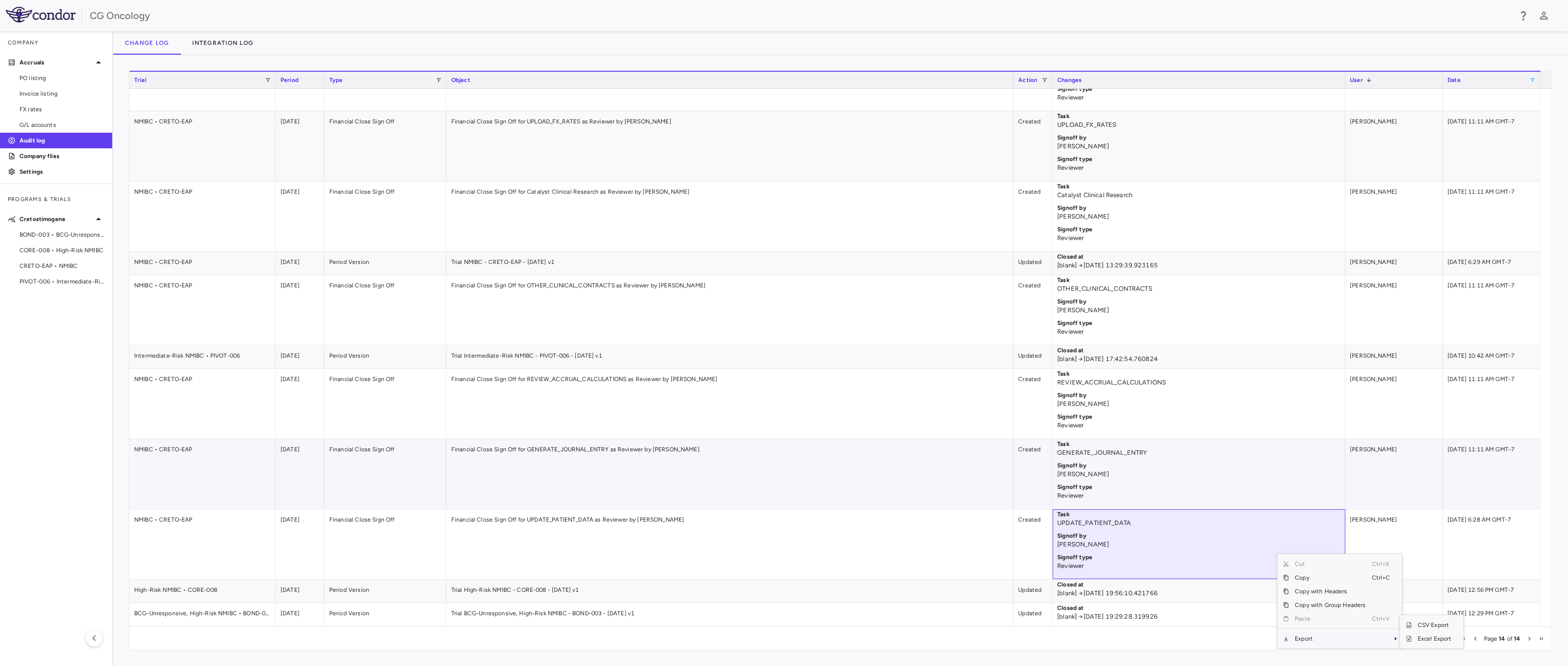
click at [1127, 492] on p "Reviewer" at bounding box center [1199, 496] width 283 height 9
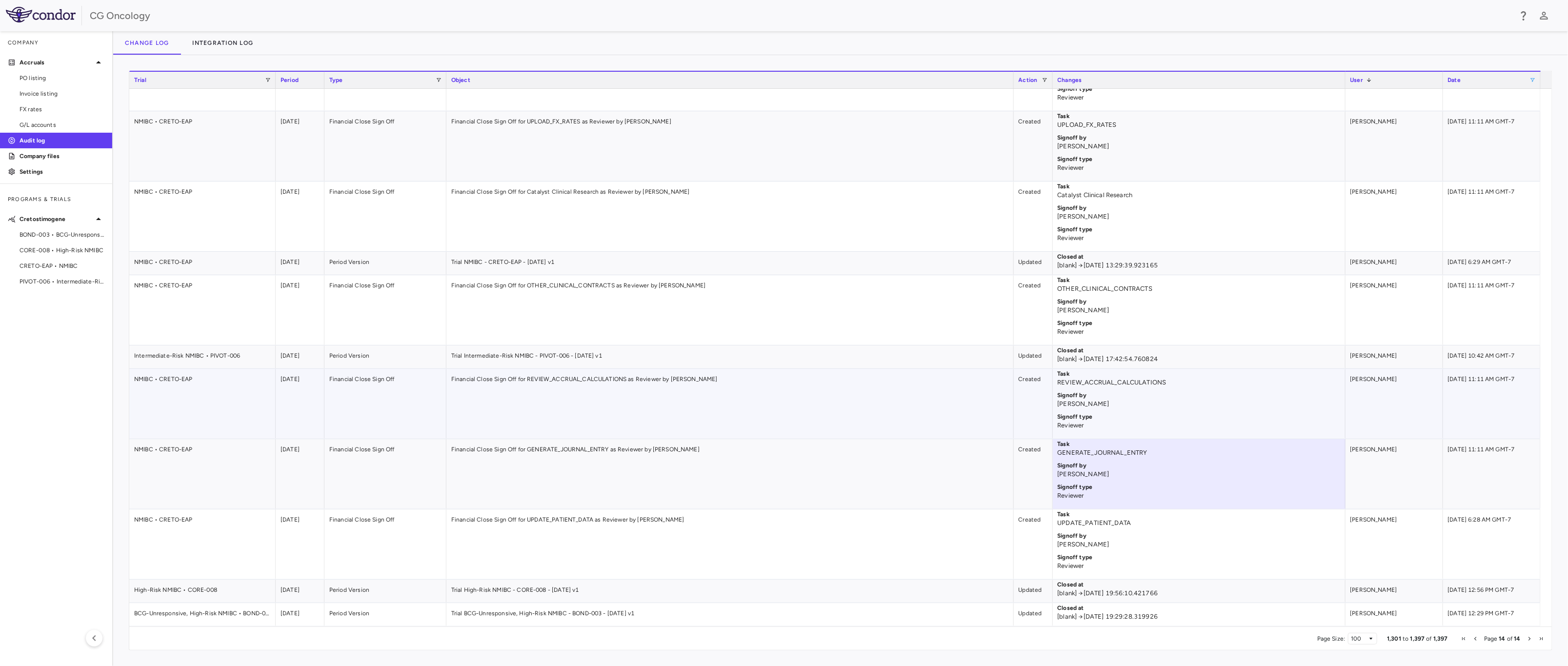
click at [1016, 419] on div "Created" at bounding box center [1033, 404] width 39 height 70
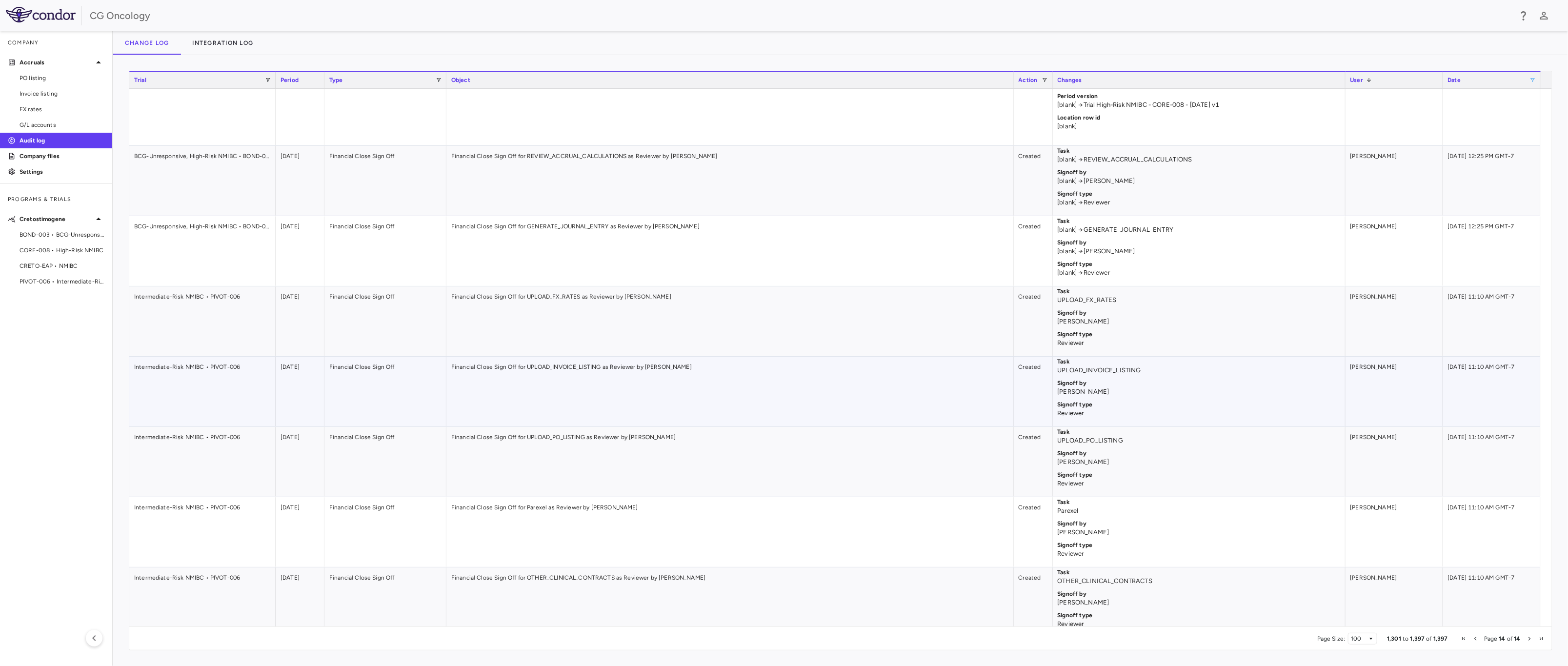
scroll to position [5754, 0]
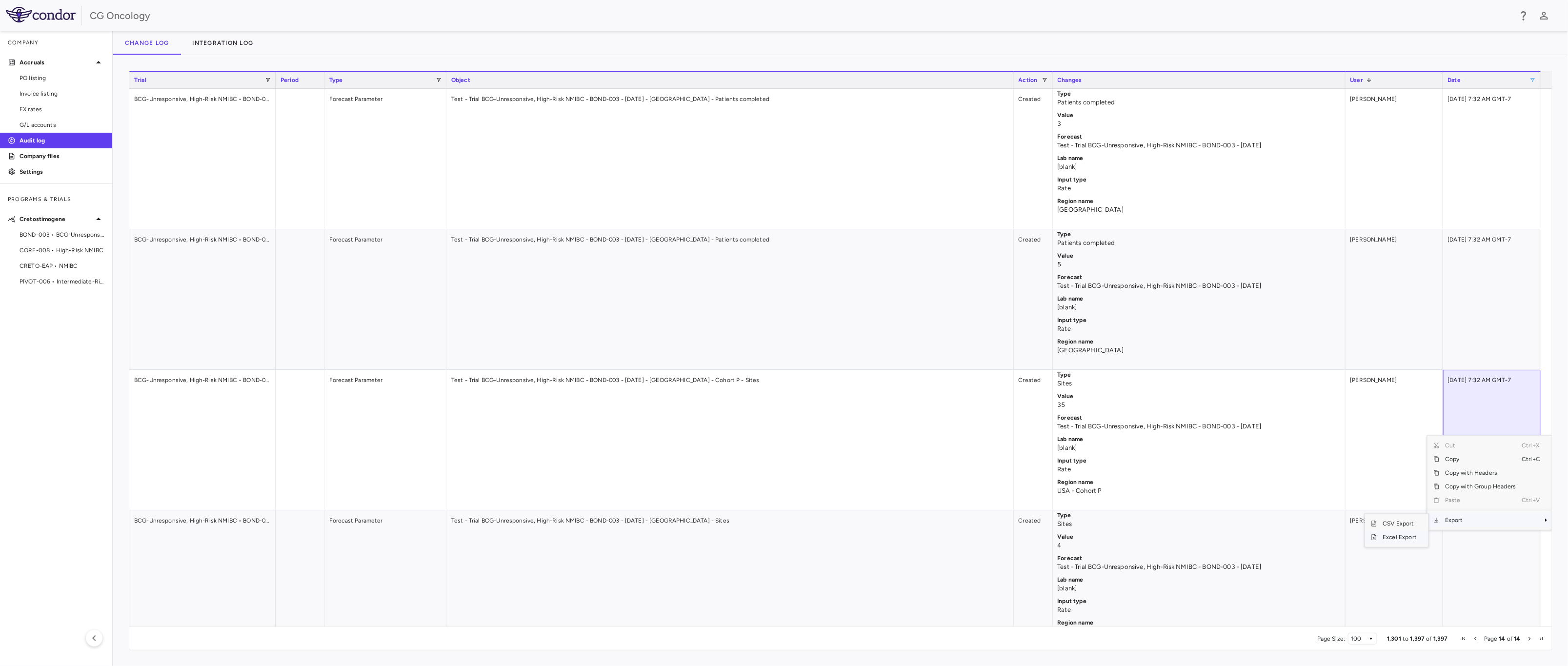
click at [1127, 536] on span "Excel Export" at bounding box center [1399, 537] width 46 height 14
click at [1127, 640] on span "Page Size" at bounding box center [1371, 638] width 6 height 6
click at [1127, 638] on span "First Page" at bounding box center [1463, 638] width 6 height 6
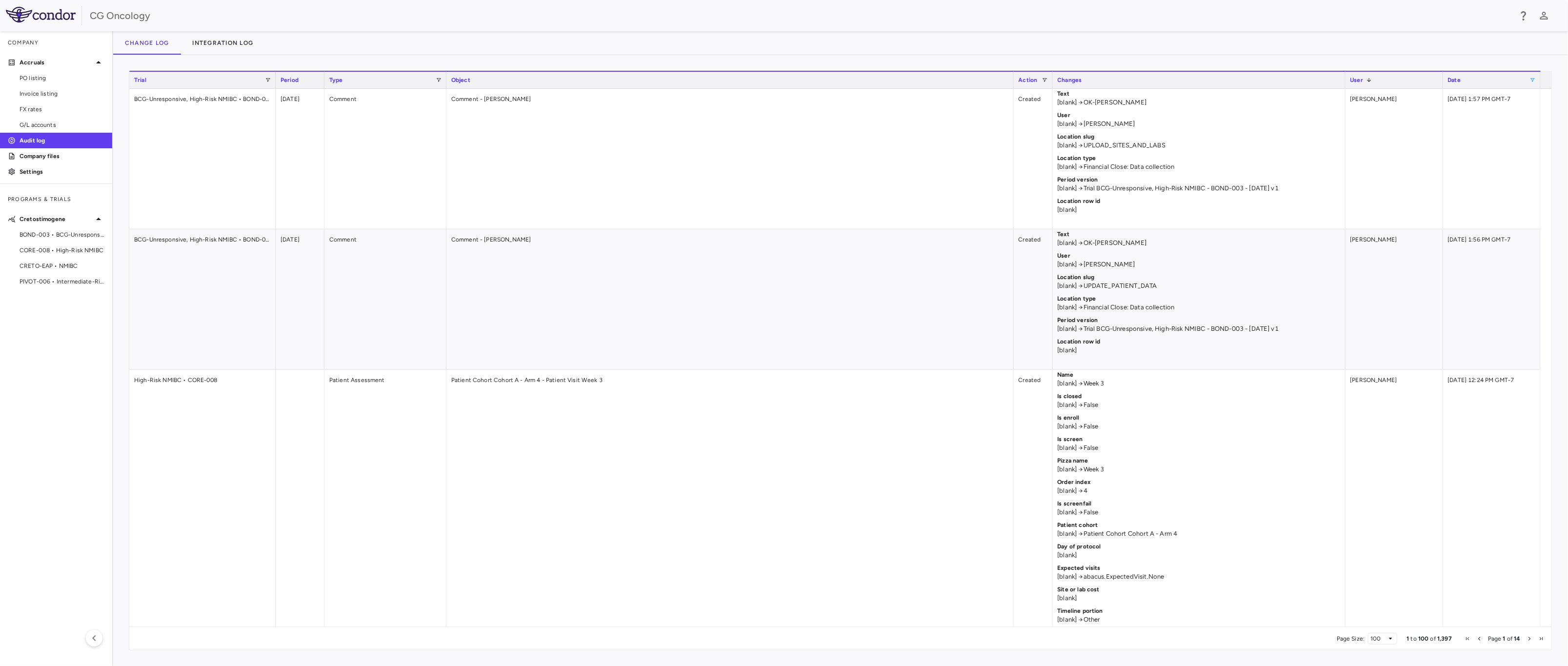
click at [1127, 79] on span "Date" at bounding box center [1455, 79] width 13 height 7
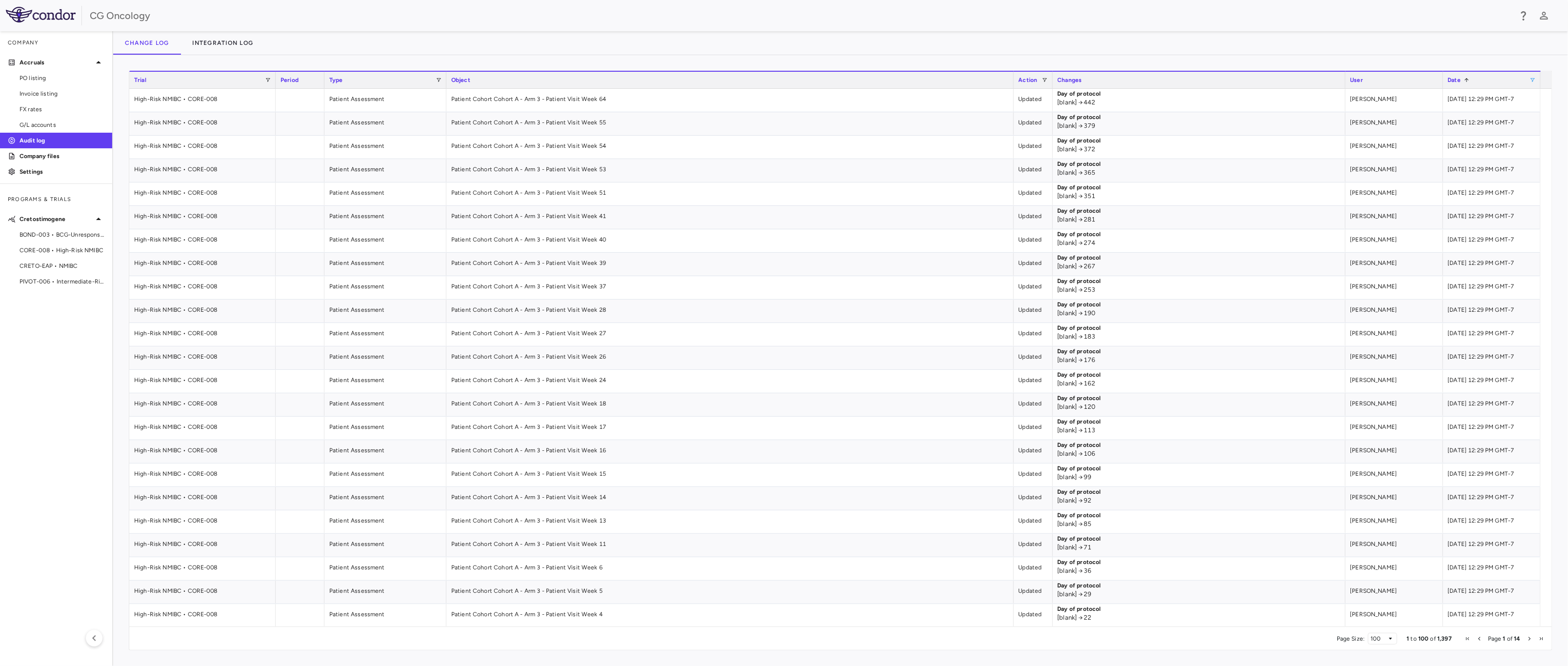
click at [1127, 84] on div "Date 1" at bounding box center [1489, 80] width 82 height 12
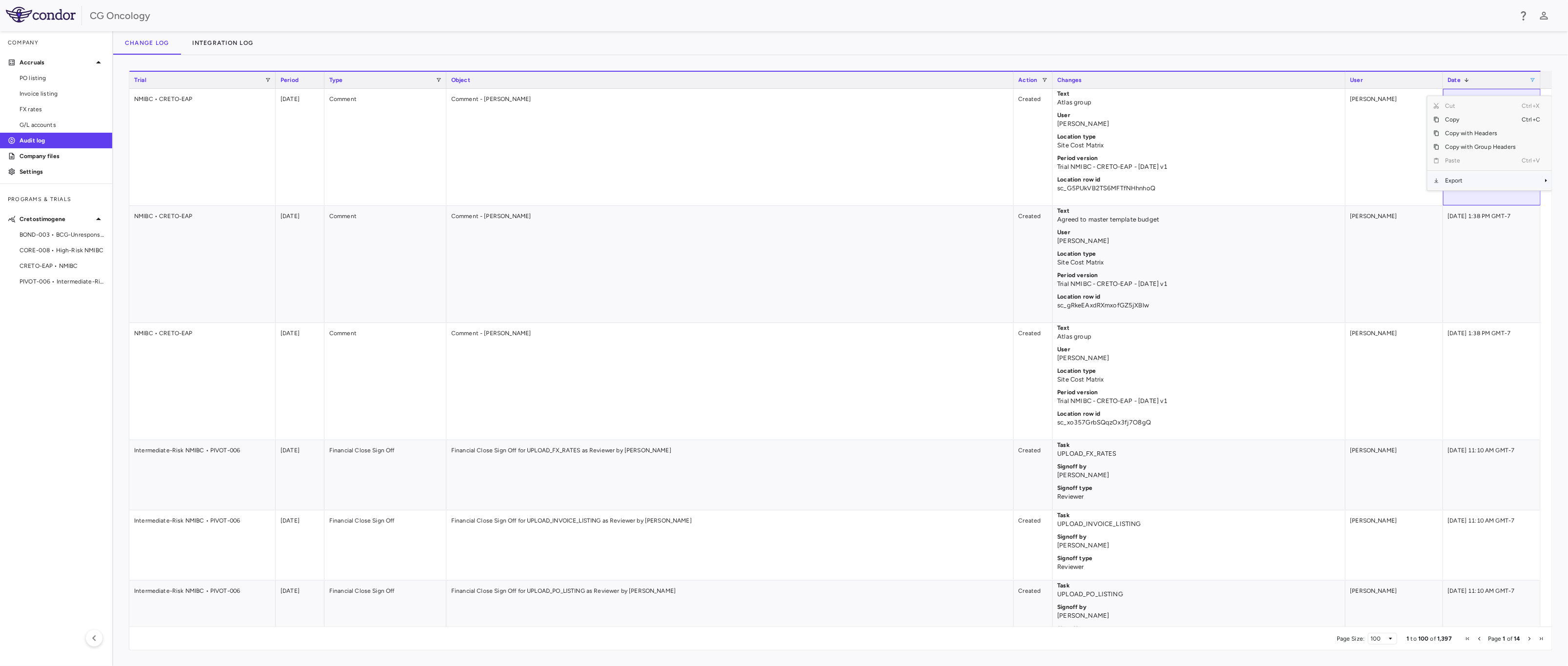
click at [1127, 183] on span "Context Menu" at bounding box center [1532, 180] width 22 height 14
click at [1127, 179] on span "CSV Export" at bounding box center [1399, 184] width 46 height 14
drag, startPoint x: 1289, startPoint y: 640, endPoint x: 1257, endPoint y: 630, distance: 33.5
click at [1127, 629] on div "Page Size: 100 1 to 100 of 1,397 Page 1 of 14" at bounding box center [841, 638] width 1423 height 23
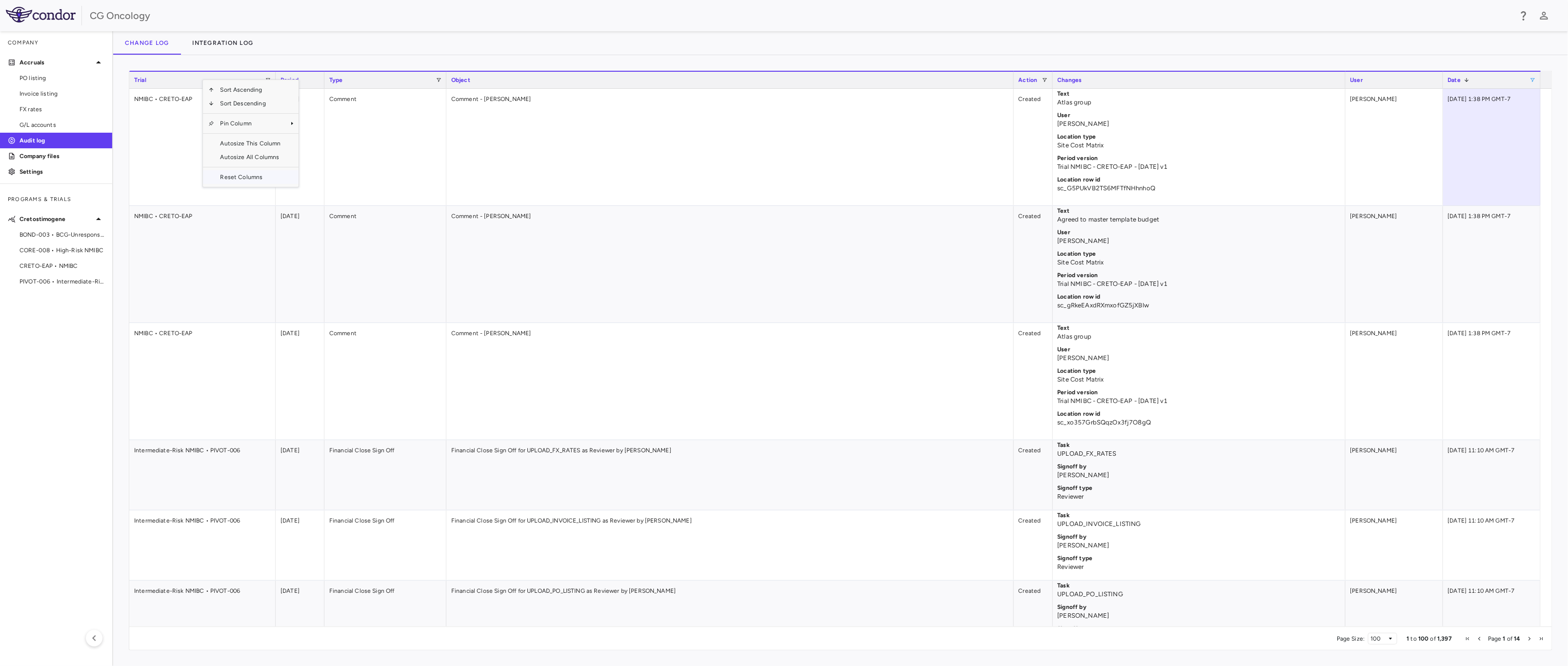
click at [265, 177] on span "Reset Columns" at bounding box center [250, 177] width 72 height 14
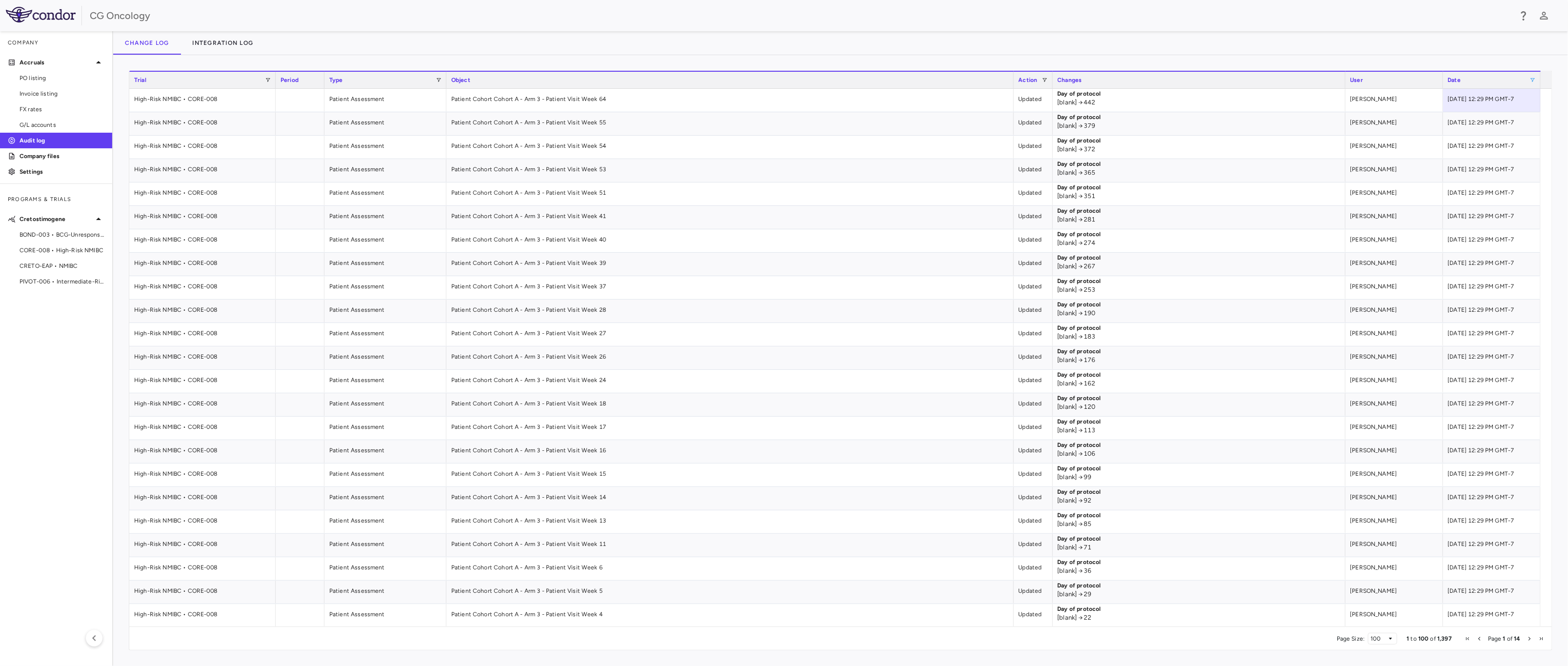
click at [1127, 75] on div "Date" at bounding box center [1492, 80] width 88 height 17
click at [1127, 79] on span at bounding box center [1533, 80] width 6 height 6
click at [1127, 113] on input "**********" at bounding box center [1508, 113] width 76 height 12
click at [1127, 97] on div "Greater than or equal to" at bounding box center [1504, 97] width 63 height 7
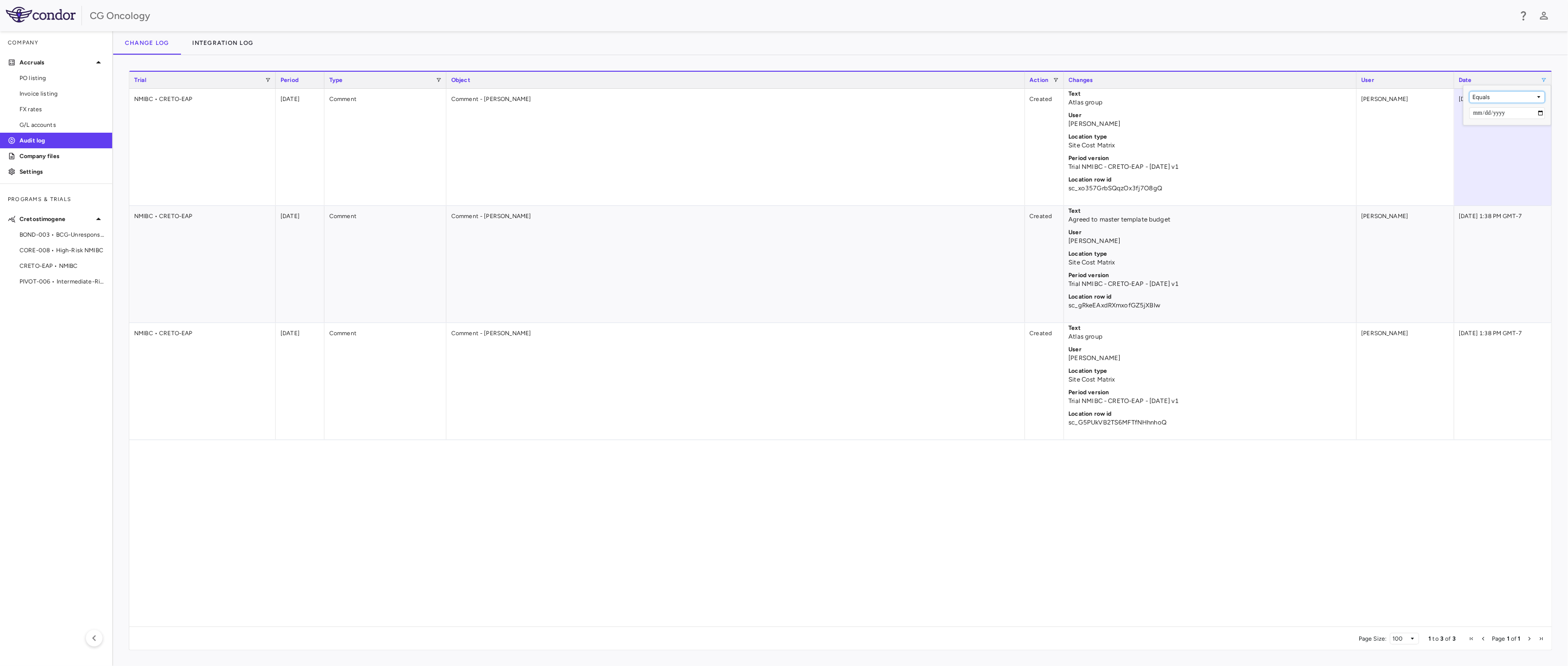
click at [1127, 97] on div "Equals" at bounding box center [1504, 97] width 63 height 7
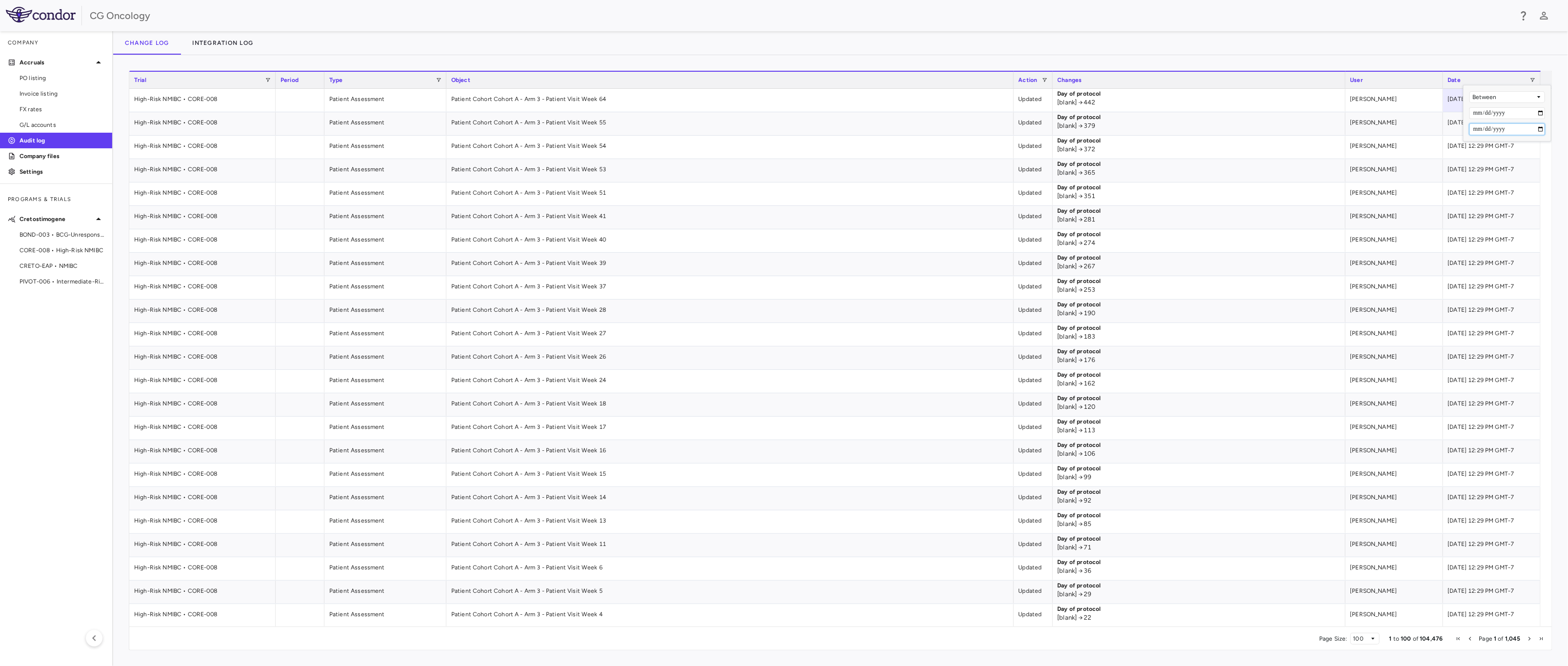
click at [1127, 127] on input "Filter Value" at bounding box center [1508, 129] width 76 height 12
type input "**********"
click at [1127, 49] on div "Change log Integration log" at bounding box center [841, 43] width 1455 height 23
click at [1127, 192] on span "CSV Export" at bounding box center [1201, 190] width 46 height 14
click at [1127, 39] on div "Change log Integration log" at bounding box center [841, 43] width 1455 height 23
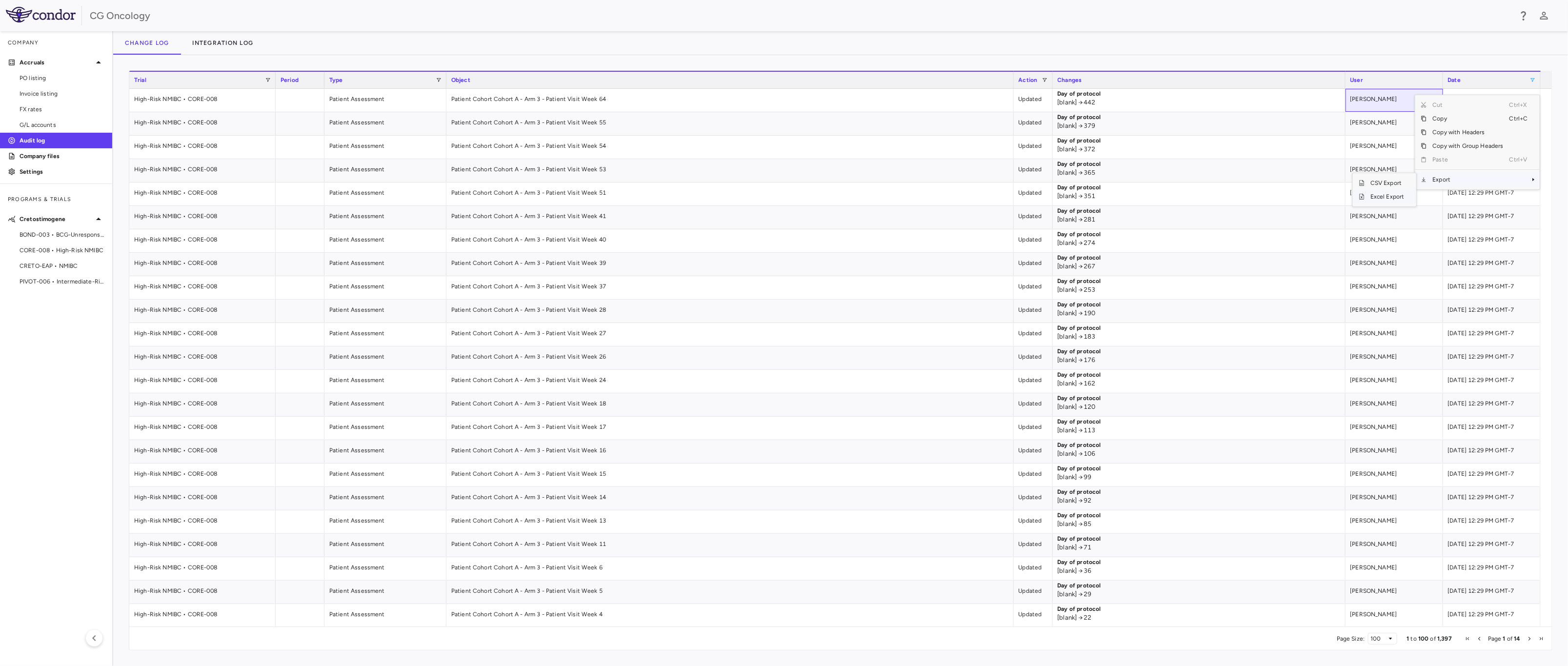
click at [1127, 196] on span "Excel Export" at bounding box center [1387, 196] width 46 height 14
click at [1127, 188] on span "Export" at bounding box center [1480, 186] width 82 height 14
click at [1127, 205] on span "Excel Export" at bounding box center [1399, 203] width 46 height 14
drag, startPoint x: 461, startPoint y: 31, endPoint x: 464, endPoint y: 36, distance: 5.8
click at [461, 31] on div "CG Oncology" at bounding box center [784, 15] width 1568 height 31
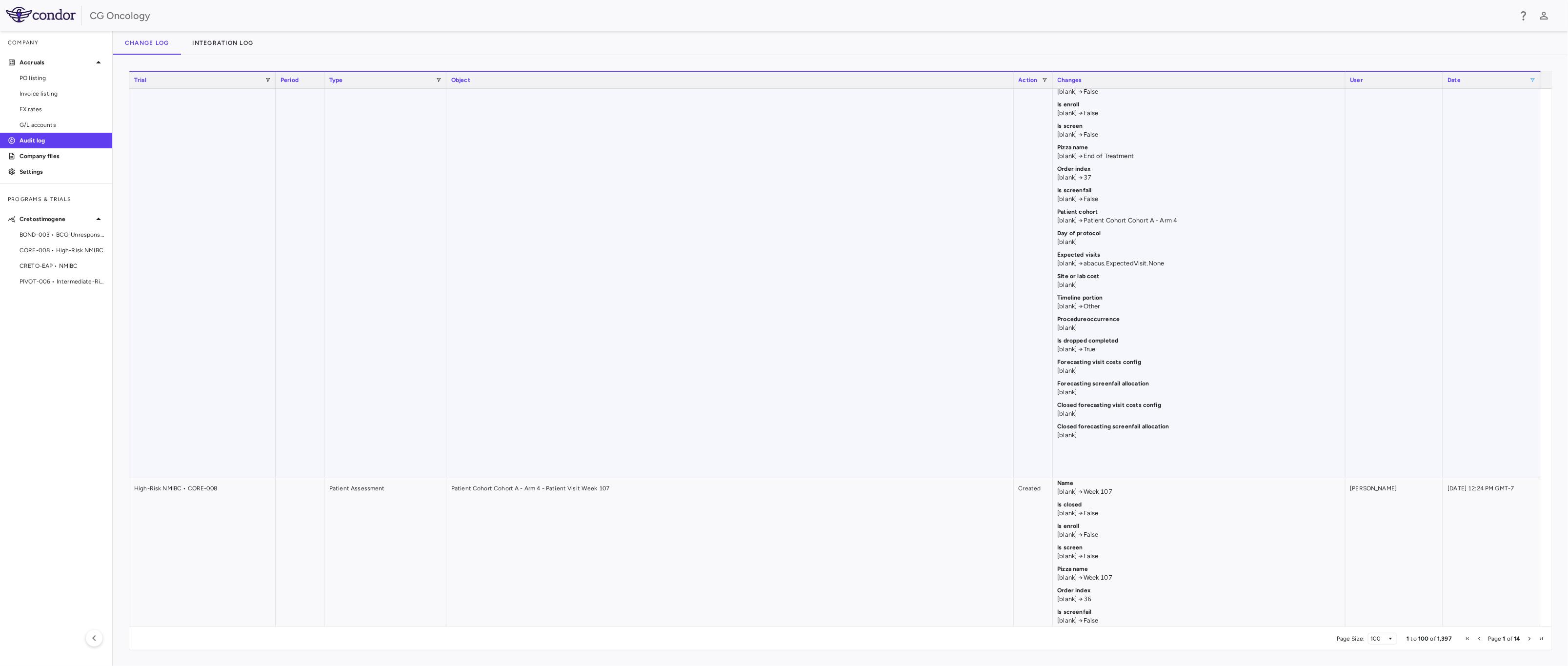
scroll to position [4536, 0]
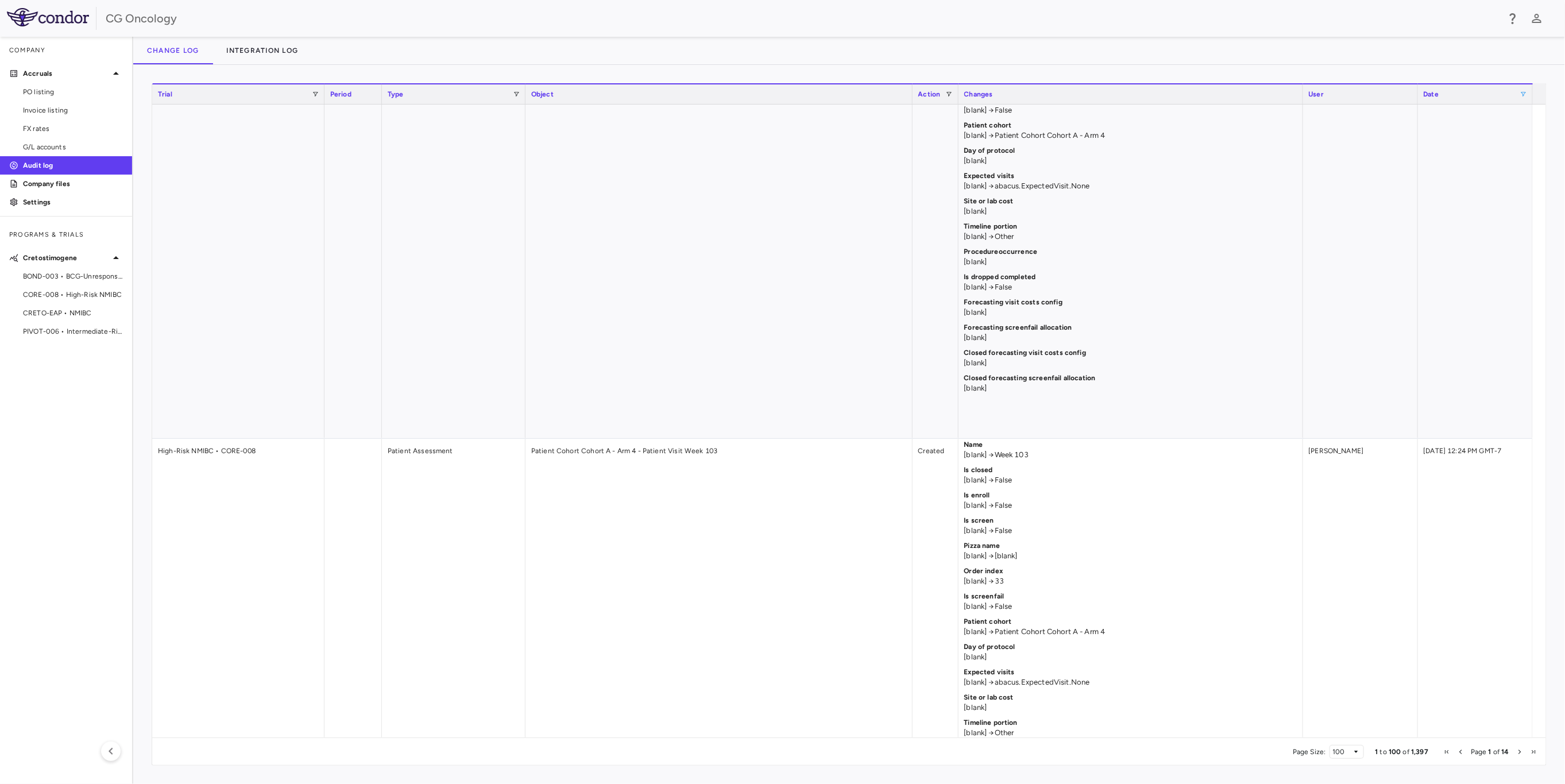
click at [1326, 95] on div "Date" at bounding box center [1472, 94] width 97 height 14
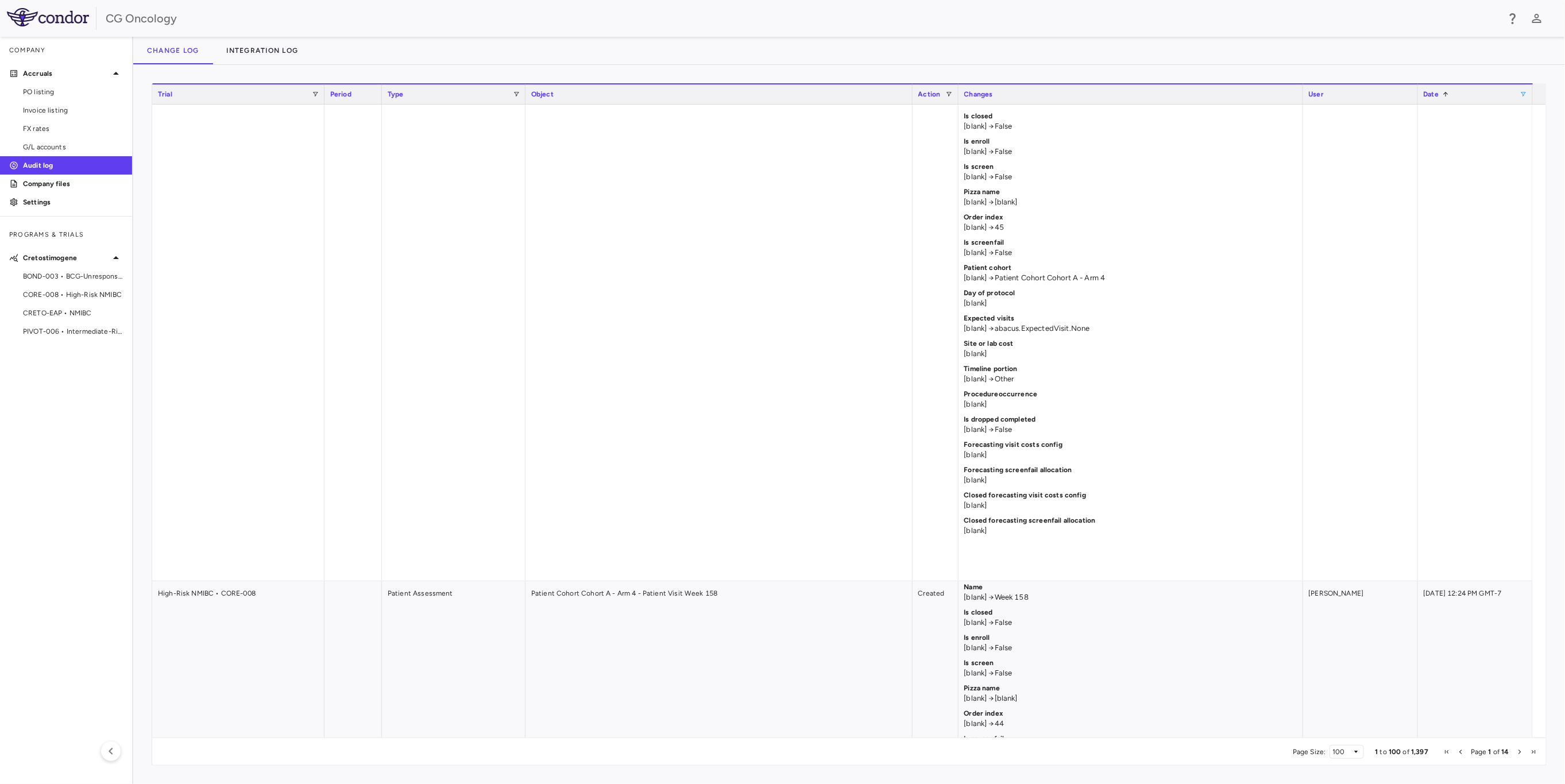
click at [1326, 95] on span at bounding box center [1524, 94] width 7 height 7
drag, startPoint x: 100, startPoint y: 491, endPoint x: 135, endPoint y: 419, distance: 80.1
click at [100, 491] on aside "Company Accruals PO listing Invoice listing FX rates G/L accounts Audit log Com…" at bounding box center [67, 410] width 134 height 747
drag, startPoint x: 485, startPoint y: 14, endPoint x: 495, endPoint y: 10, distance: 10.8
click at [485, 14] on div "CG Oncology" at bounding box center [801, 18] width 1393 height 17
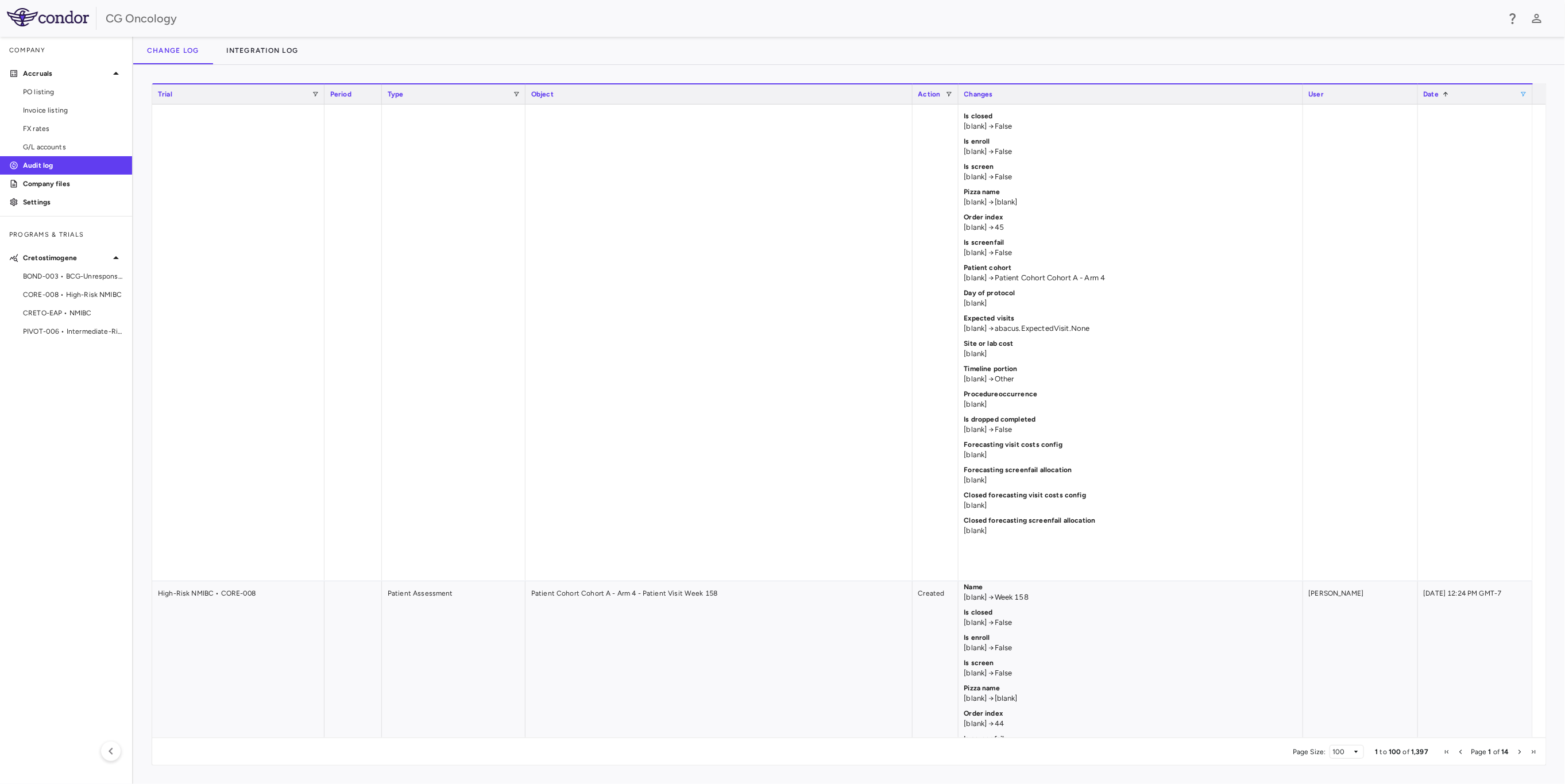
drag, startPoint x: 498, startPoint y: 10, endPoint x: 510, endPoint y: 10, distance: 12.0
click at [498, 10] on div "CG Oncology" at bounding box center [801, 18] width 1393 height 17
click at [443, 41] on div "Change log Integration log" at bounding box center [849, 50] width 1431 height 27
